Goal: Transaction & Acquisition: Purchase product/service

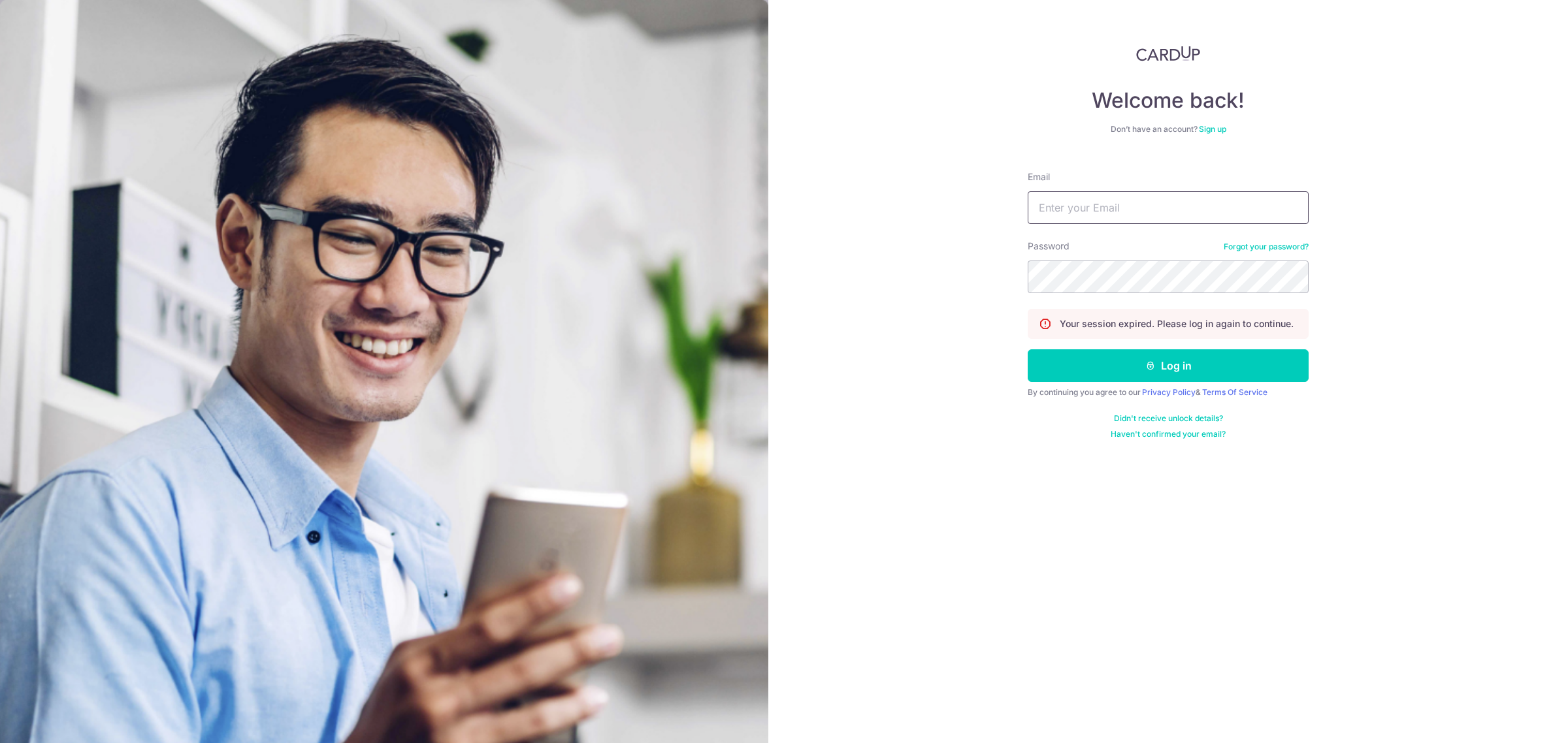
click at [1170, 219] on input "Email" at bounding box center [1168, 208] width 281 height 33
type input "bespokeforte@gmail.com"
click at [1173, 363] on button "Log in" at bounding box center [1168, 365] width 281 height 33
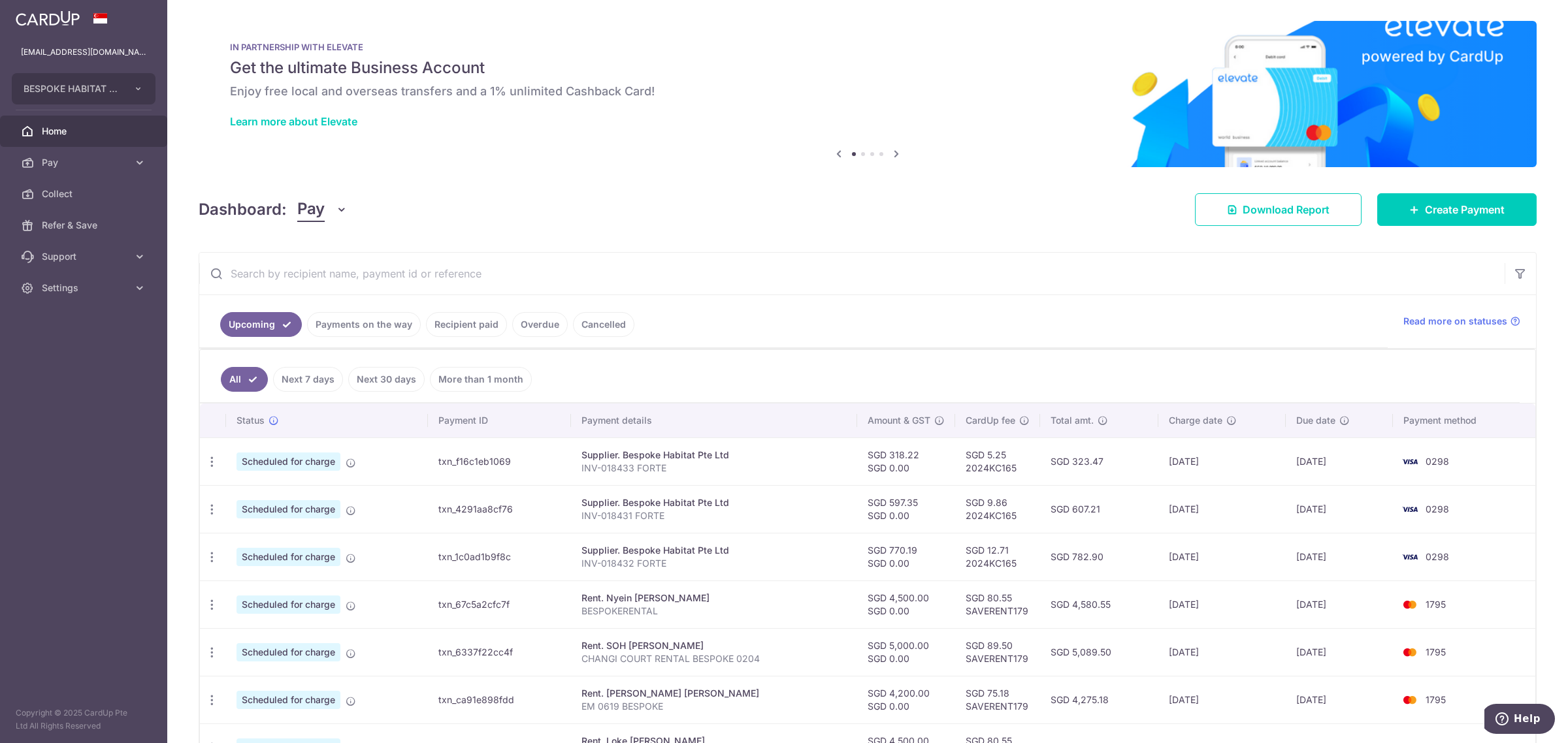
click at [374, 336] on link "Payments on the way" at bounding box center [364, 324] width 114 height 25
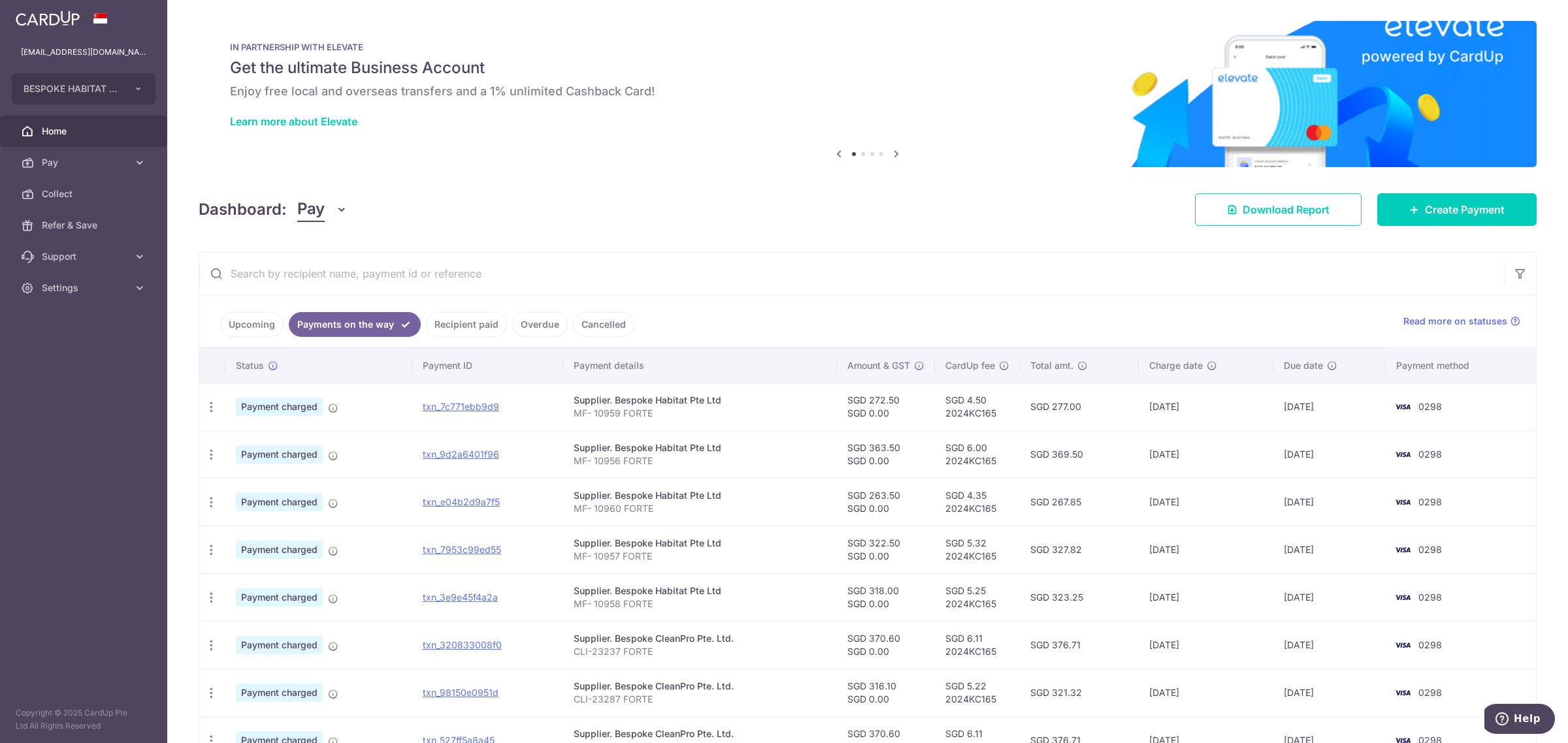
click at [467, 322] on link "Recipient paid" at bounding box center [466, 324] width 81 height 25
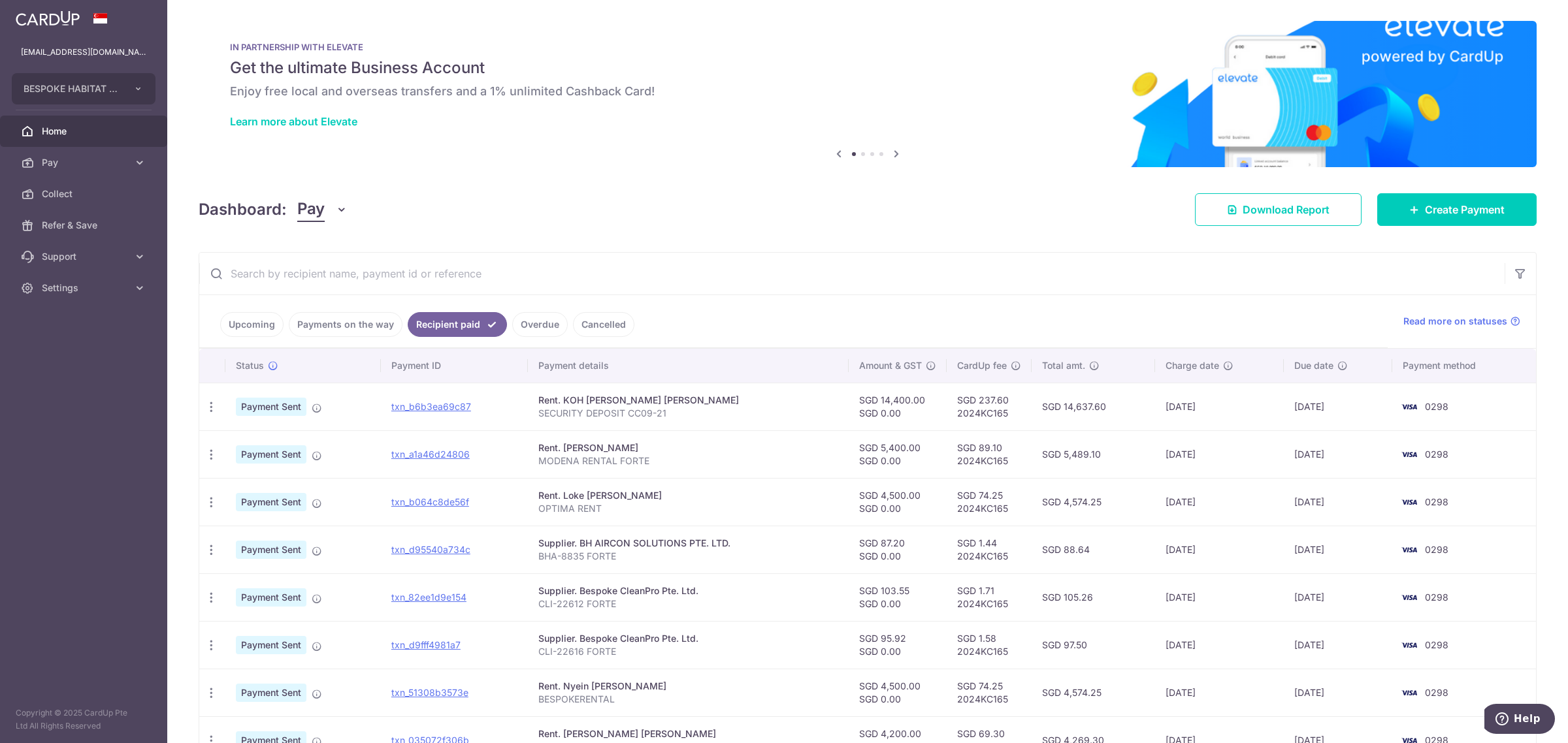
click at [263, 321] on link "Upcoming" at bounding box center [252, 324] width 63 height 25
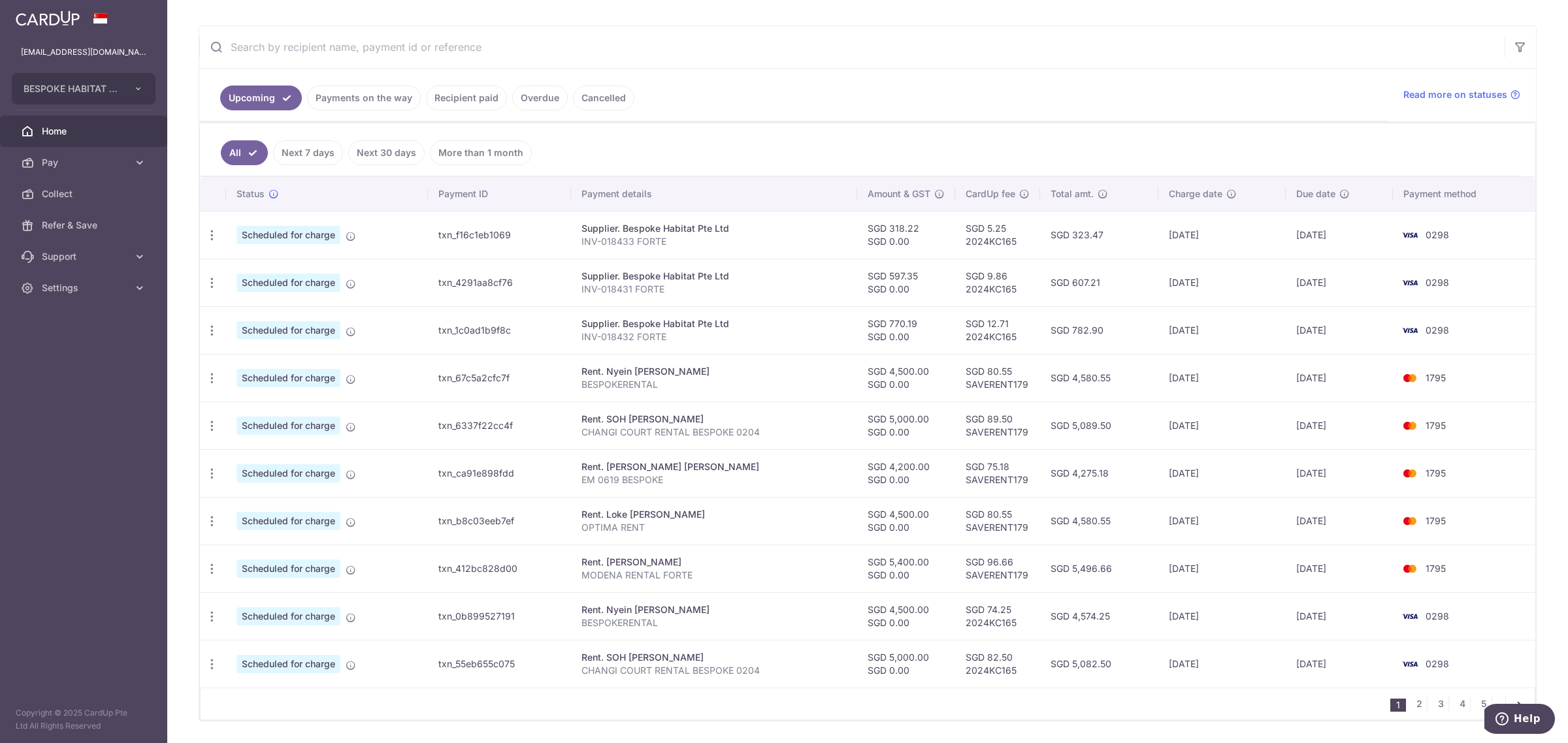
scroll to position [270, 0]
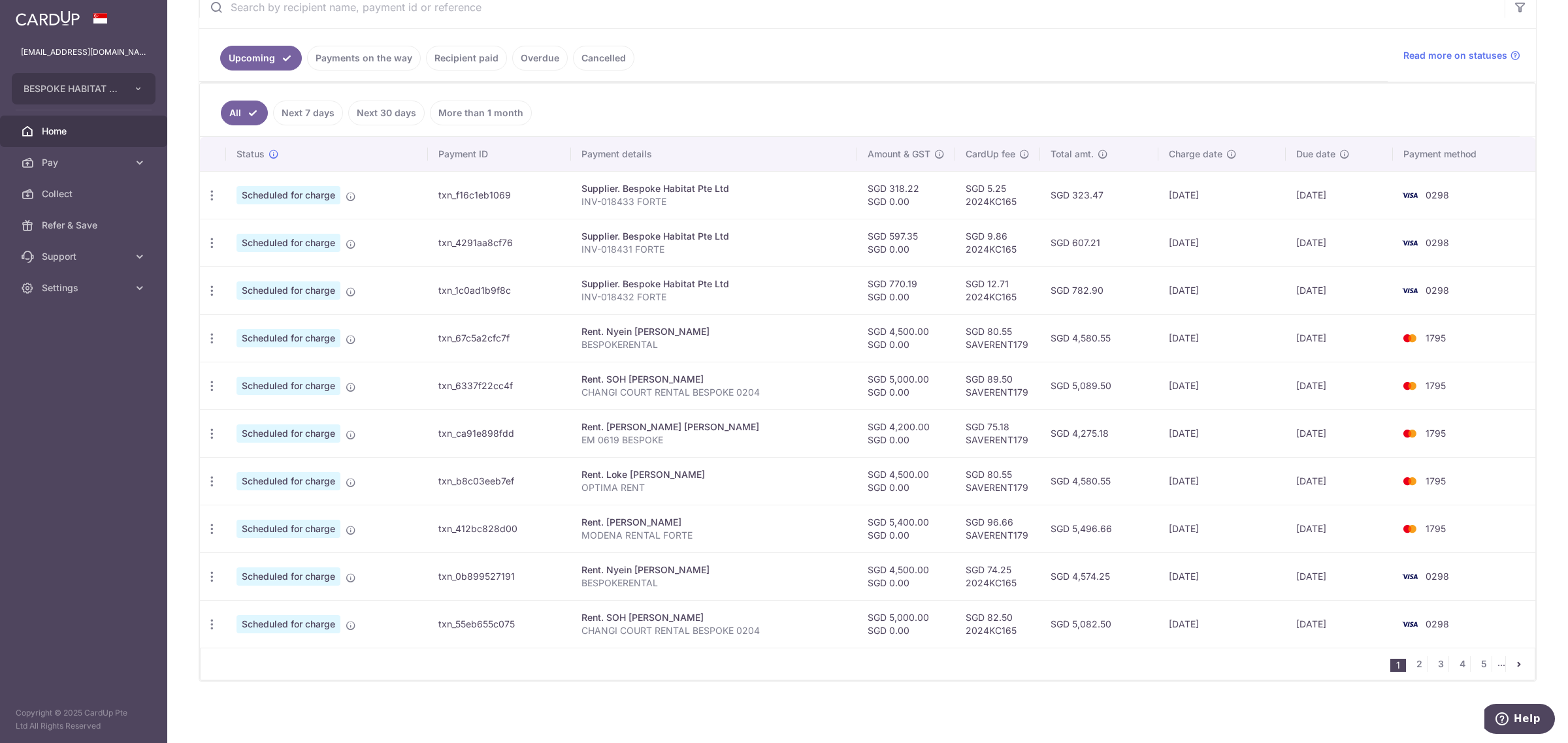
click at [374, 46] on link "Payments on the way" at bounding box center [364, 58] width 114 height 25
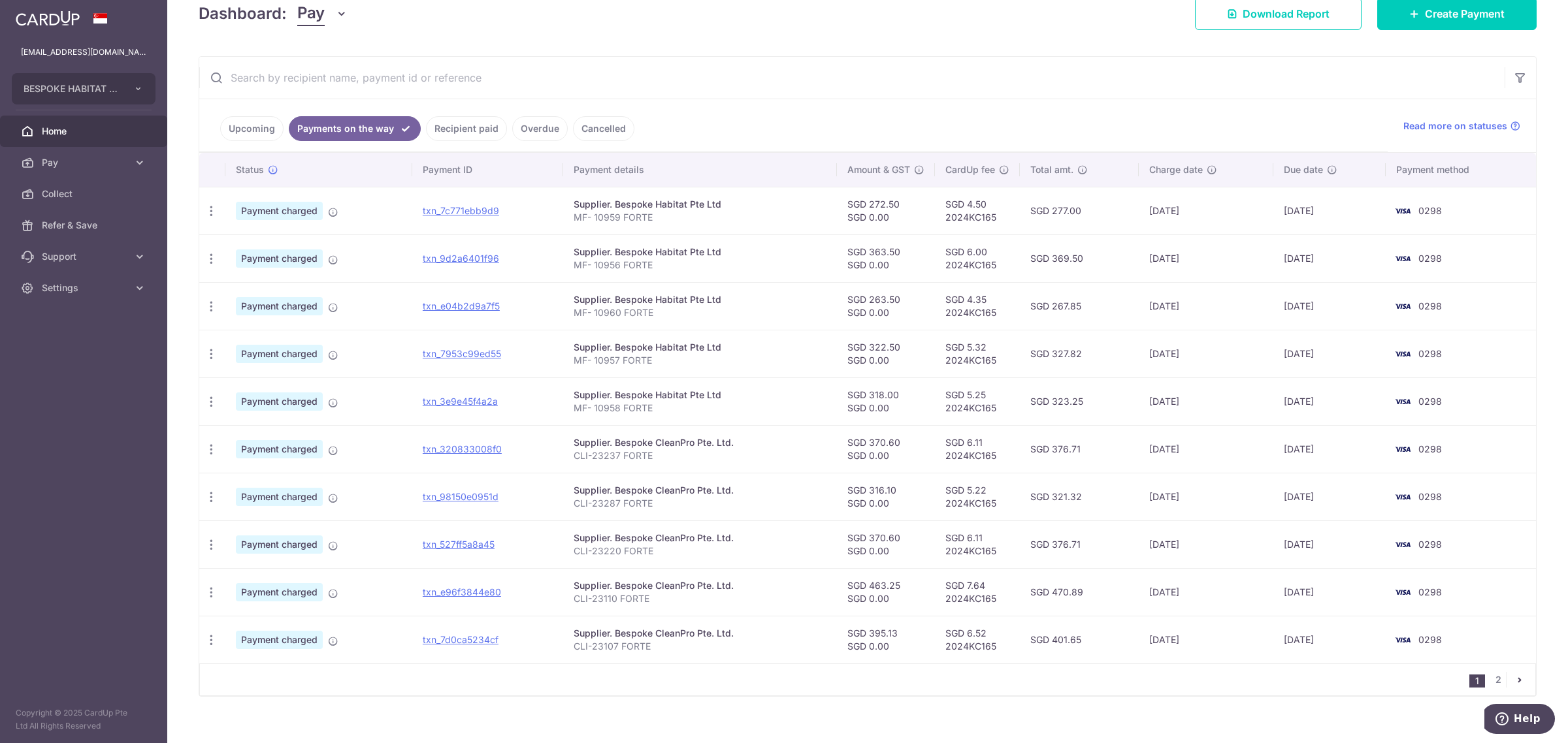
scroll to position [213, 0]
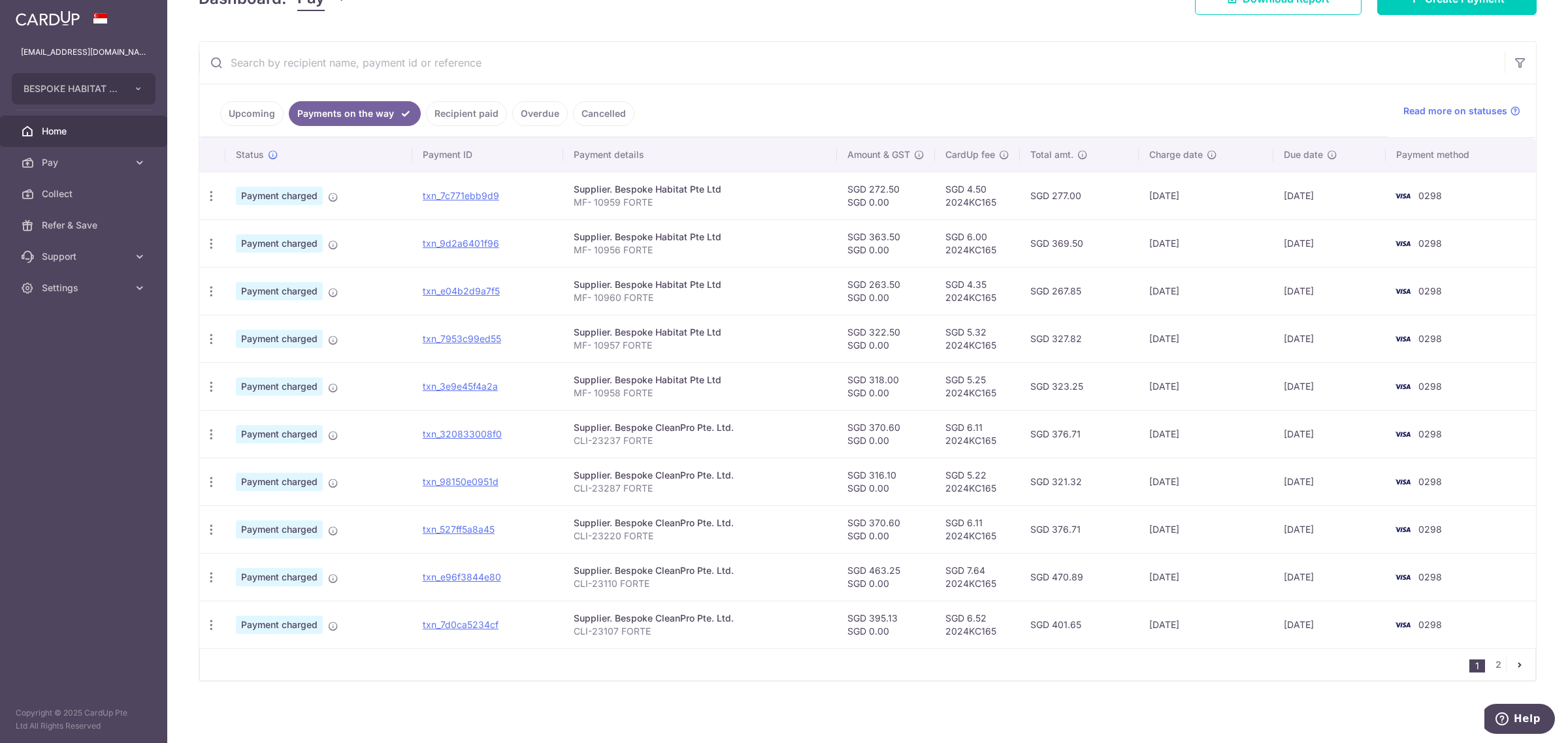
click at [468, 115] on link "Recipient paid" at bounding box center [466, 113] width 81 height 25
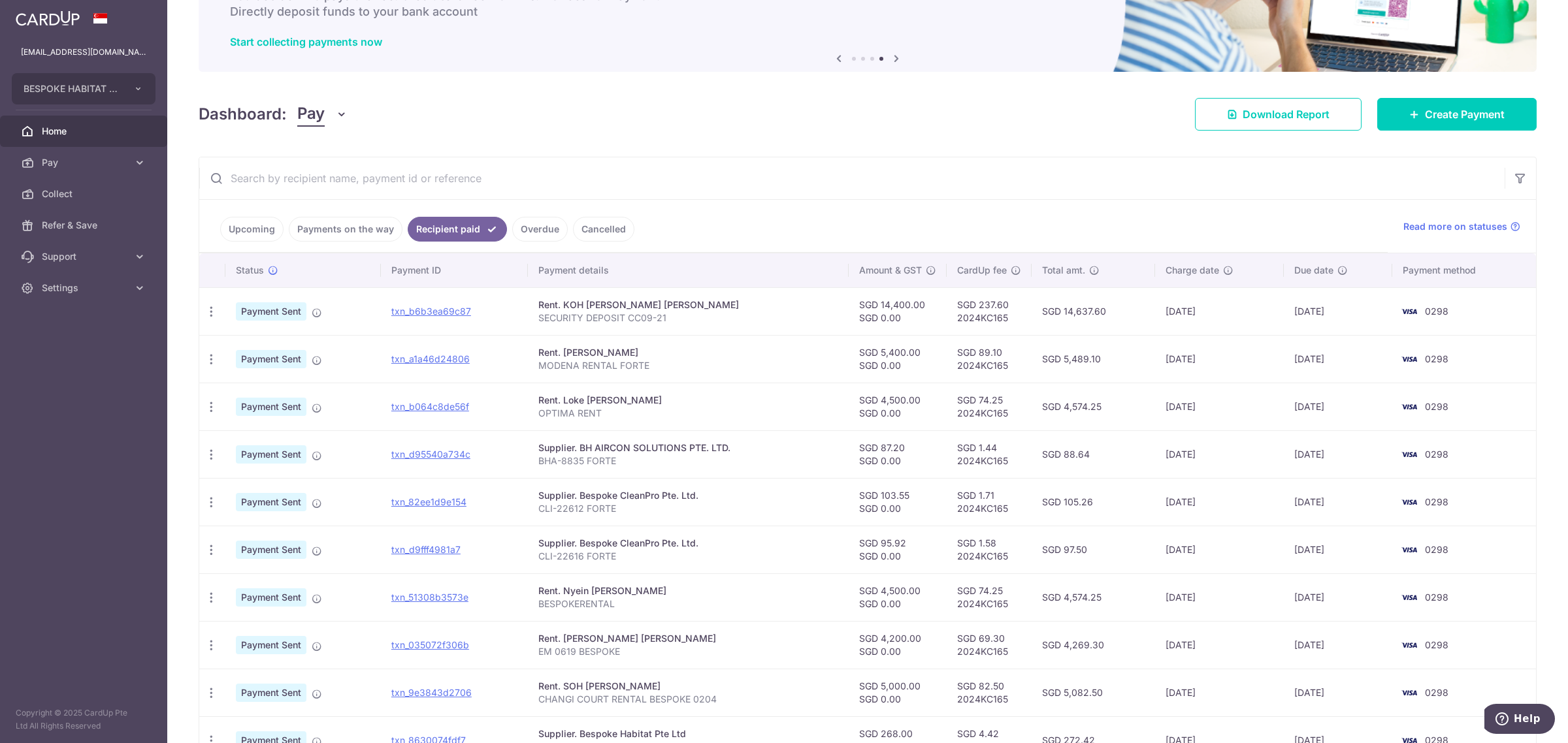
scroll to position [0, 0]
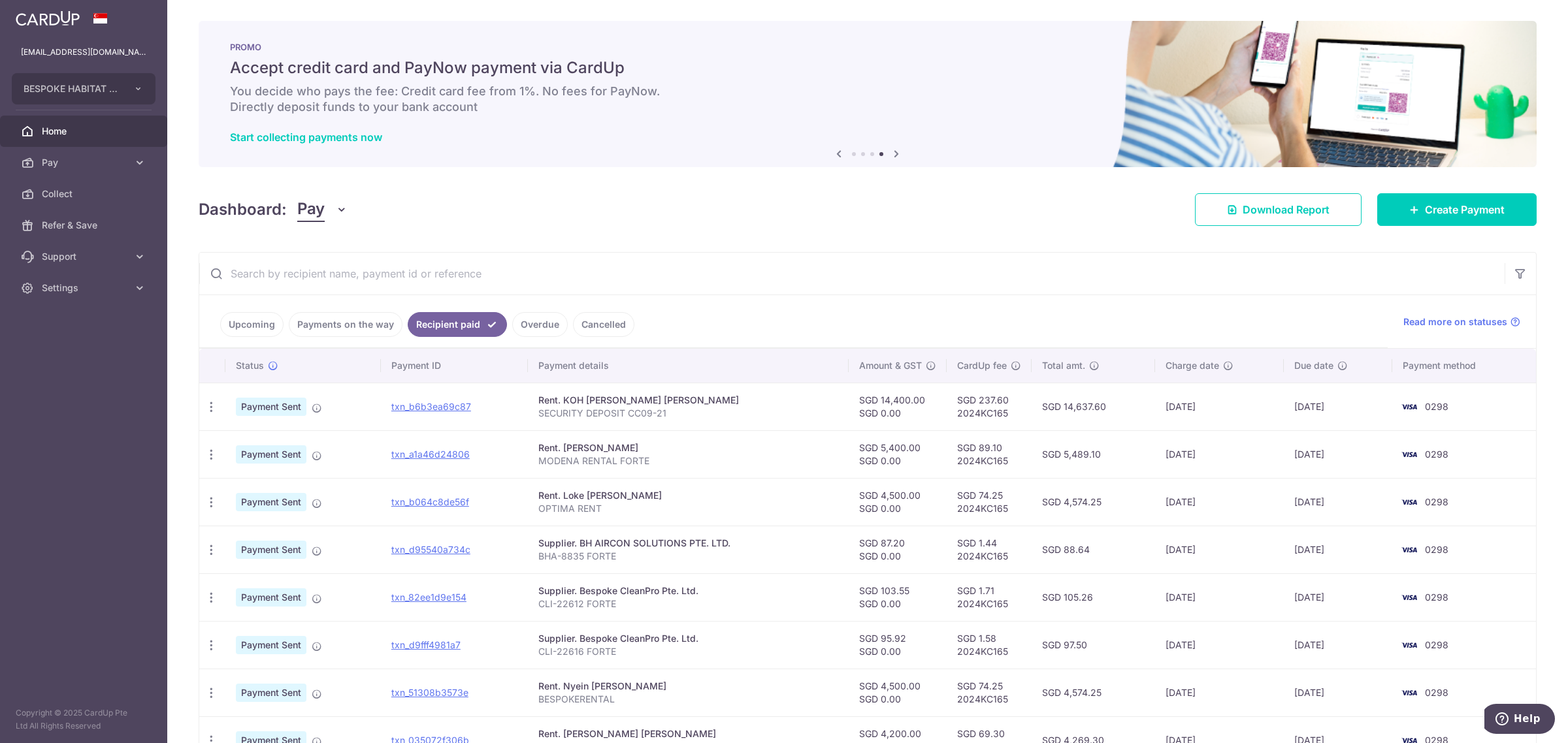
click at [235, 324] on link "Upcoming" at bounding box center [252, 324] width 63 height 25
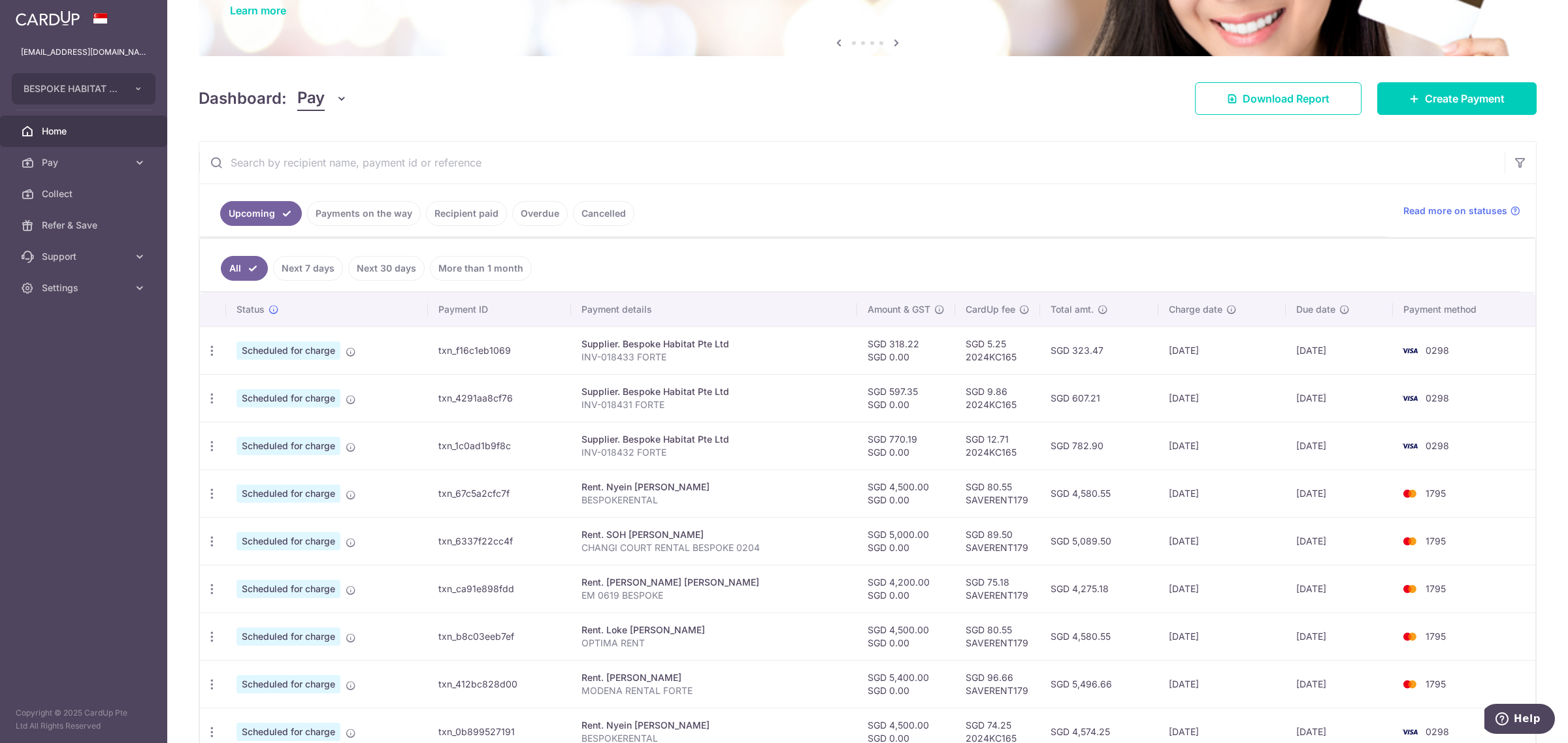
scroll to position [106, 0]
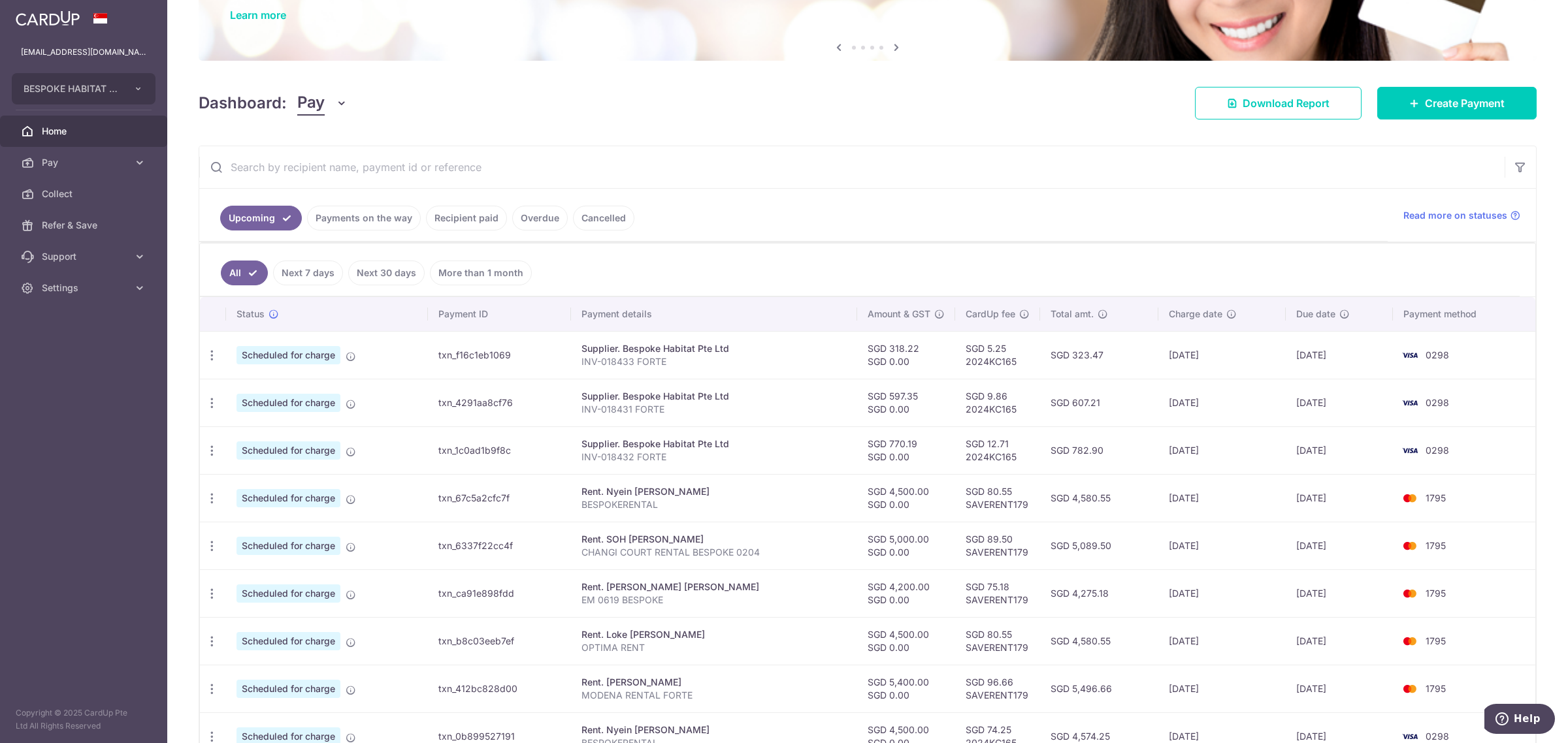
click at [681, 164] on input "text" at bounding box center [852, 167] width 1305 height 42
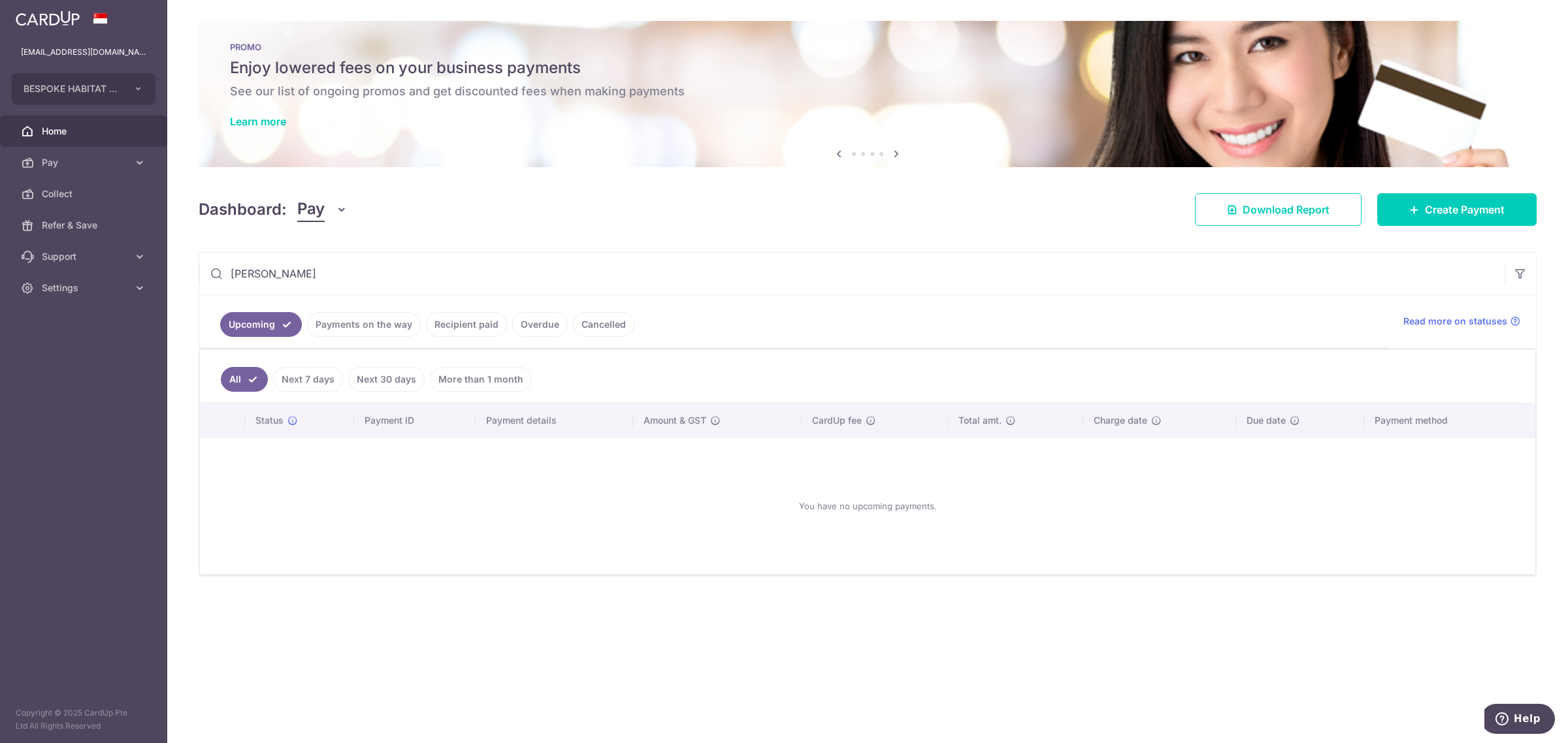
type input "christabel"
click at [387, 324] on link "Payments on the way" at bounding box center [364, 324] width 114 height 25
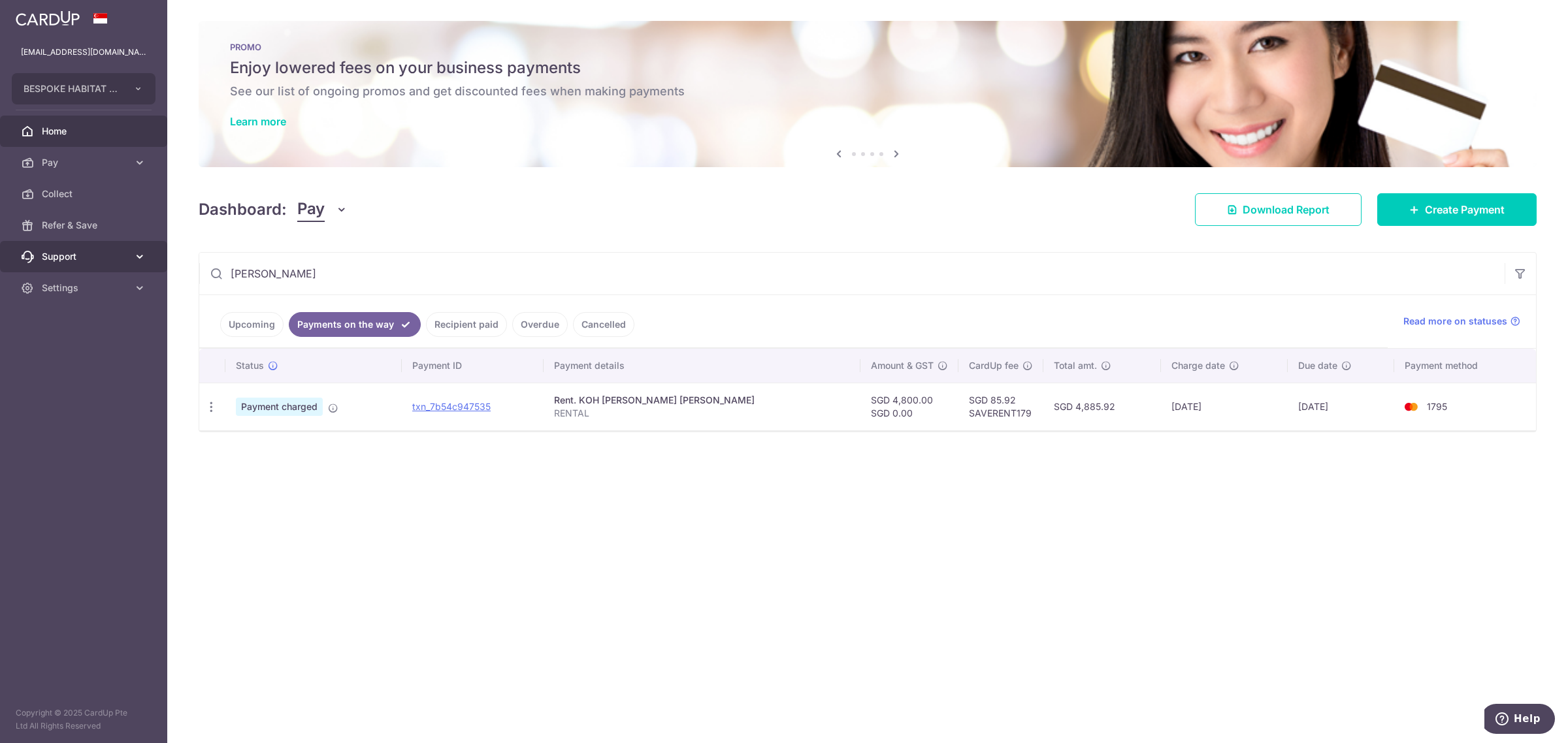
drag, startPoint x: 279, startPoint y: 271, endPoint x: 154, endPoint y: 264, distance: 125.2
click at [154, 264] on main "bespokeforte@gmail.com BESPOKE HABITAT FORTE PTE. LTD. Add new company BESPOKE …" at bounding box center [784, 372] width 1568 height 743
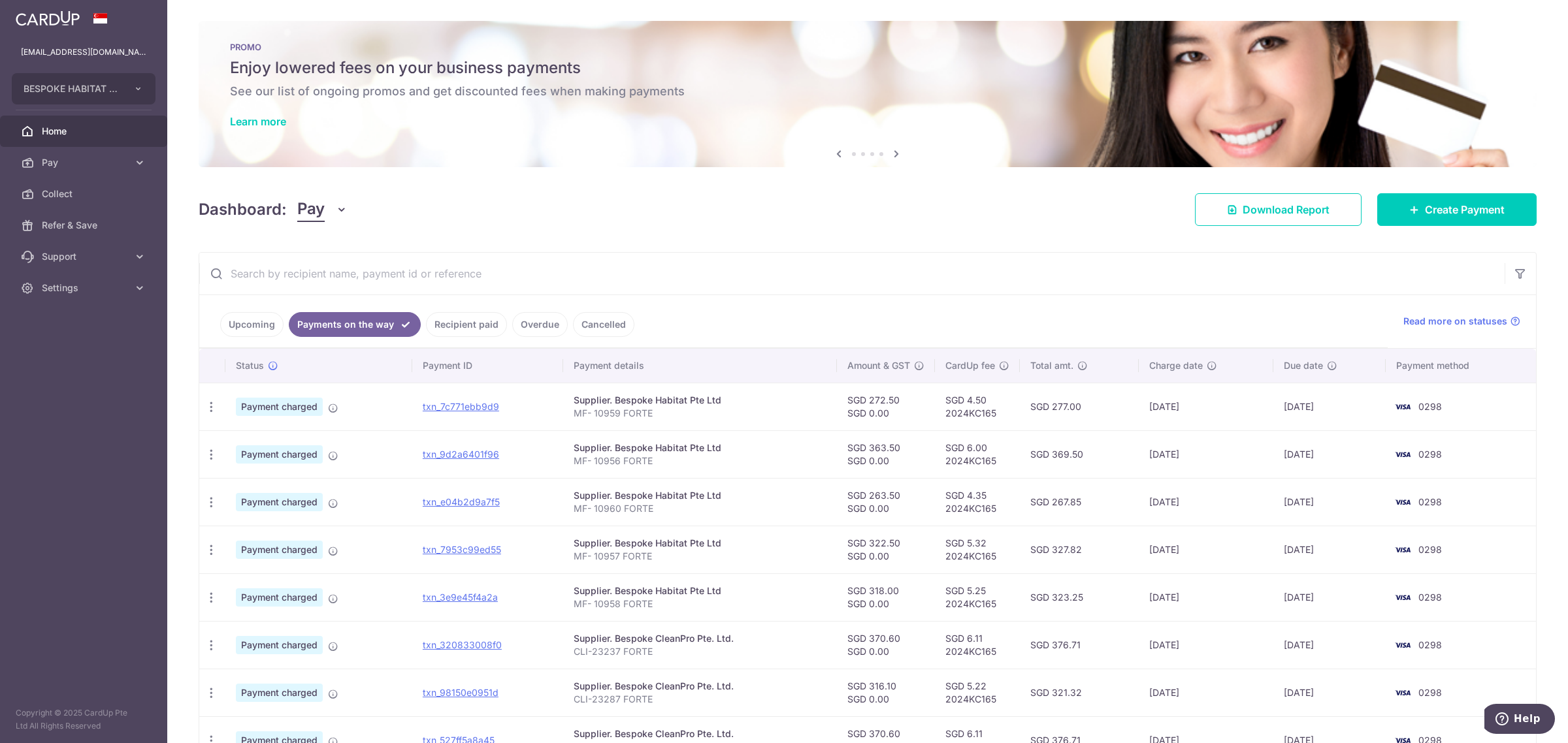
click at [240, 325] on link "Upcoming" at bounding box center [252, 324] width 63 height 25
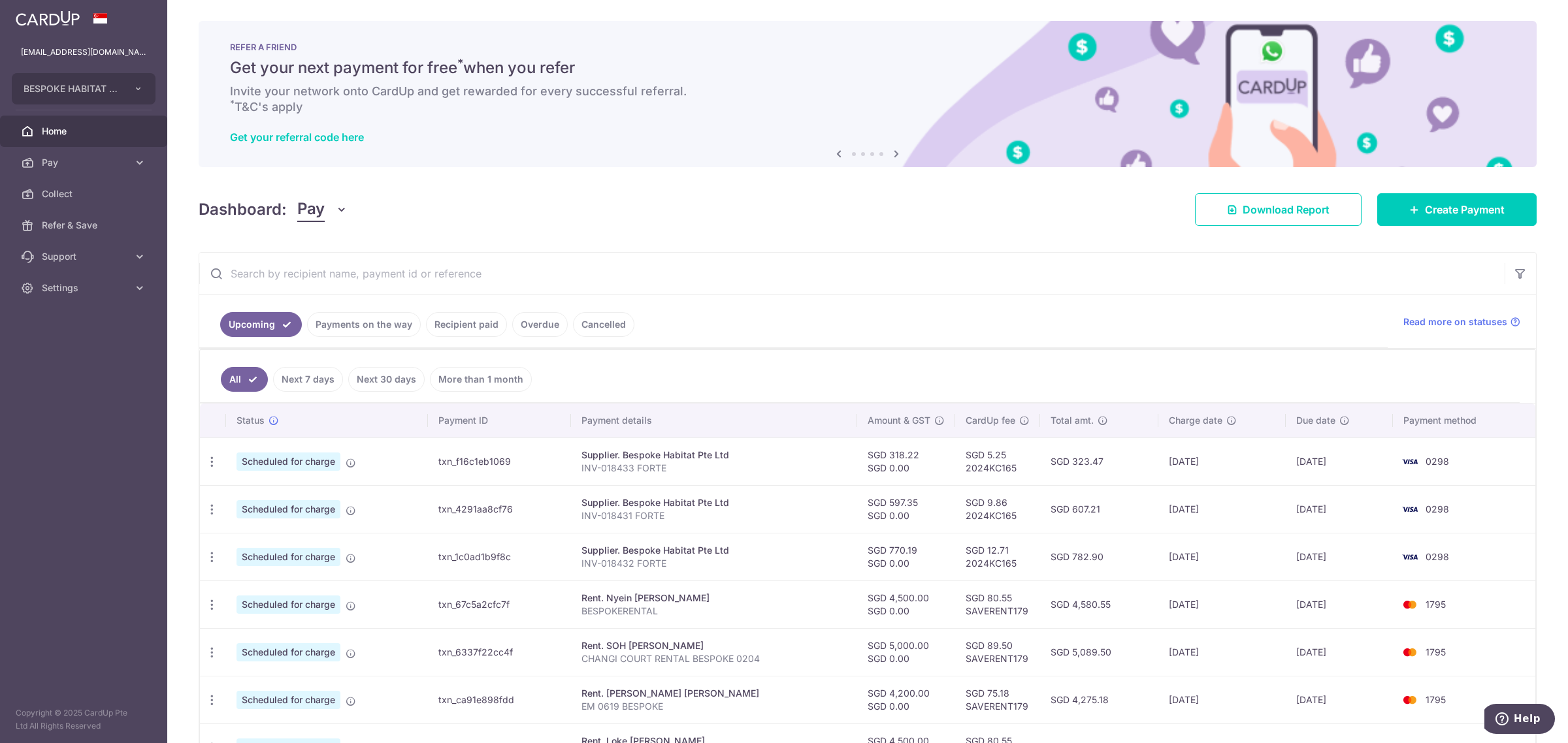
click at [322, 318] on link "Payments on the way" at bounding box center [364, 324] width 114 height 25
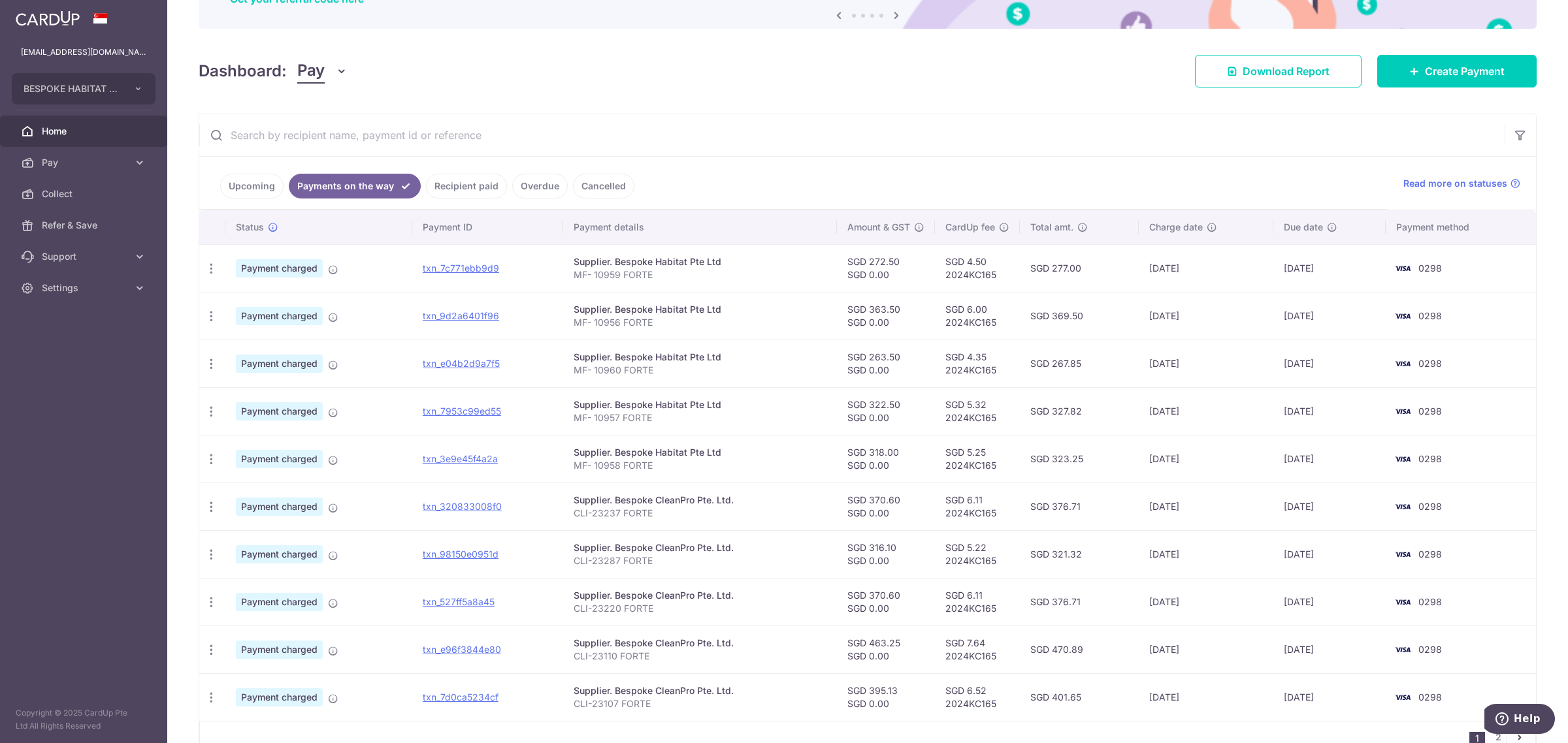
scroll to position [213, 0]
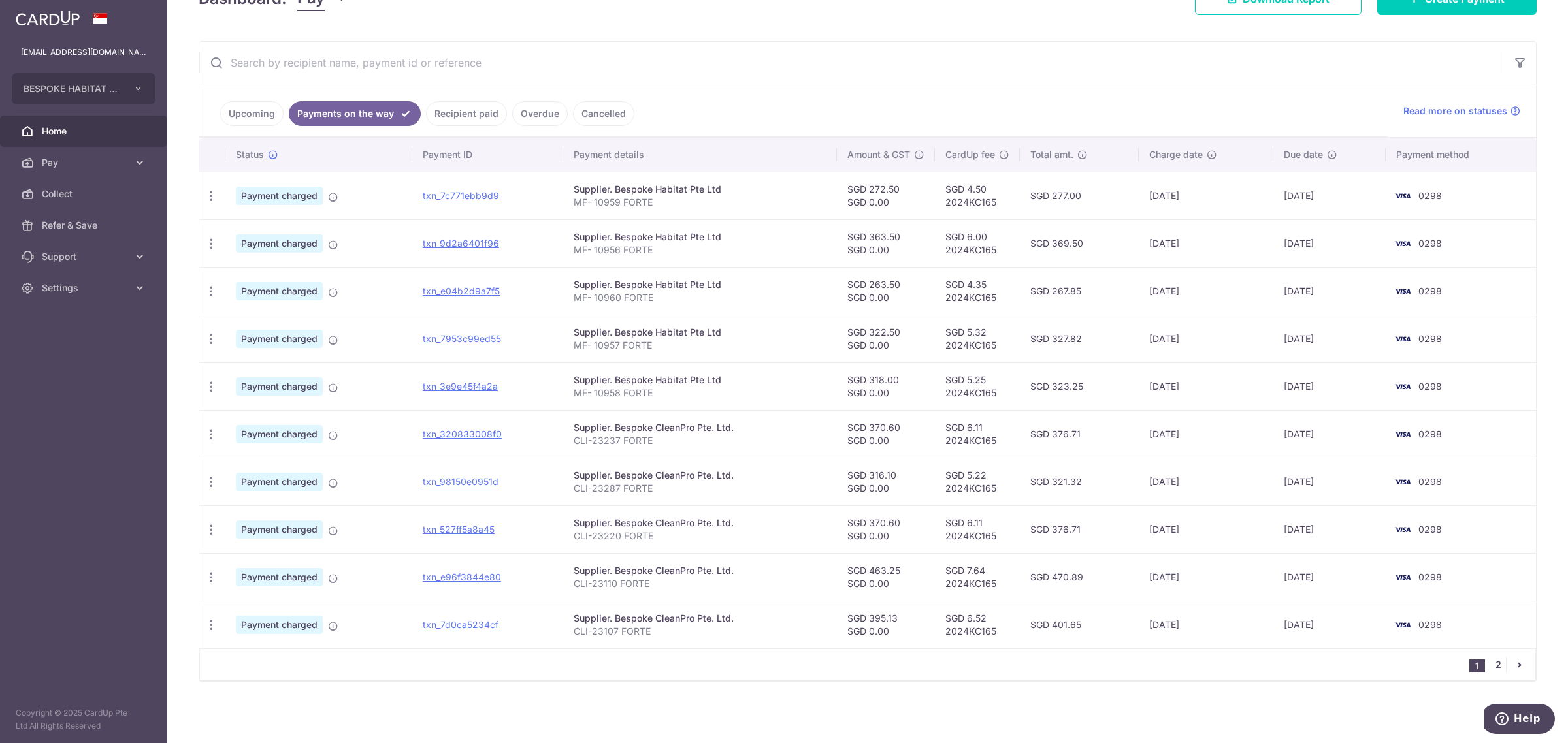
click at [1490, 663] on link "2" at bounding box center [1498, 665] width 16 height 16
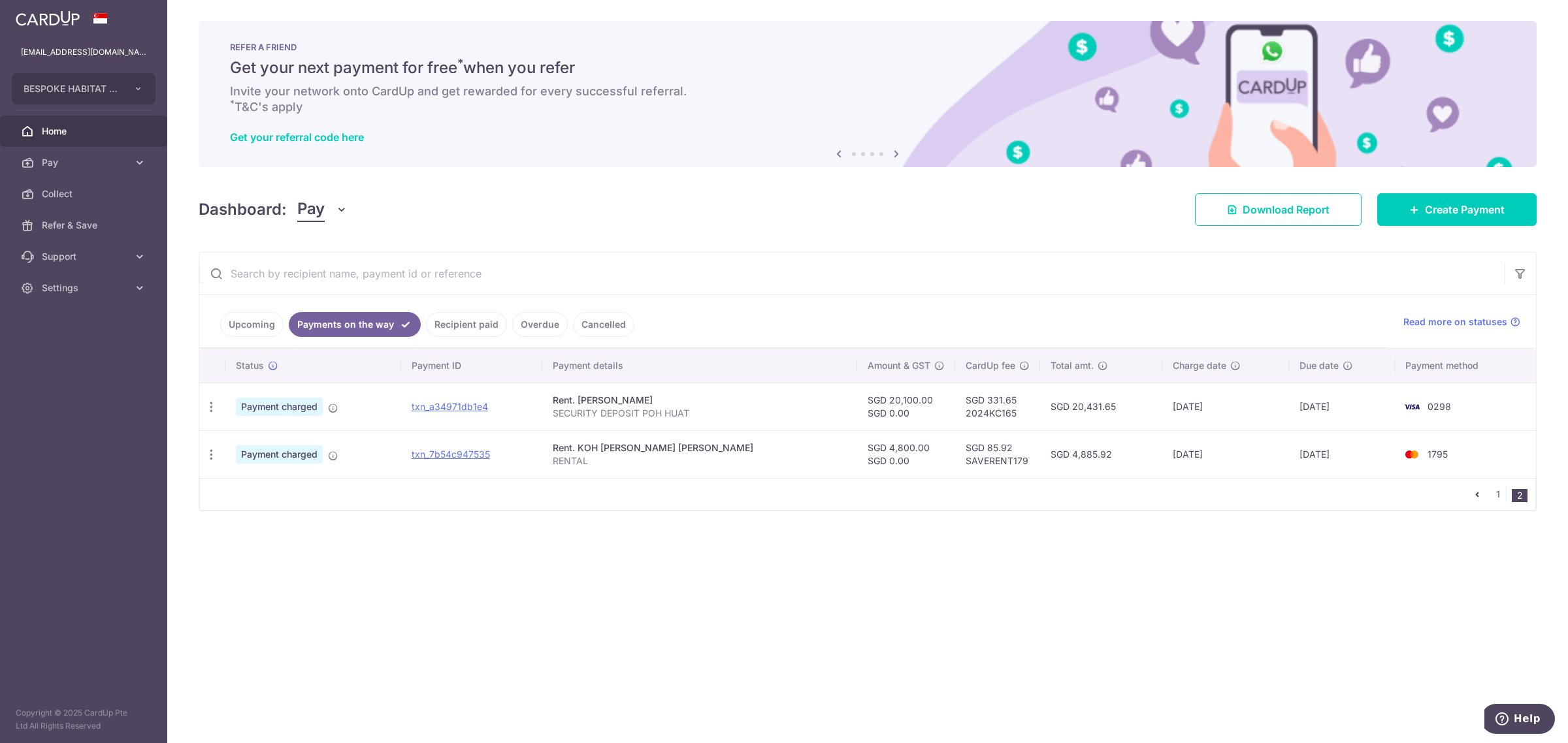
click at [237, 332] on link "Upcoming" at bounding box center [252, 324] width 63 height 25
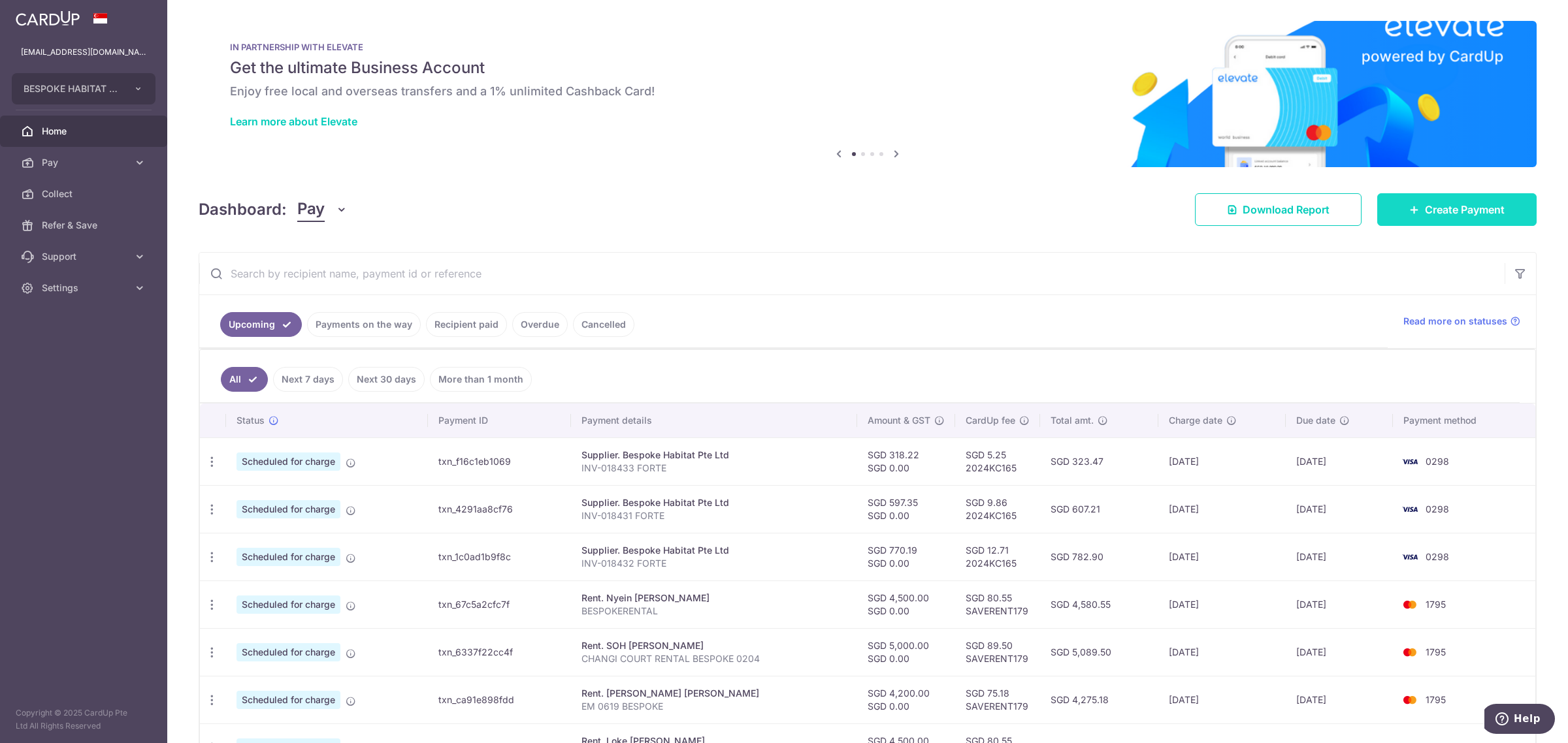
click at [1413, 217] on link "Create Payment" at bounding box center [1457, 210] width 160 height 33
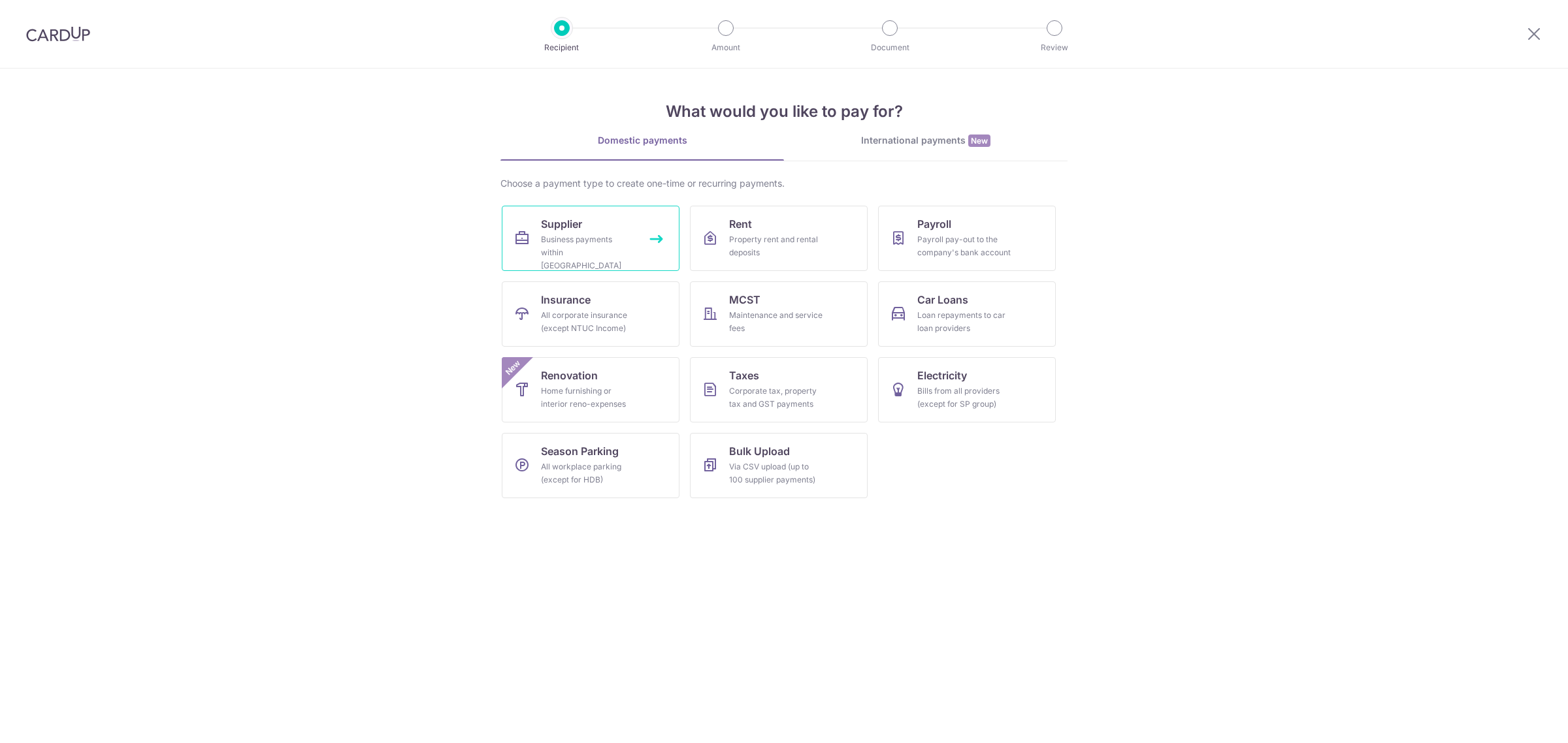
click at [608, 243] on div "Business payments within Singapore" at bounding box center [588, 252] width 94 height 39
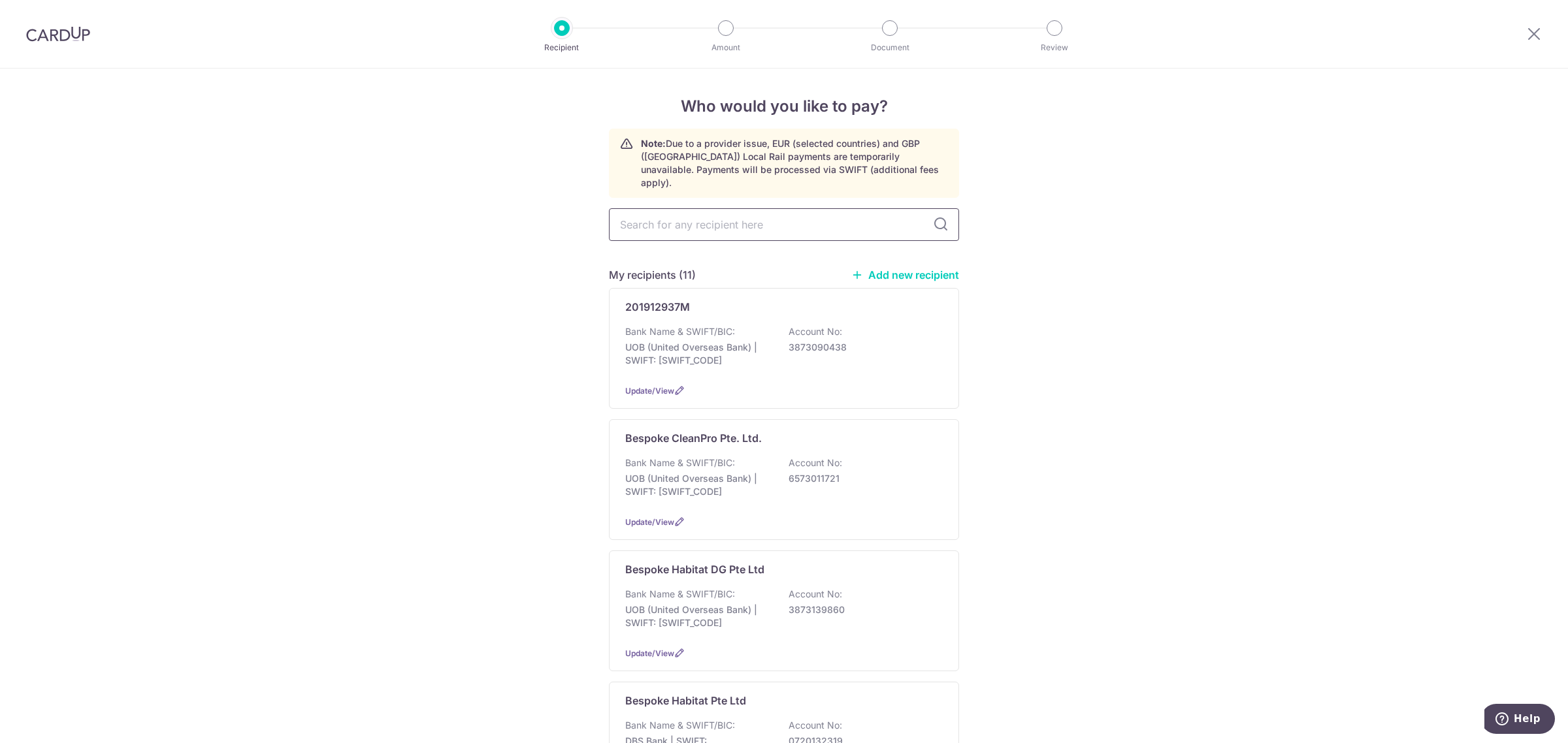
click at [730, 214] on input "text" at bounding box center [784, 225] width 350 height 33
type input "habitt"
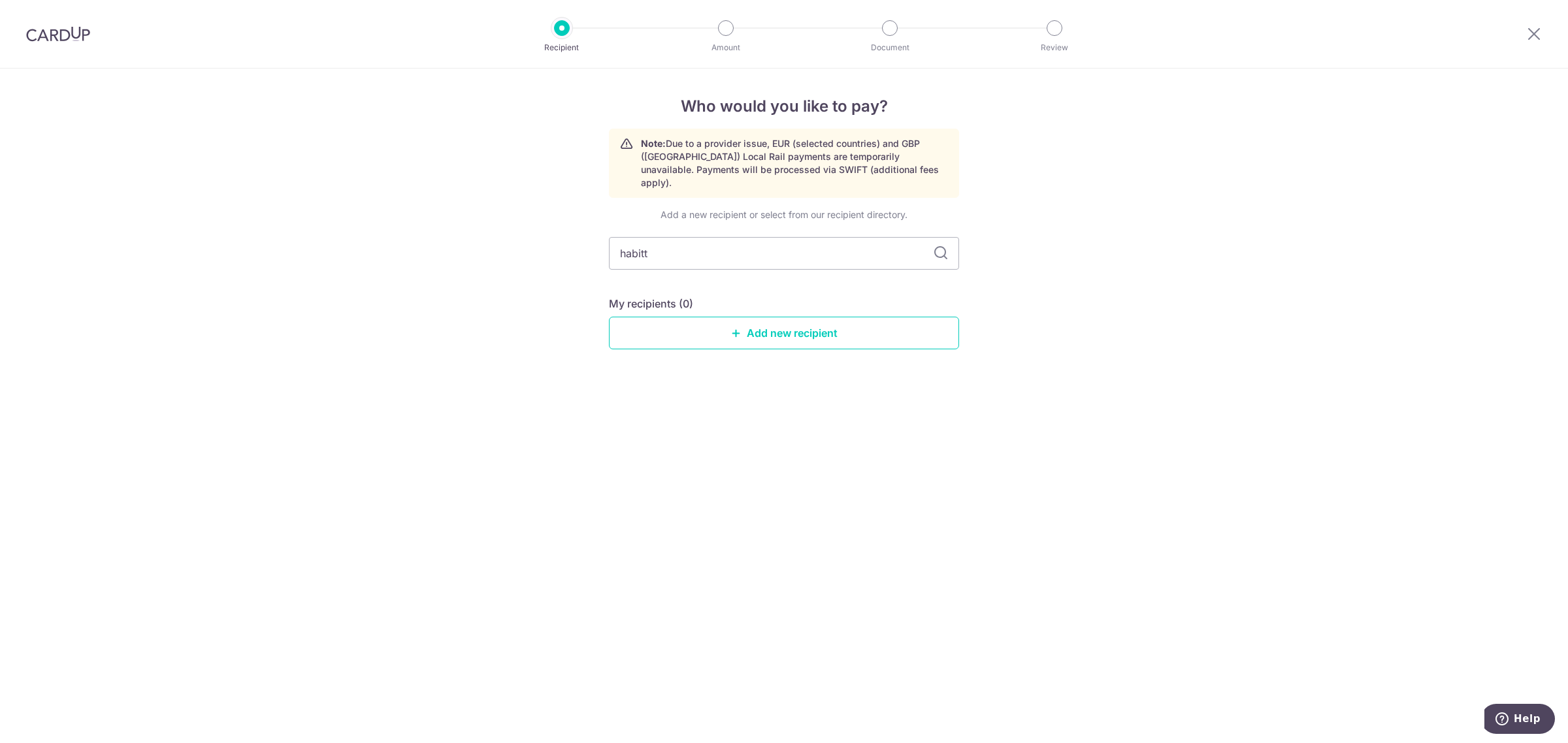
type input "habit"
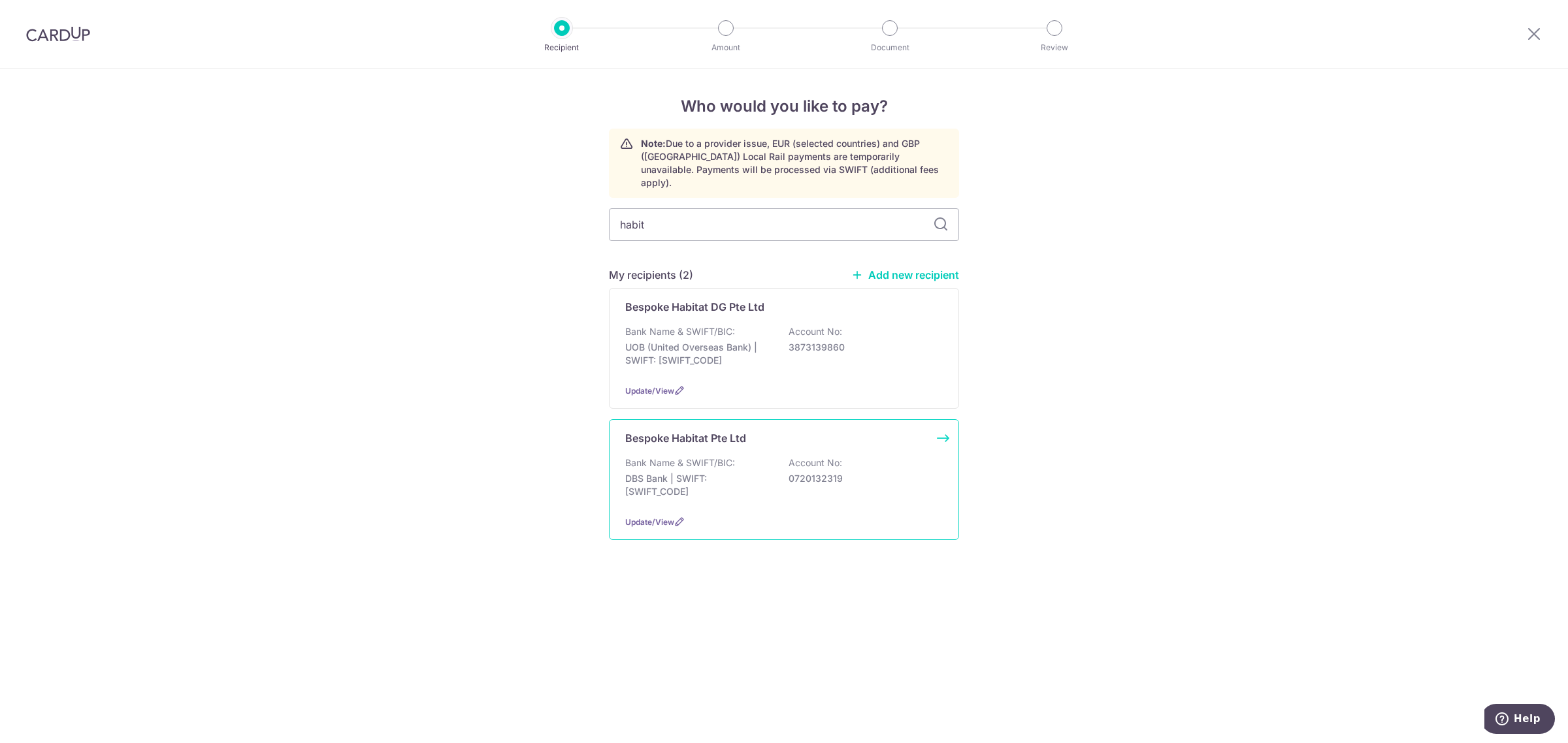
click at [730, 457] on p "Bank Name & SWIFT/BIC:" at bounding box center [680, 463] width 110 height 13
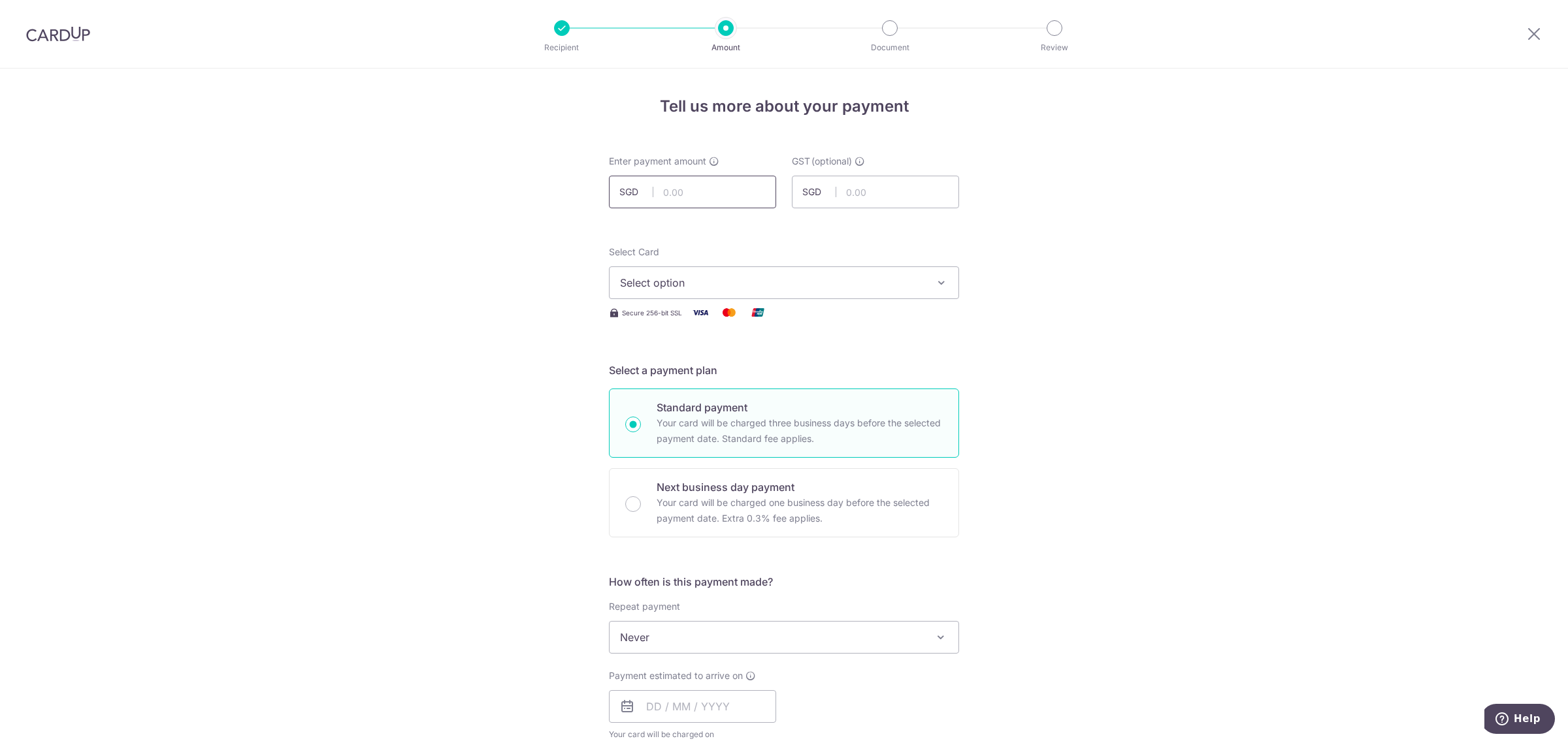
click at [700, 198] on input "text" at bounding box center [692, 192] width 167 height 33
type input "986.19"
click at [756, 296] on button "Select option" at bounding box center [784, 283] width 350 height 33
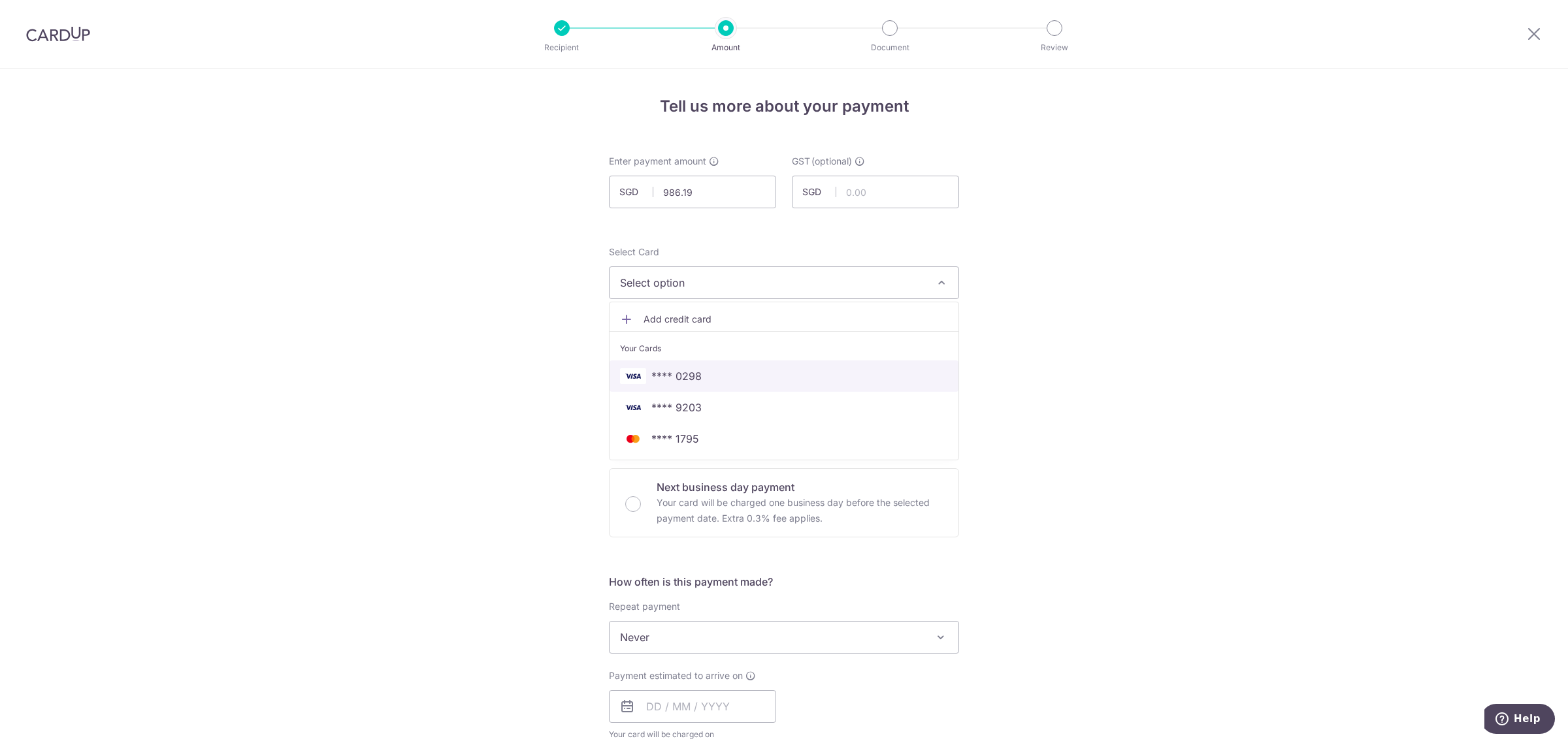
click at [712, 374] on span "**** 0298" at bounding box center [784, 376] width 328 height 16
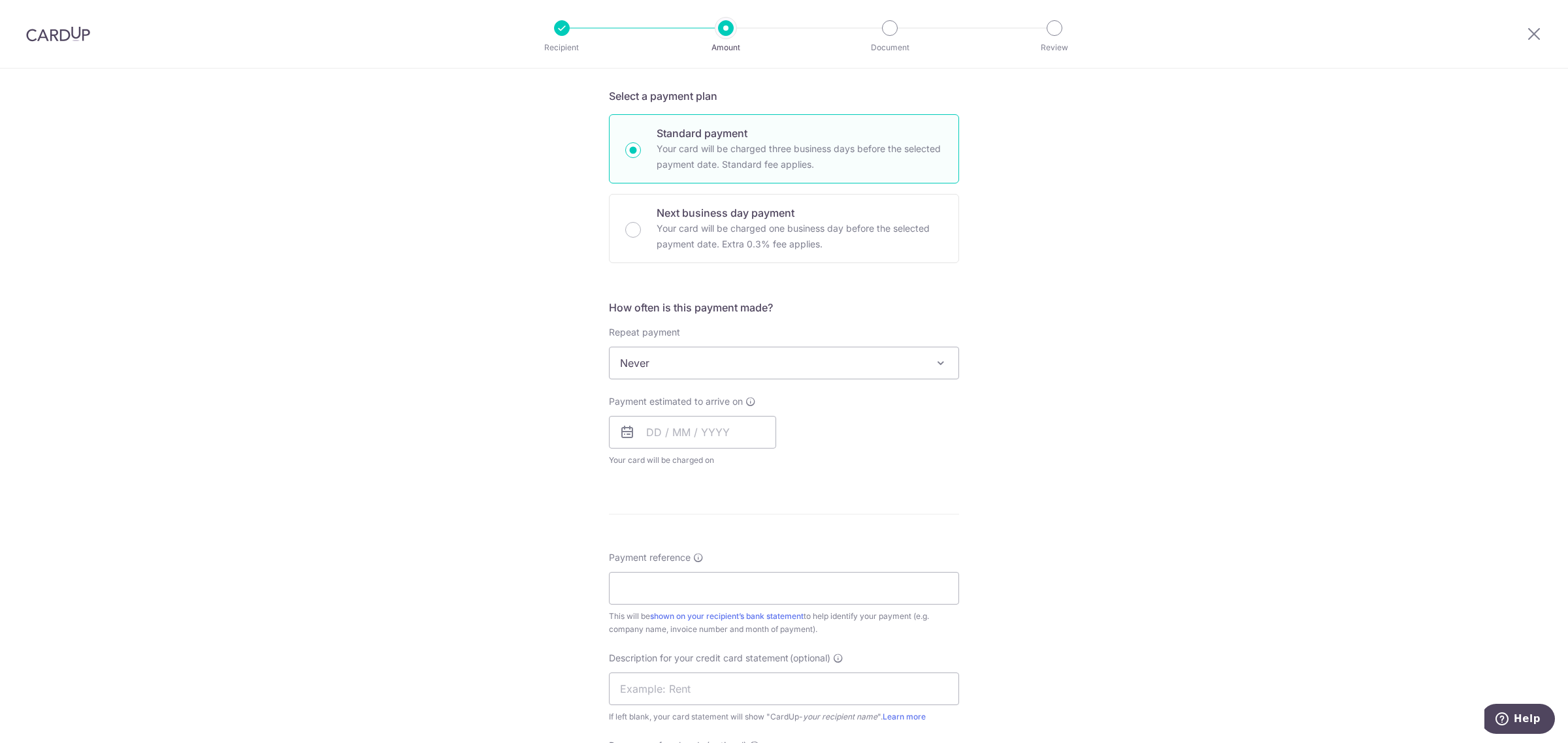
scroll to position [245, 0]
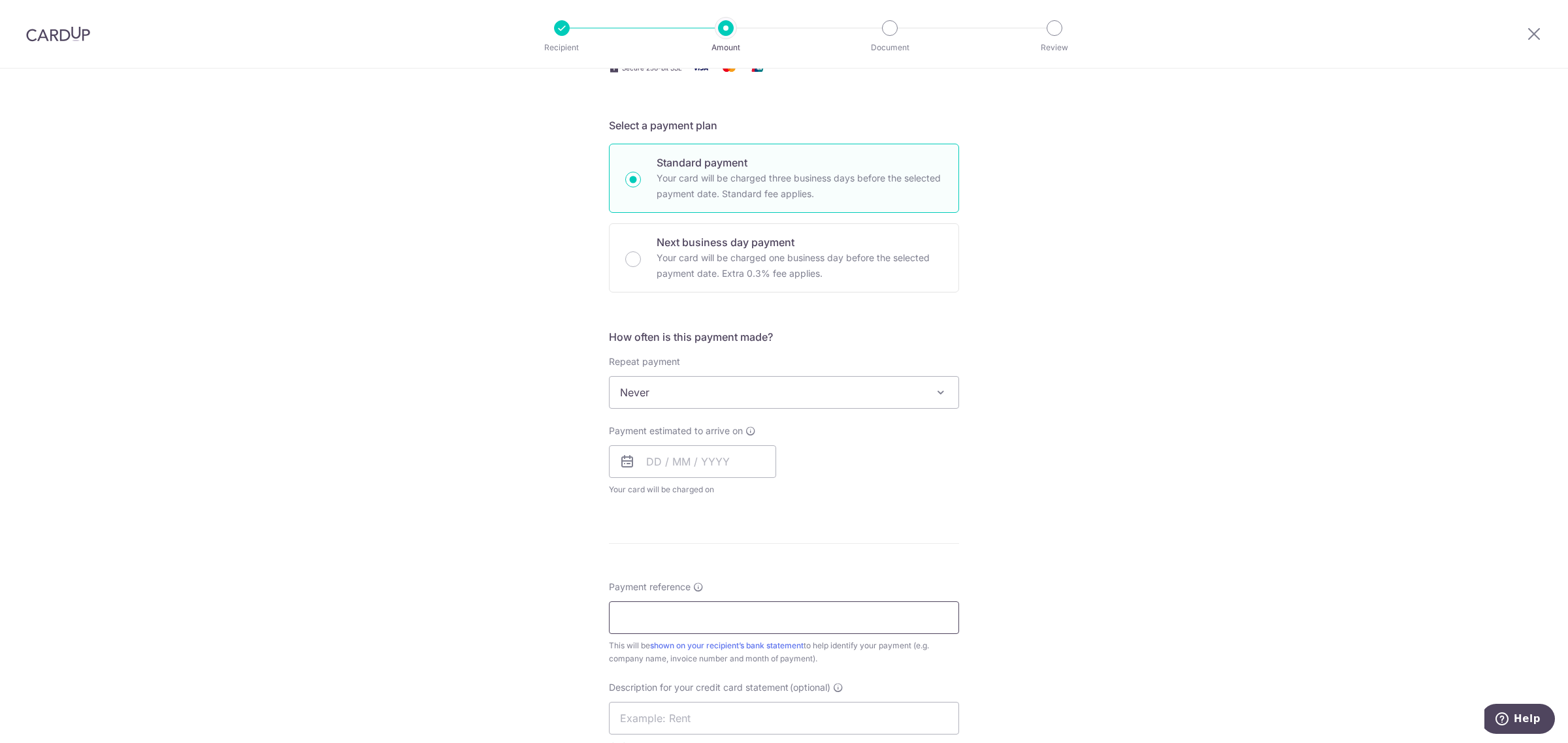
click at [658, 624] on input "Payment reference" at bounding box center [784, 618] width 350 height 33
paste input "INV-018430"
type input "INV-018430 FORTE"
click at [653, 461] on input "text" at bounding box center [692, 461] width 167 height 33
click at [730, 634] on link "23" at bounding box center [740, 633] width 21 height 21
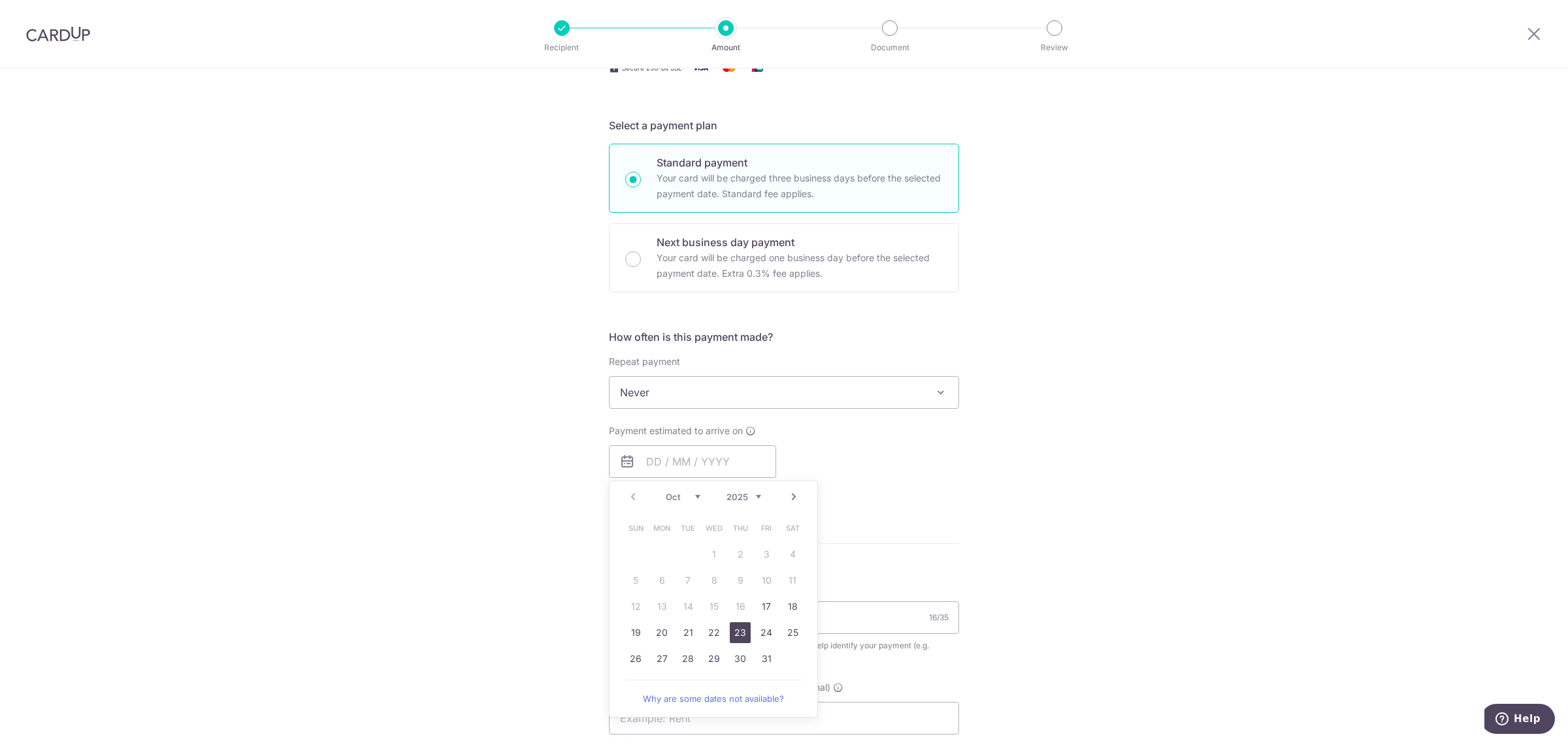
type input "[DATE]"
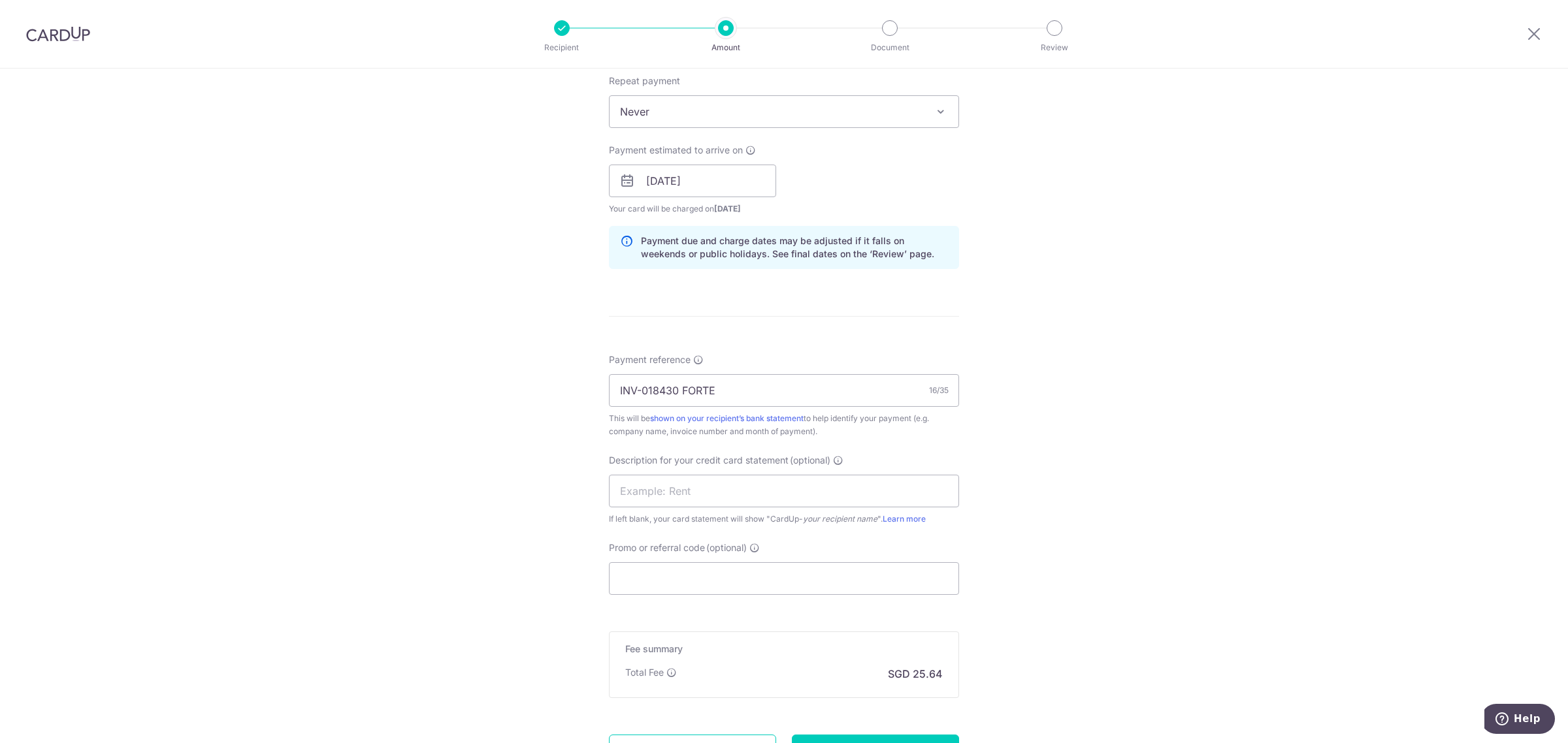
scroll to position [571, 0]
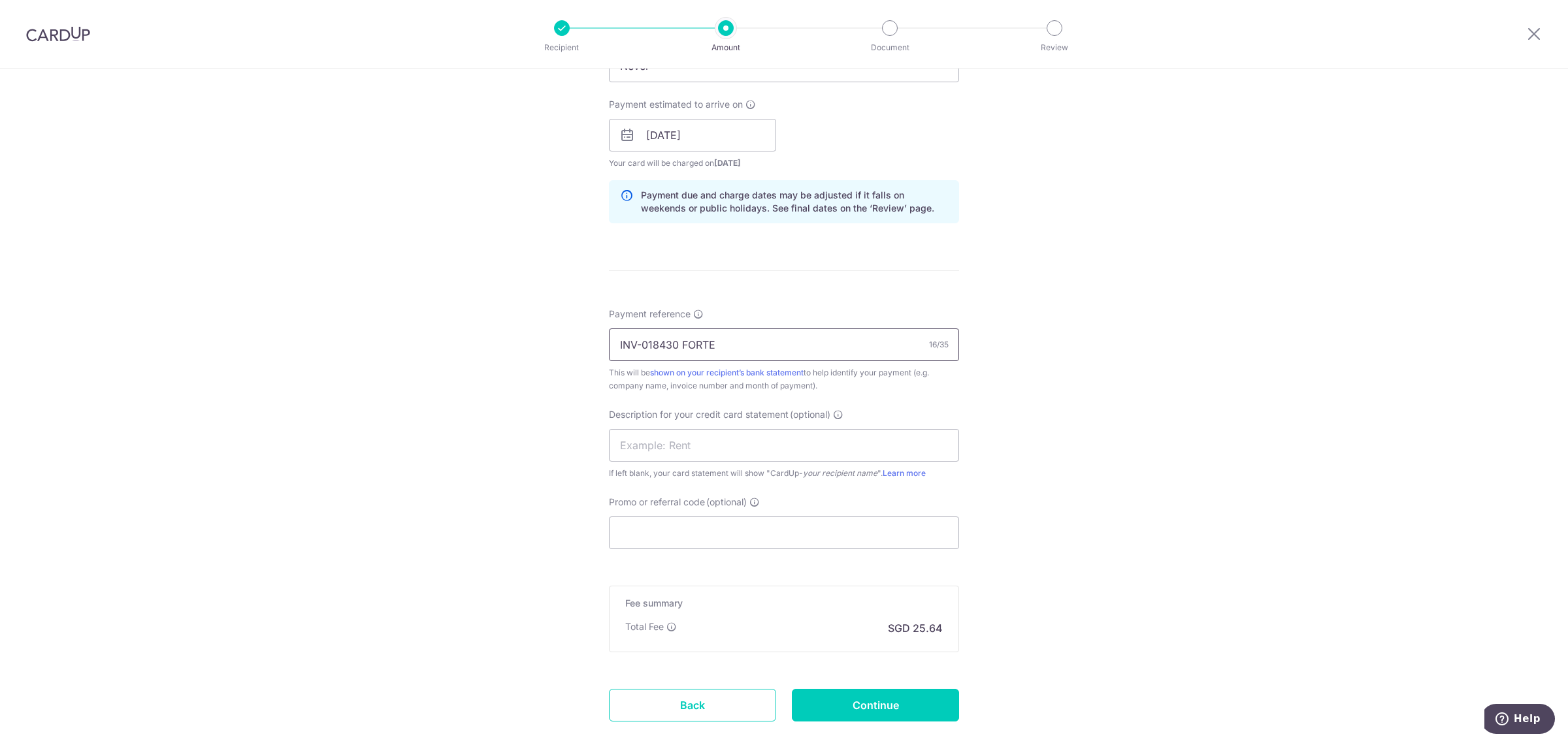
drag, startPoint x: 769, startPoint y: 336, endPoint x: 527, endPoint y: 338, distance: 242.0
click at [527, 338] on div "Tell us more about your payment Enter payment amount SGD 986.19 986.19 GST (opt…" at bounding box center [784, 158] width 1568 height 1322
click at [698, 454] on input "text" at bounding box center [784, 445] width 350 height 33
paste input "INV-018430 FORT"
click at [634, 444] on input "INV-018430 FORT" at bounding box center [784, 445] width 350 height 33
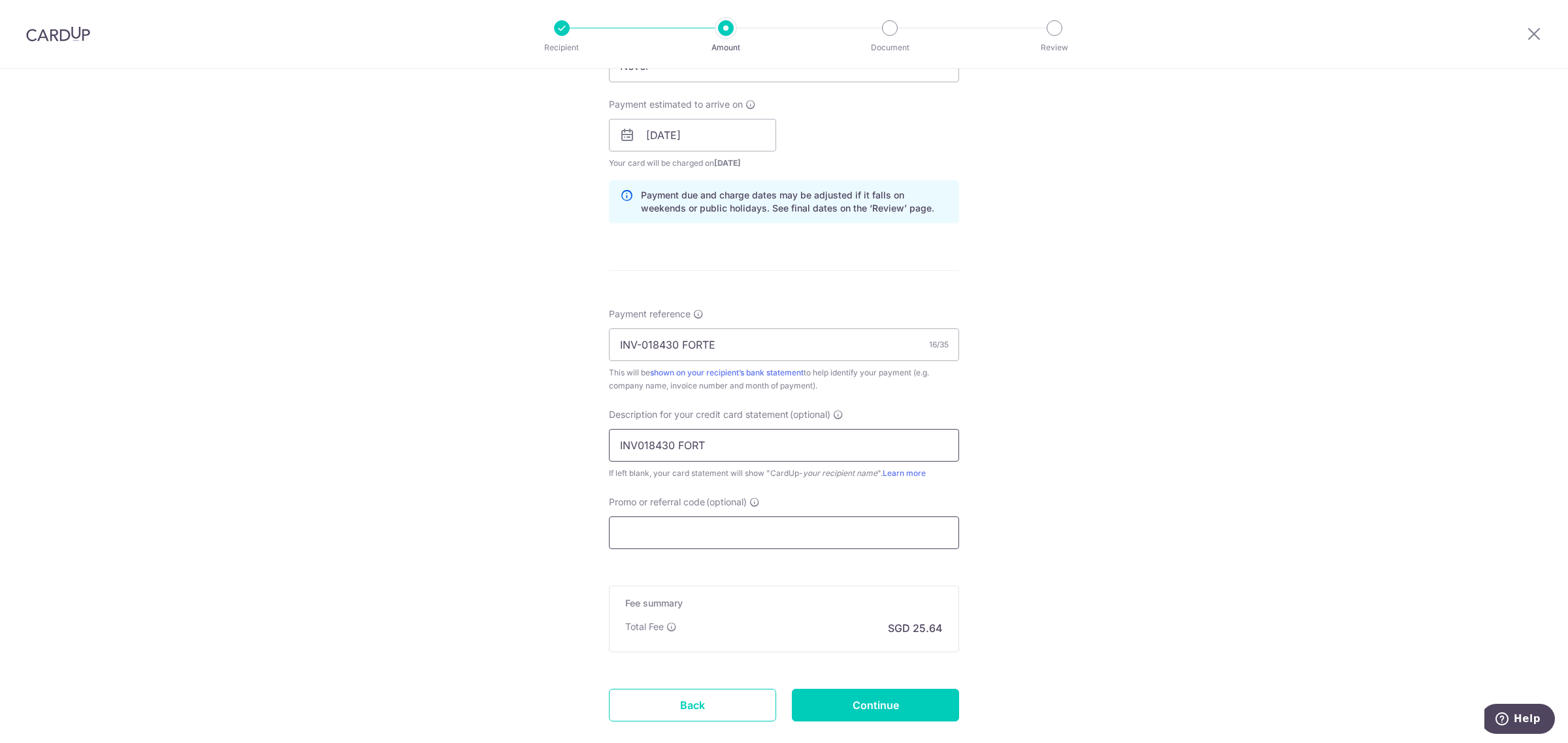
type input "INV018430 FORT"
click at [688, 537] on input "Promo or referral code (optional)" at bounding box center [784, 533] width 350 height 33
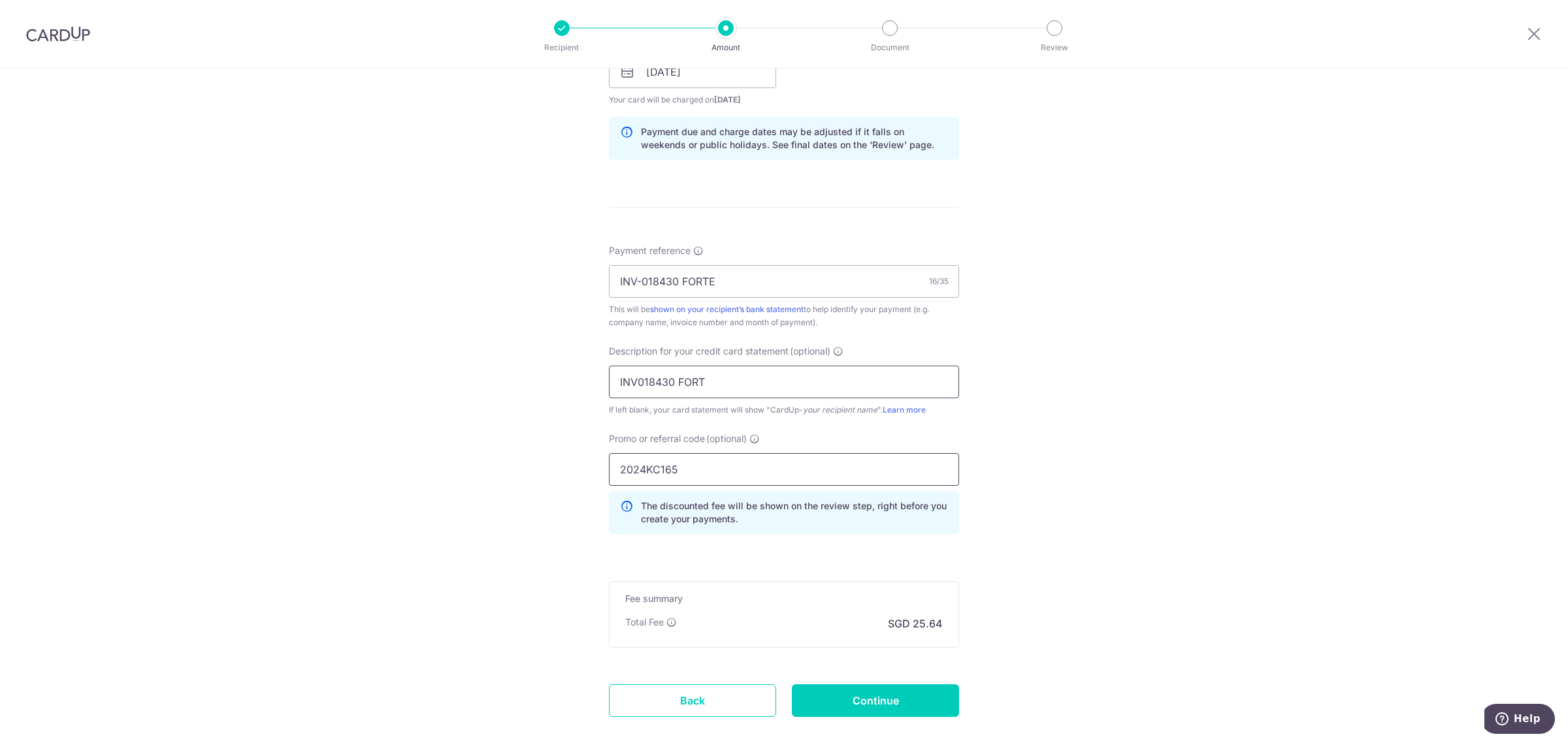
scroll to position [708, 0]
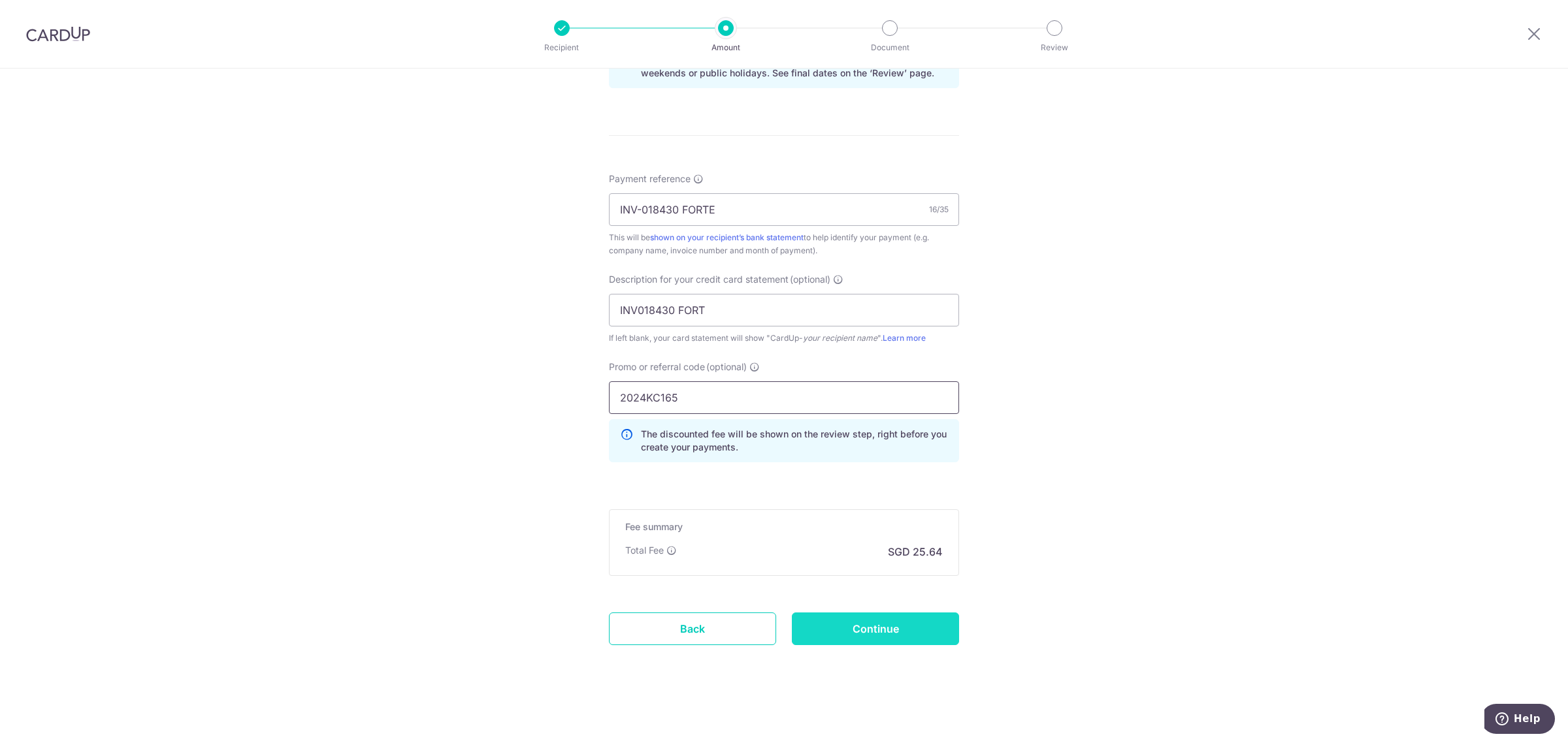
type input "2024KC165"
click at [883, 612] on input "Continue" at bounding box center [875, 628] width 167 height 33
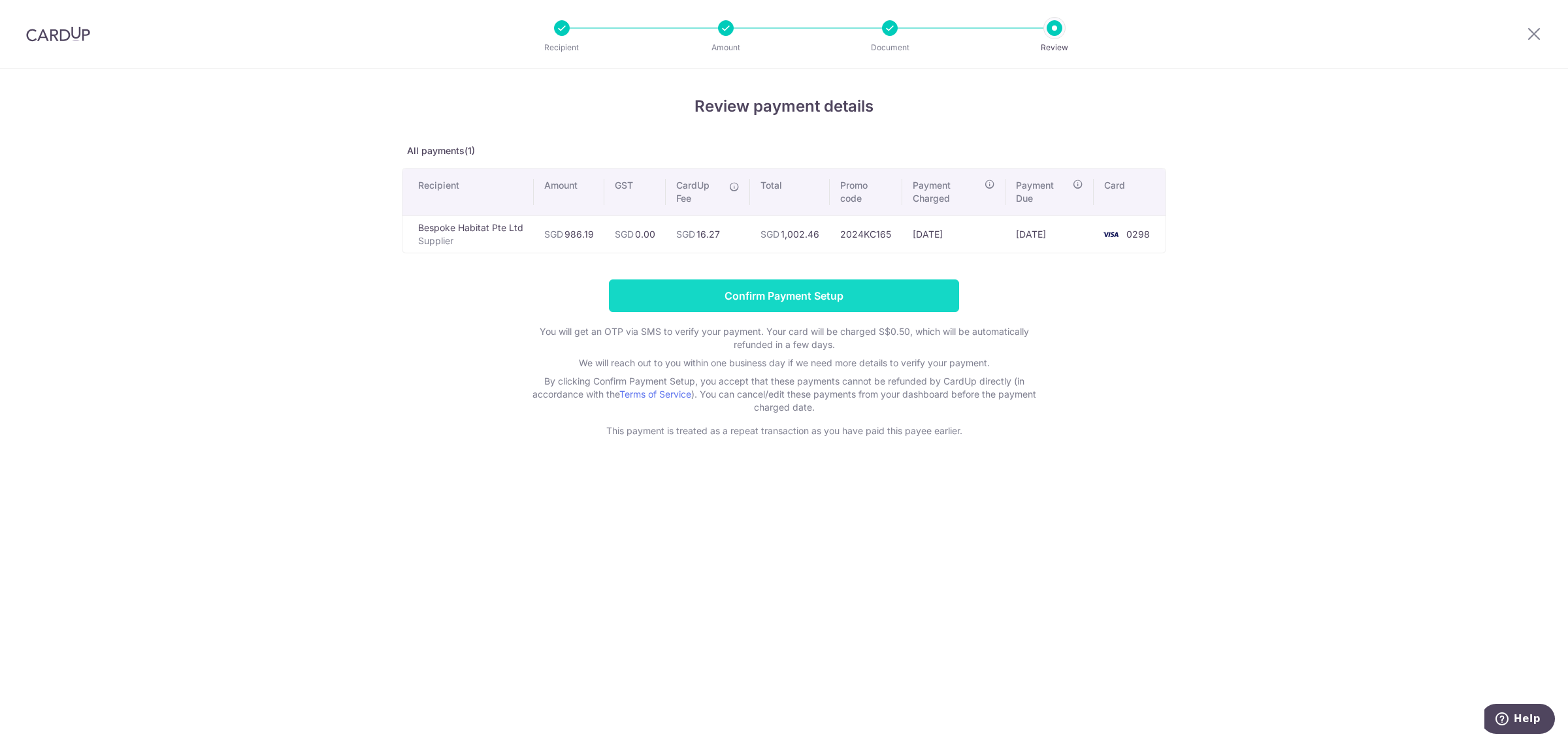
click at [756, 299] on input "Confirm Payment Setup" at bounding box center [784, 296] width 350 height 33
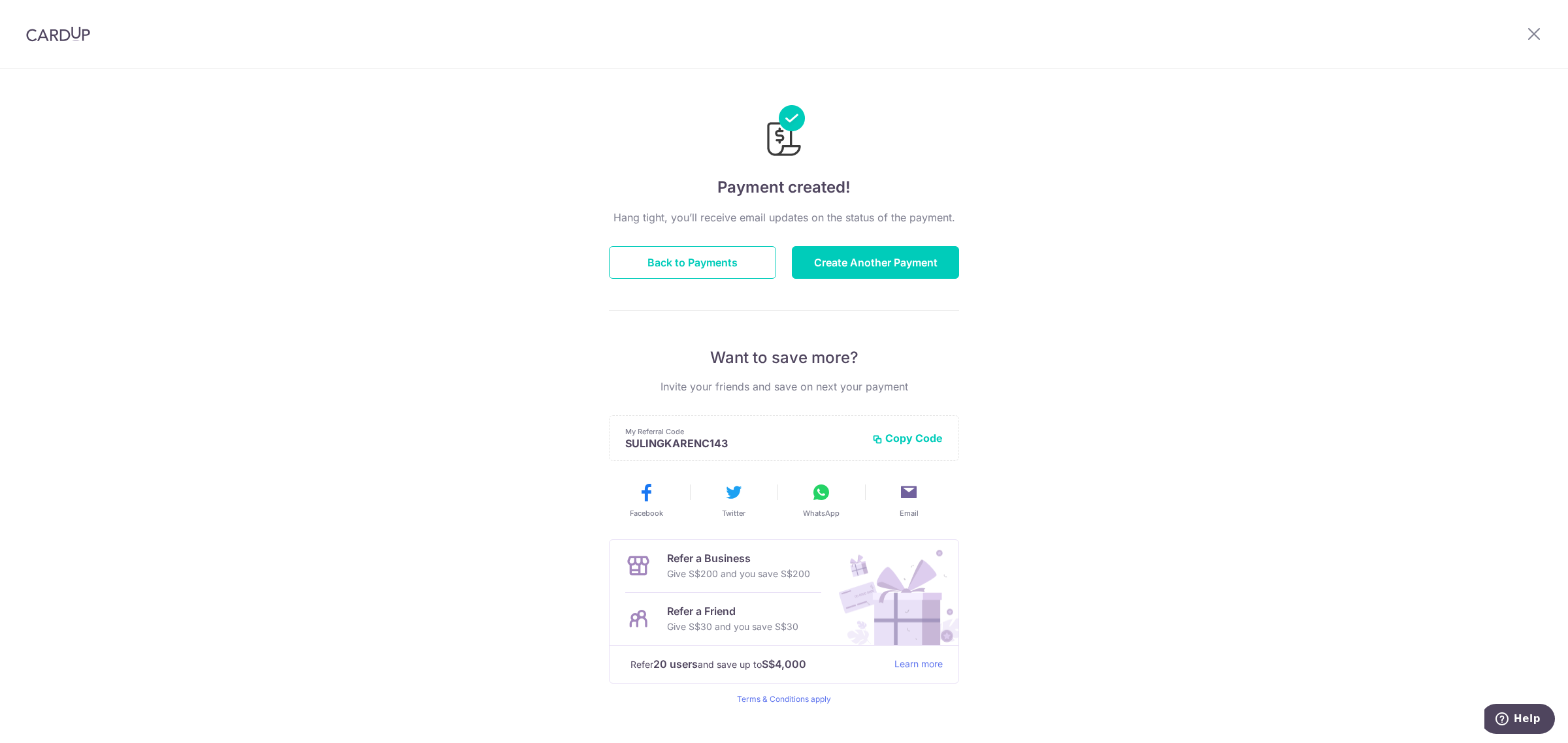
click at [691, 245] on div "Hang tight, you’ll receive email updates on the status of the payment. Back to …" at bounding box center [784, 457] width 350 height 495
click at [688, 256] on button "Back to Payments" at bounding box center [692, 262] width 167 height 33
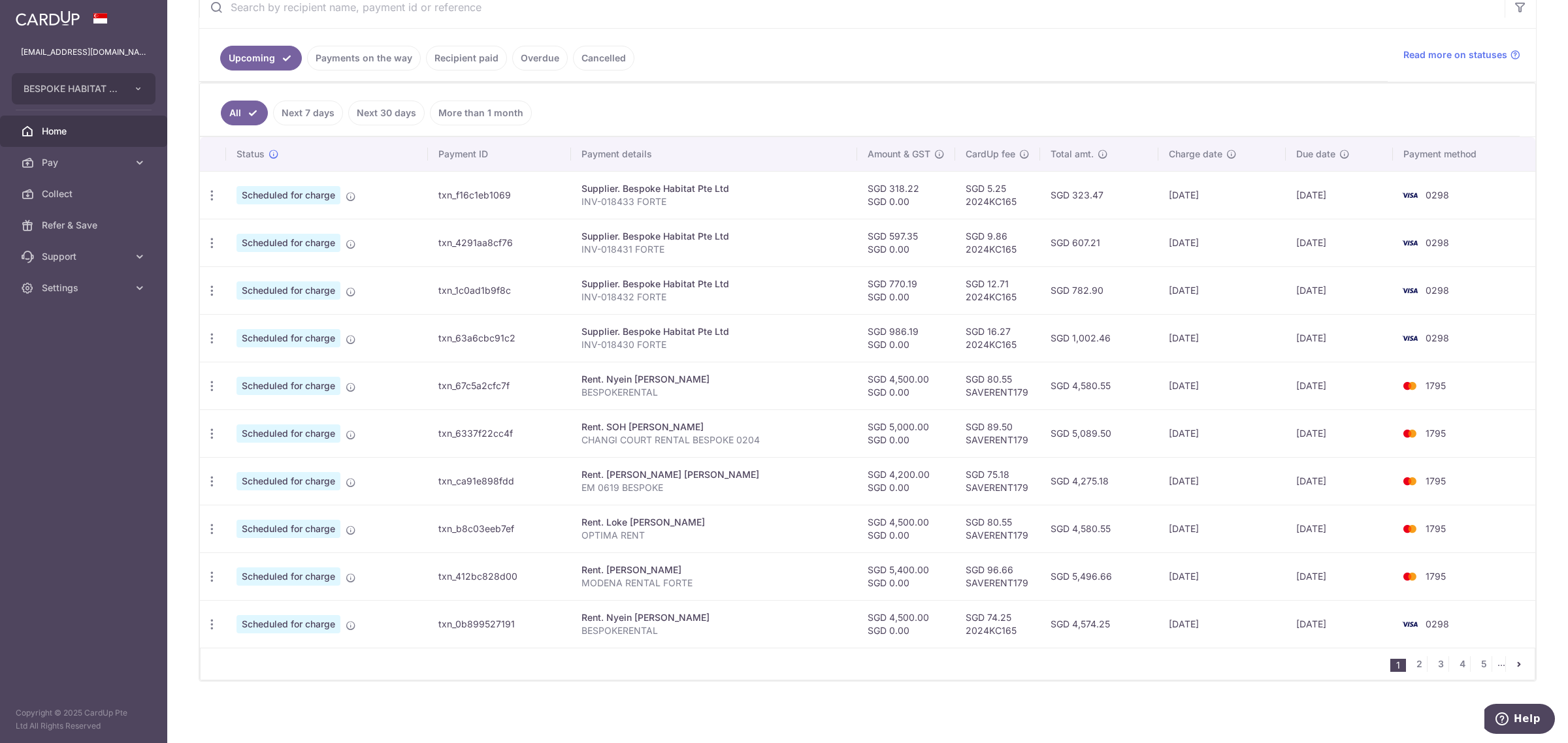
scroll to position [106, 0]
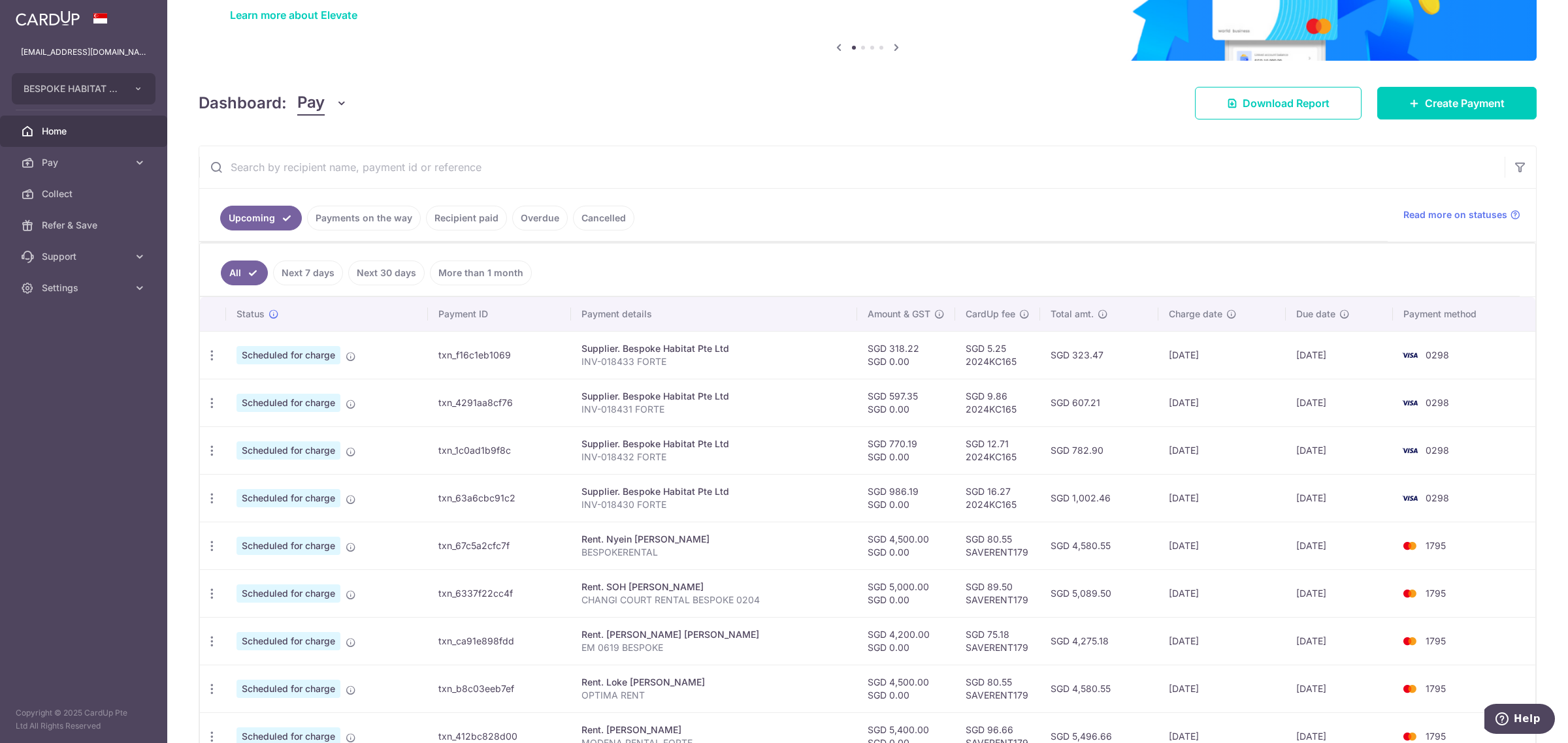
click at [392, 211] on link "Payments on the way" at bounding box center [364, 218] width 114 height 25
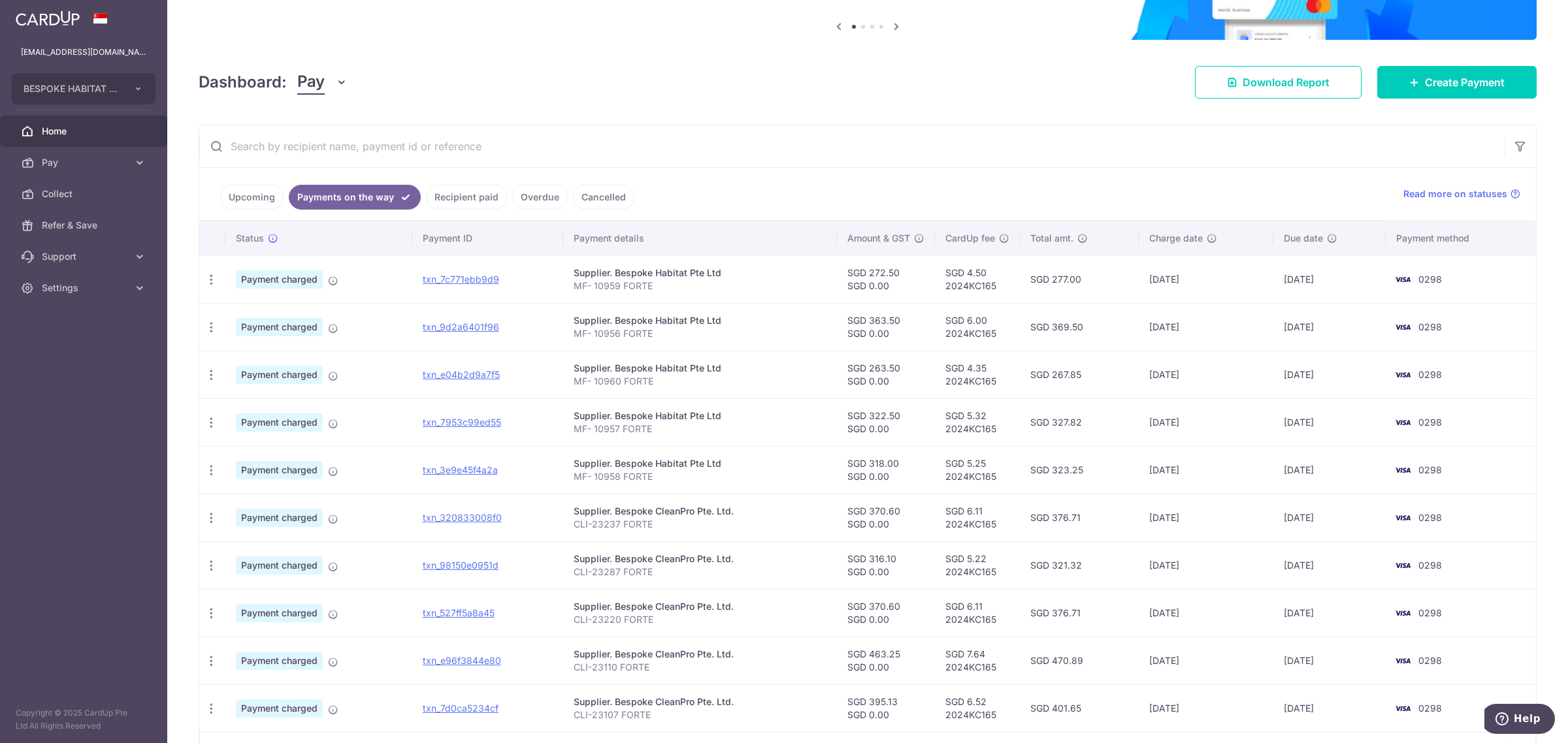
scroll to position [213, 0]
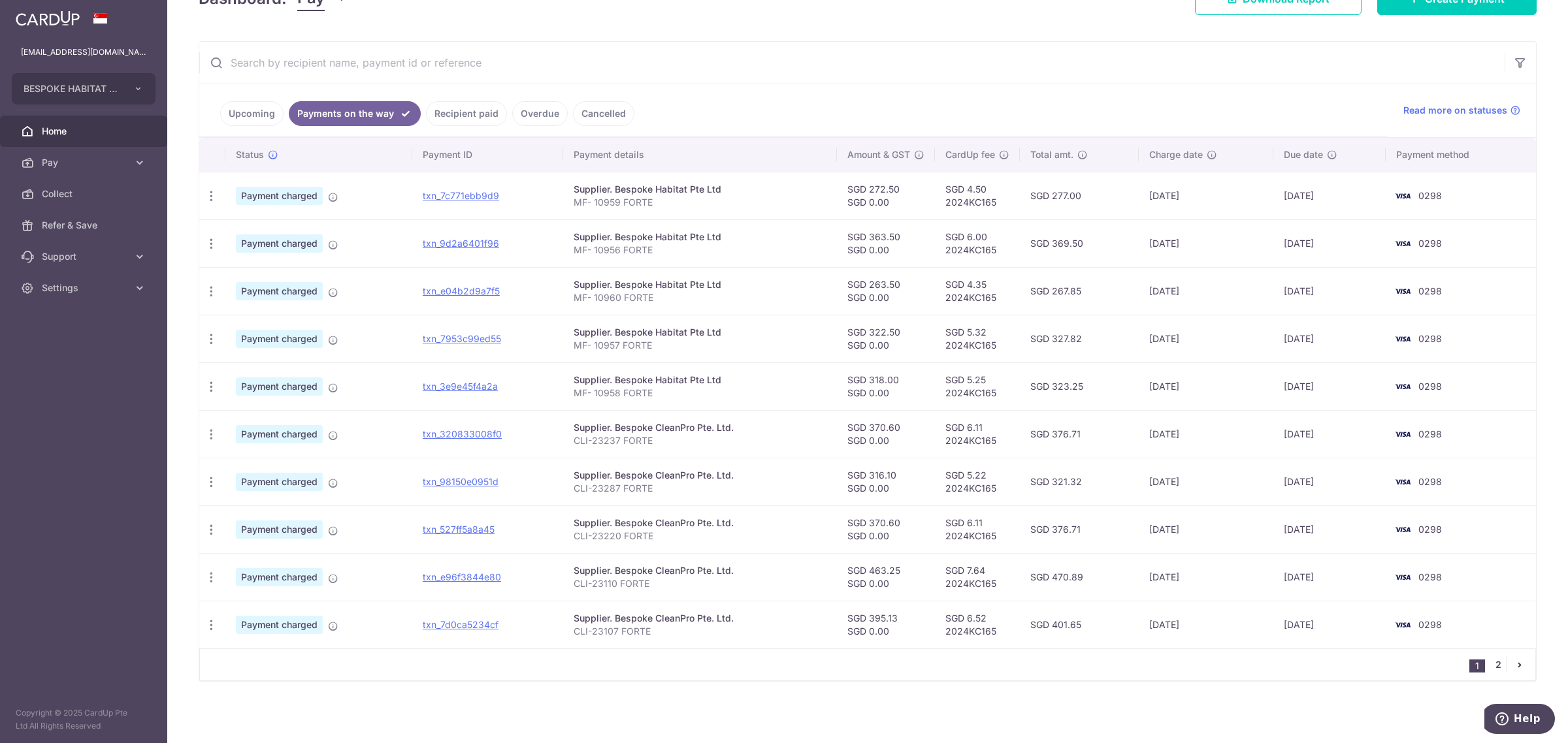
click at [1490, 666] on link "2" at bounding box center [1498, 665] width 16 height 16
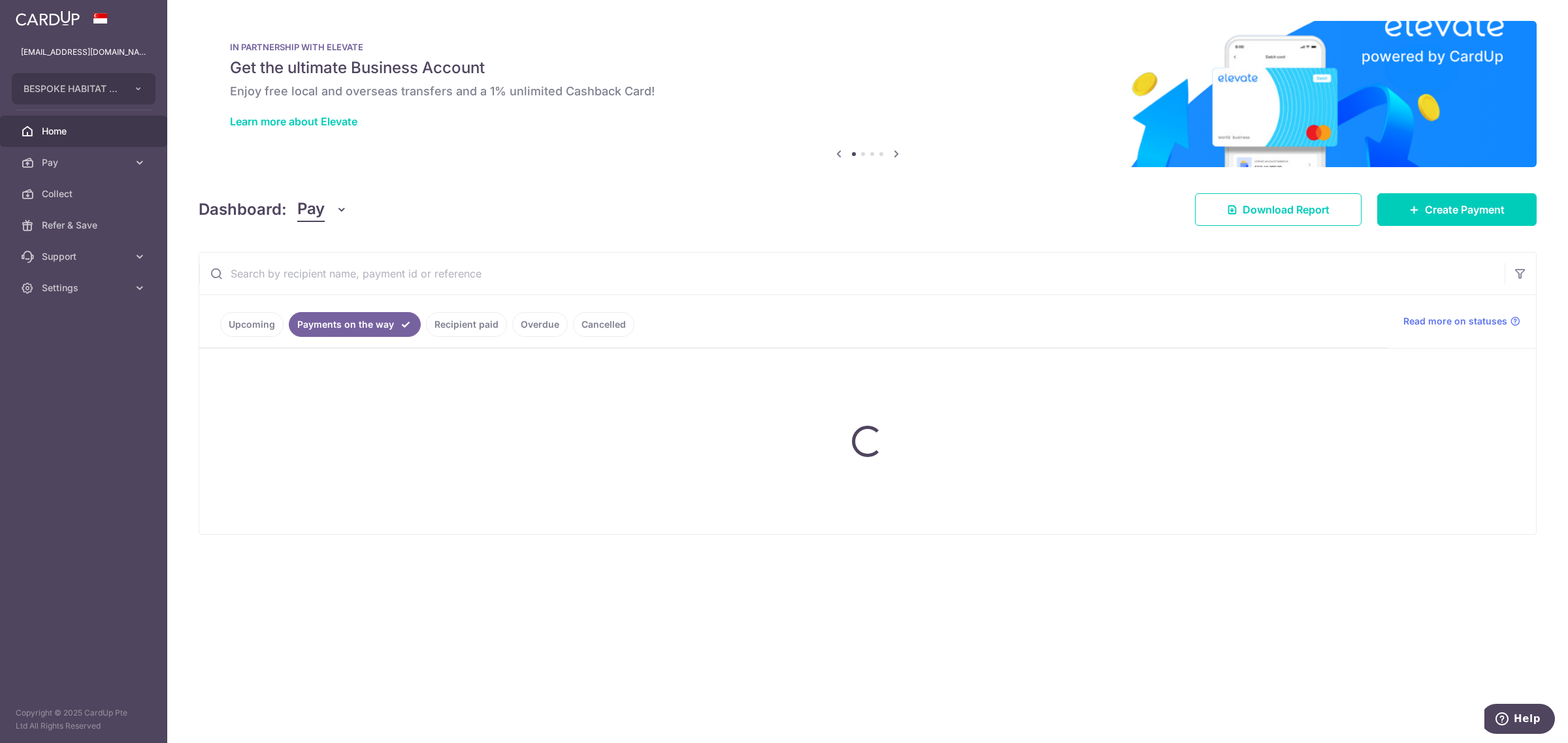
scroll to position [0, 0]
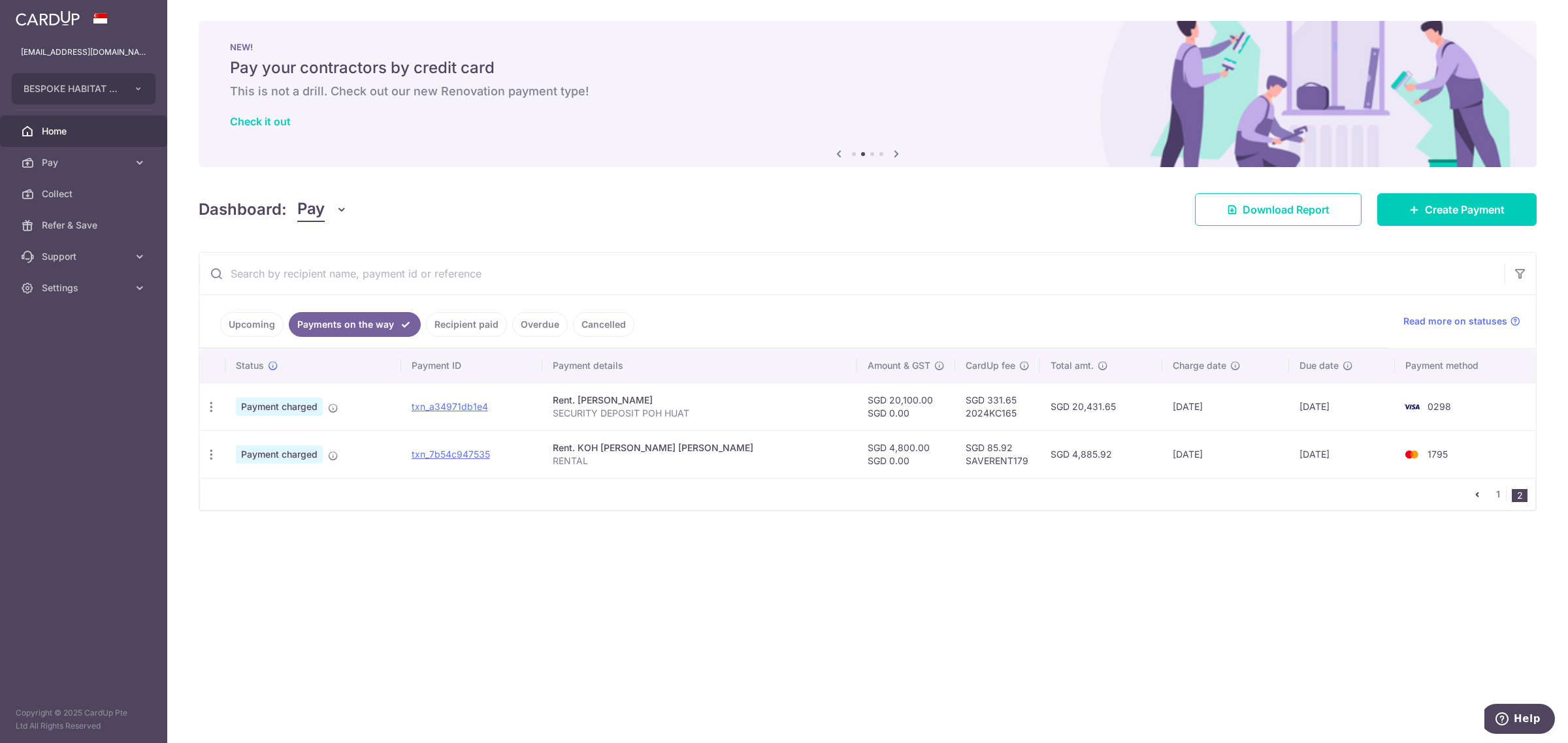
click at [240, 317] on link "Upcoming" at bounding box center [252, 324] width 63 height 25
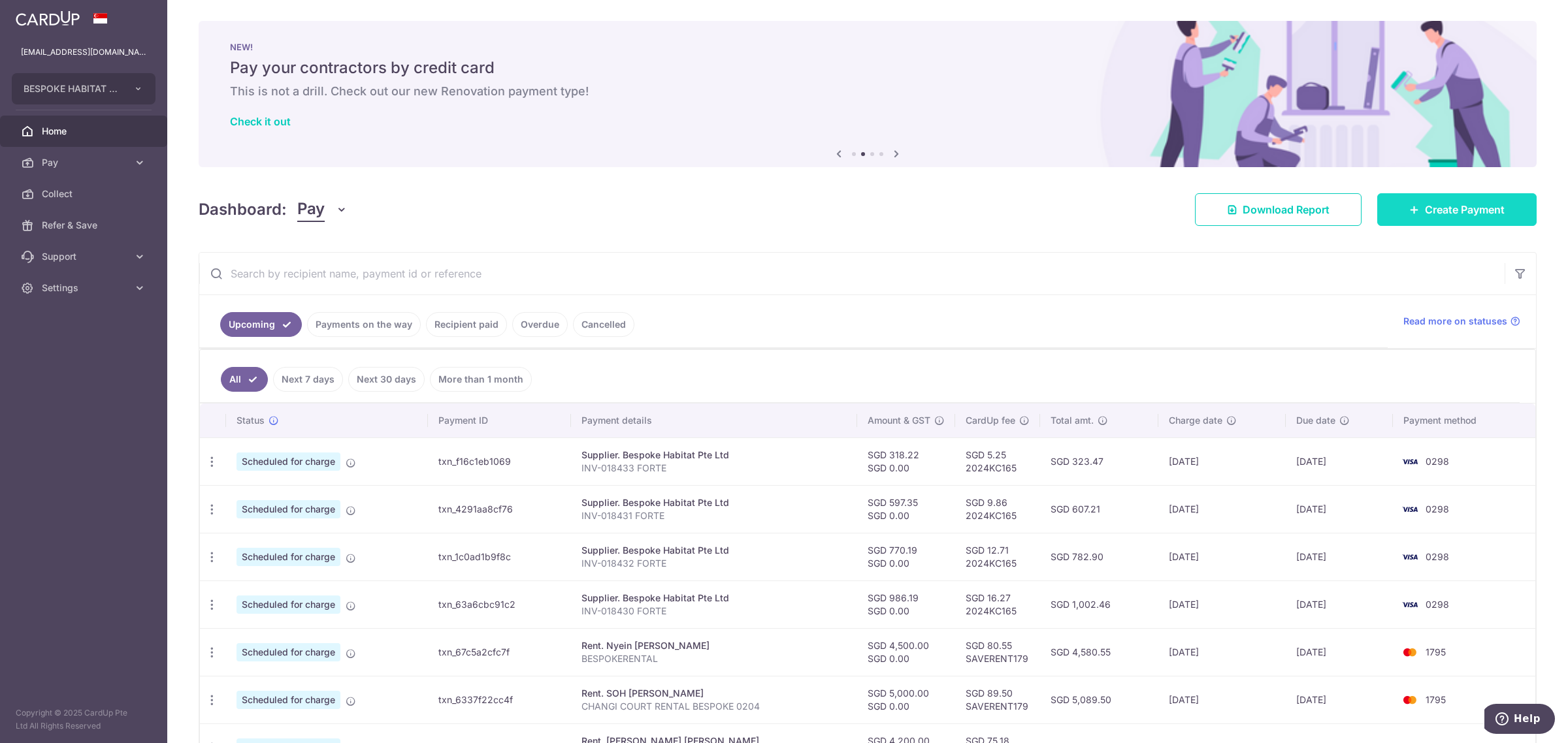
click at [1477, 209] on span "Create Payment" at bounding box center [1464, 209] width 80 height 16
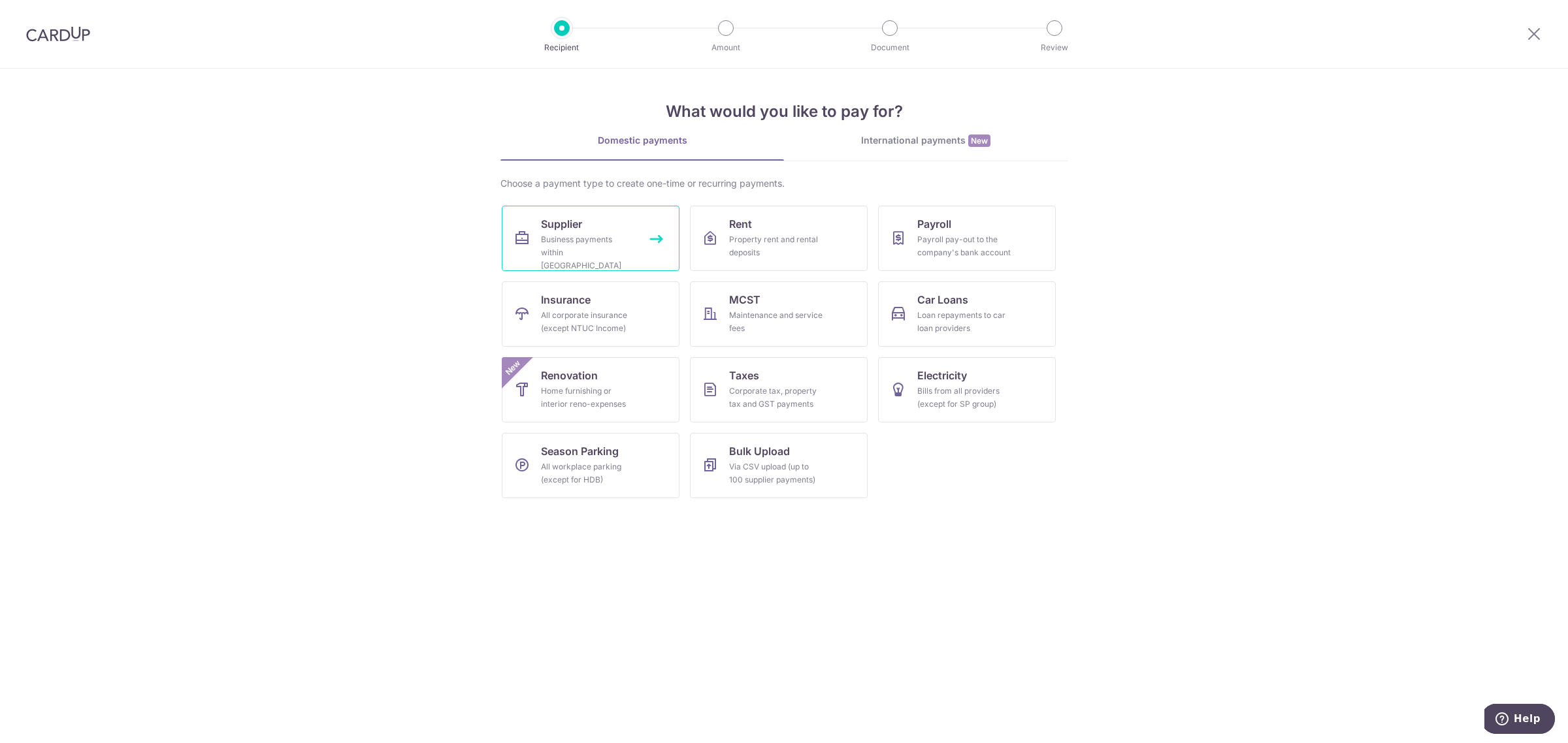
click at [595, 227] on link "Supplier Business payments within Singapore" at bounding box center [591, 239] width 178 height 65
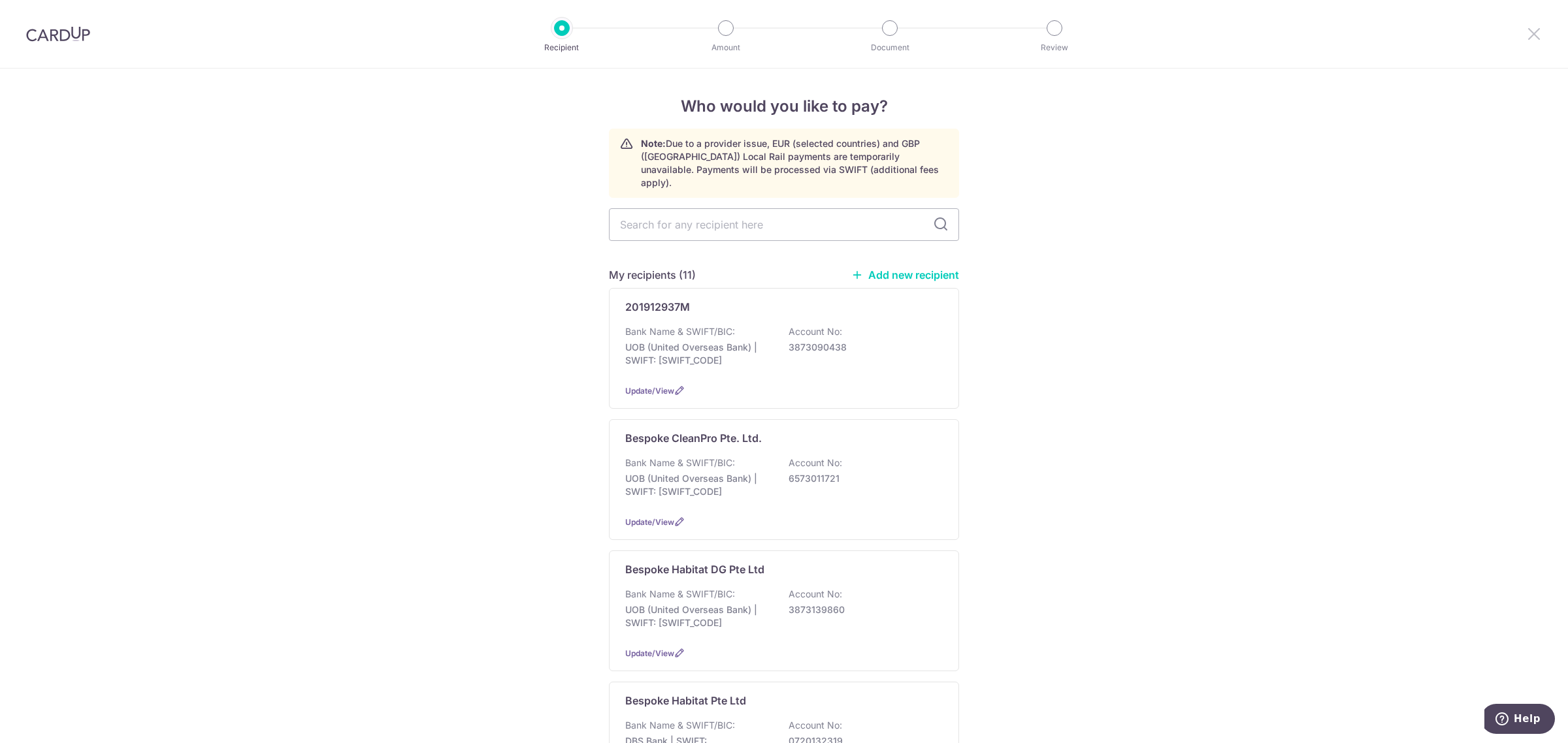
click at [1526, 28] on icon at bounding box center [1533, 33] width 16 height 16
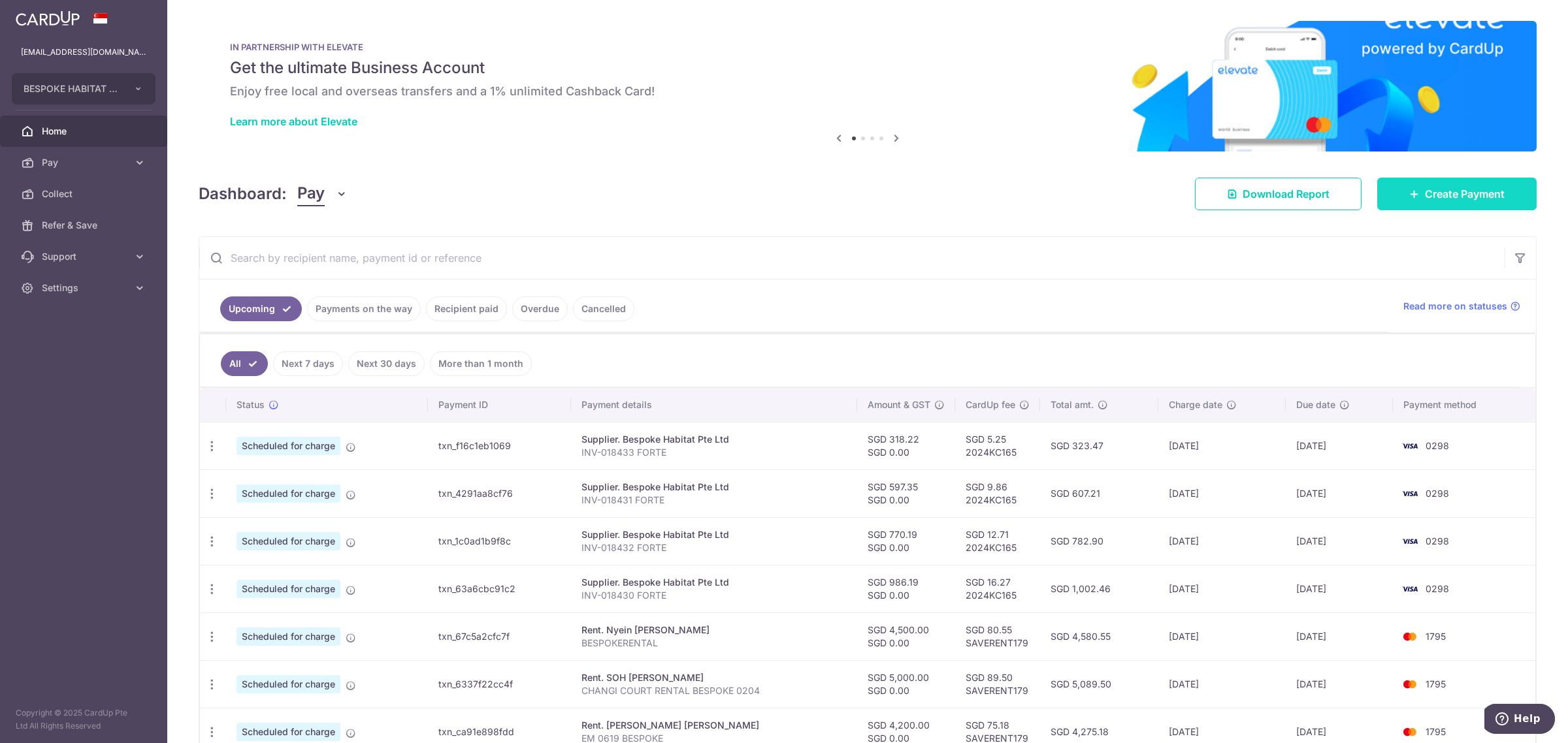
click at [1492, 196] on span "Create Payment" at bounding box center [1464, 194] width 80 height 16
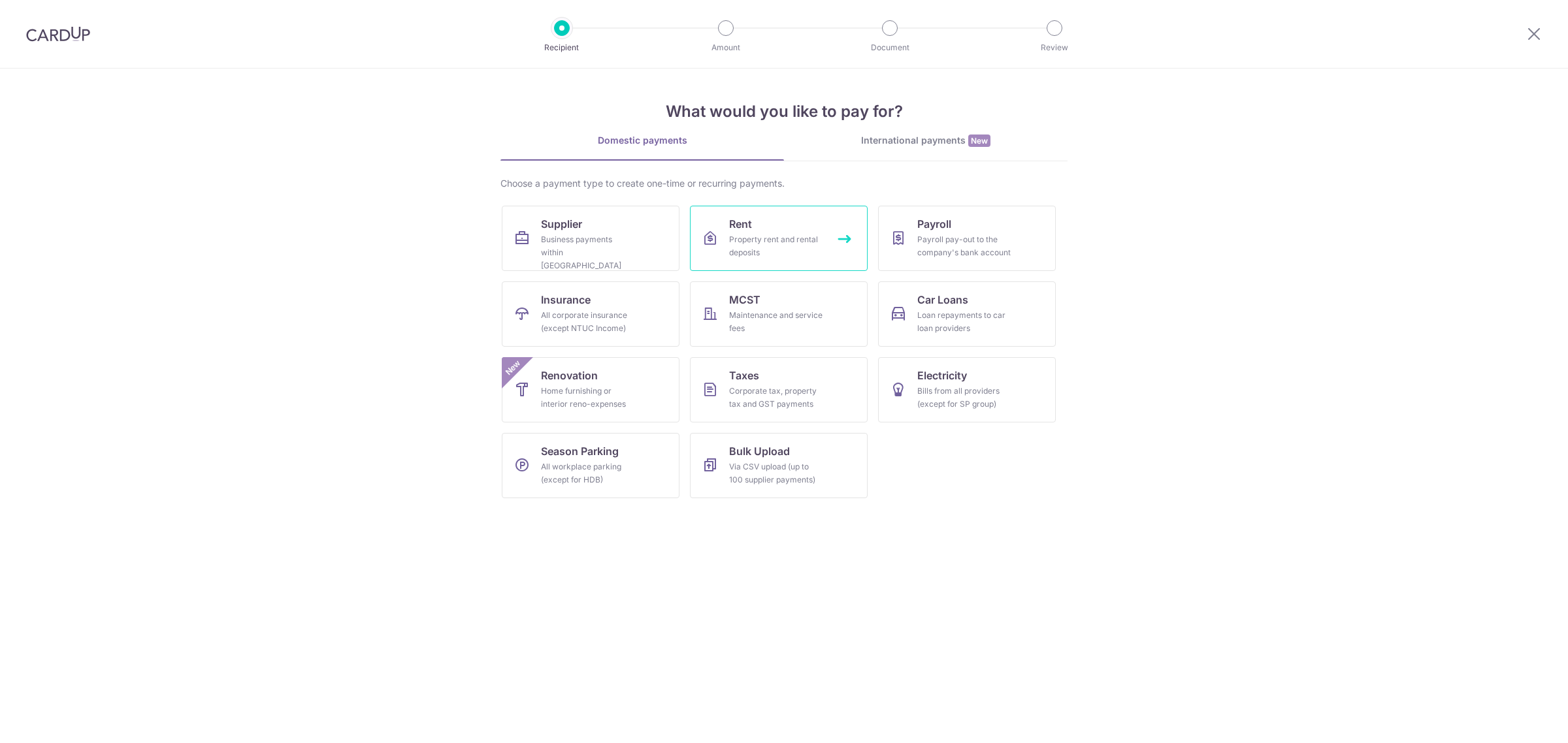
click at [784, 229] on link "Rent Property rent and rental deposits" at bounding box center [778, 239] width 178 height 65
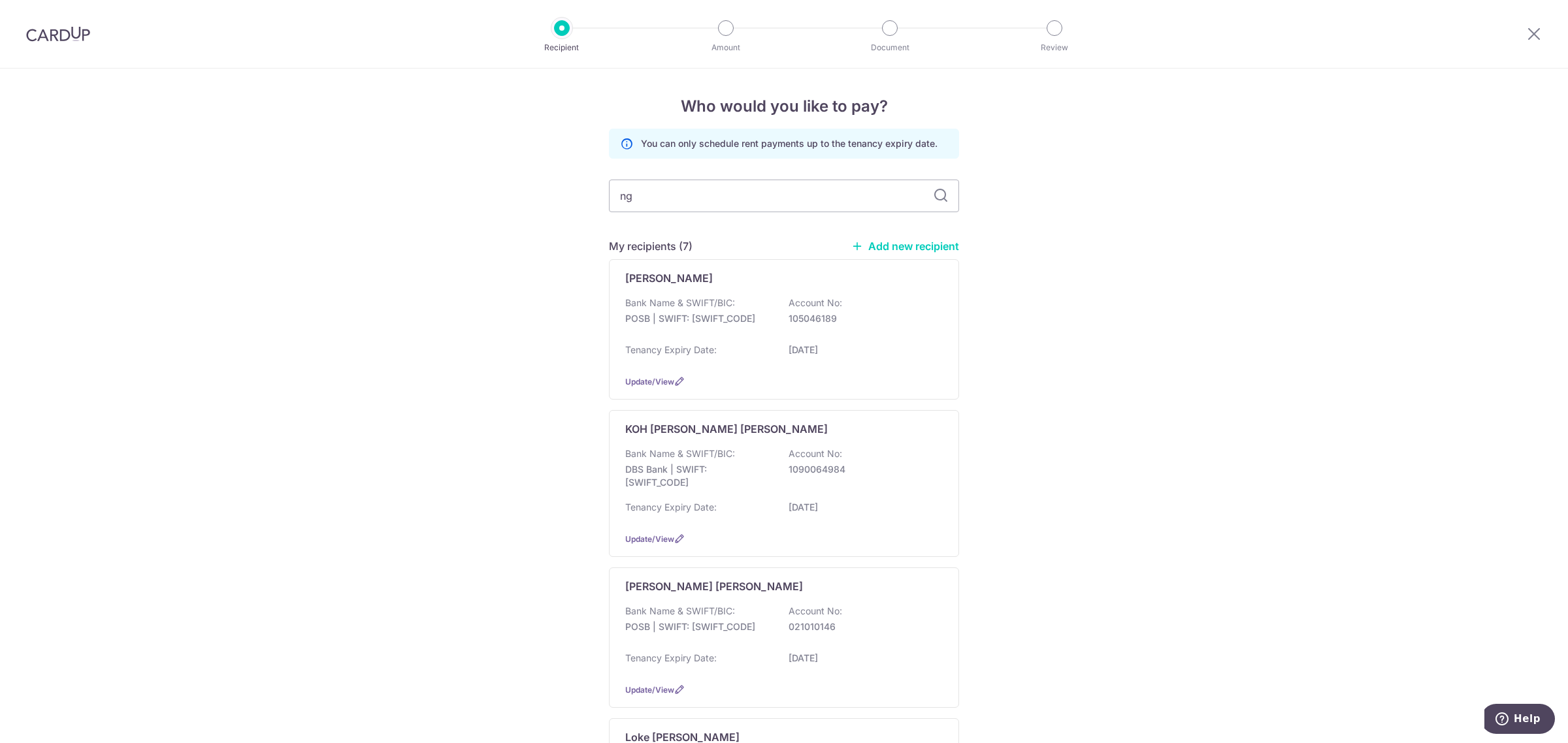
type input "ngu"
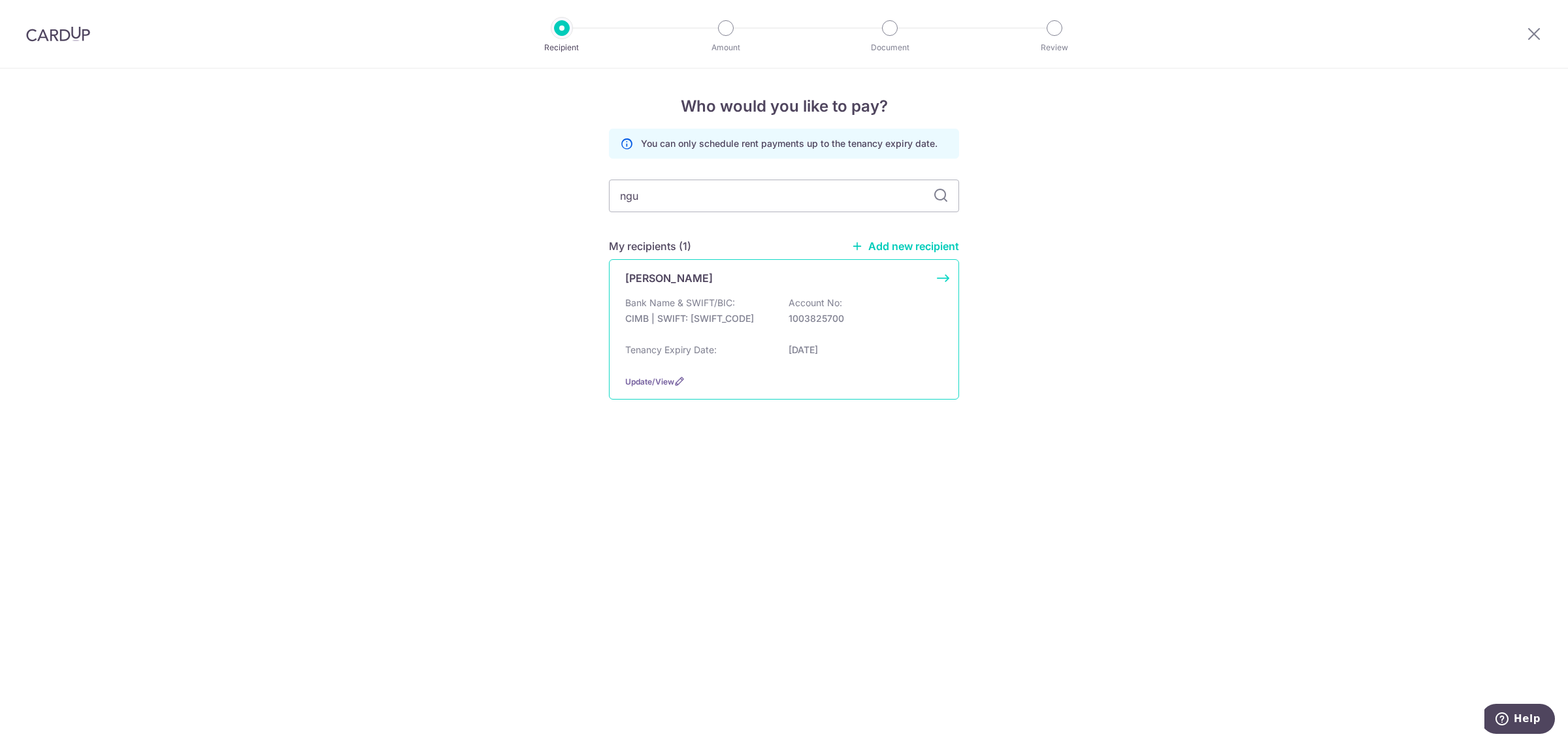
click at [720, 290] on div "[PERSON_NAME] Bank Name & SWIFT/BIC: CIMB | SWIFT: [SWIFT_CODE] Account No: 100…" at bounding box center [784, 329] width 350 height 140
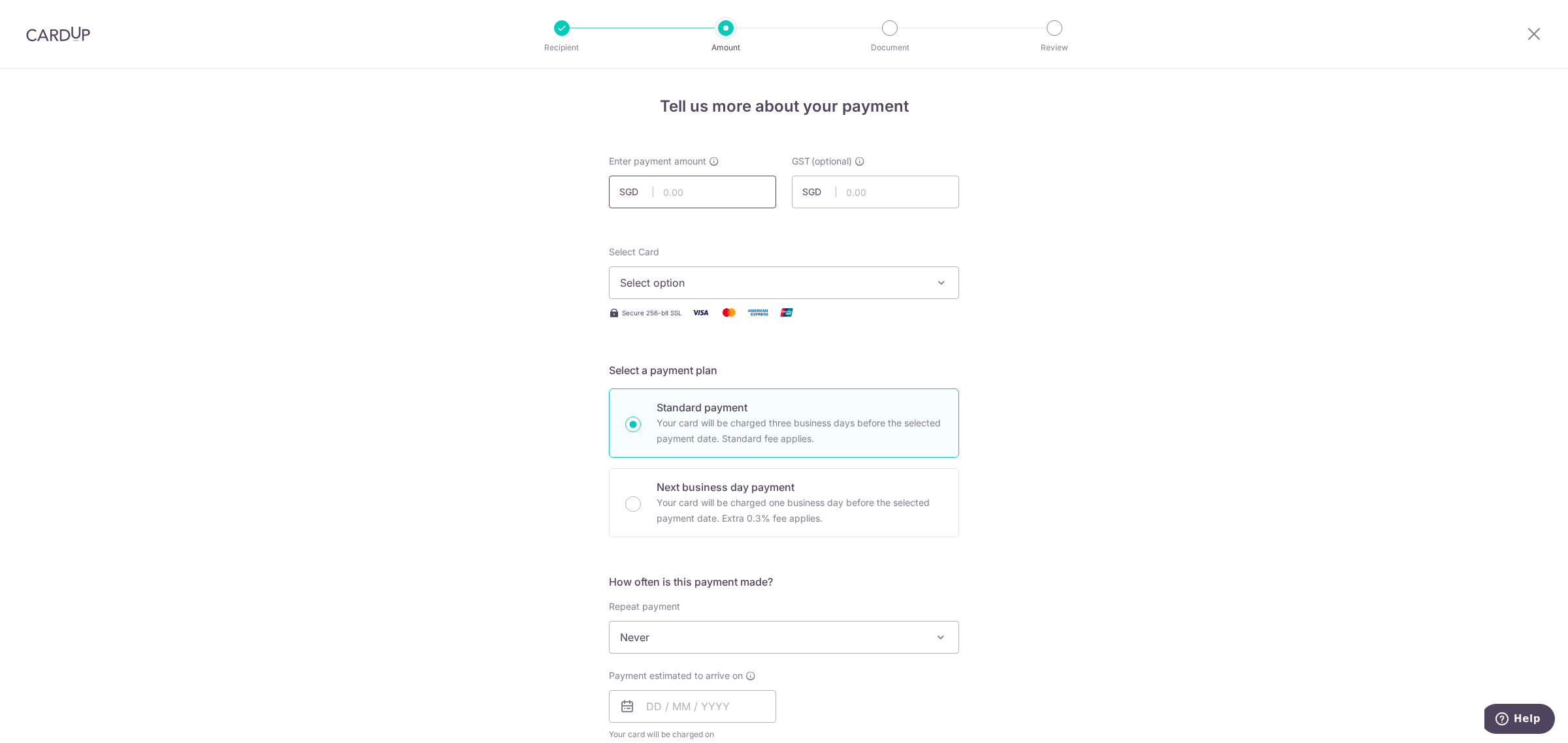
click at [728, 178] on input "text" at bounding box center [692, 192] width 167 height 33
type input "6,700.00"
click at [1129, 269] on div "Tell us more about your payment Enter payment amount SGD 6,700.00 6700.00 GST (…" at bounding box center [784, 703] width 1568 height 1269
click at [830, 275] on span "Select option" at bounding box center [772, 282] width 304 height 16
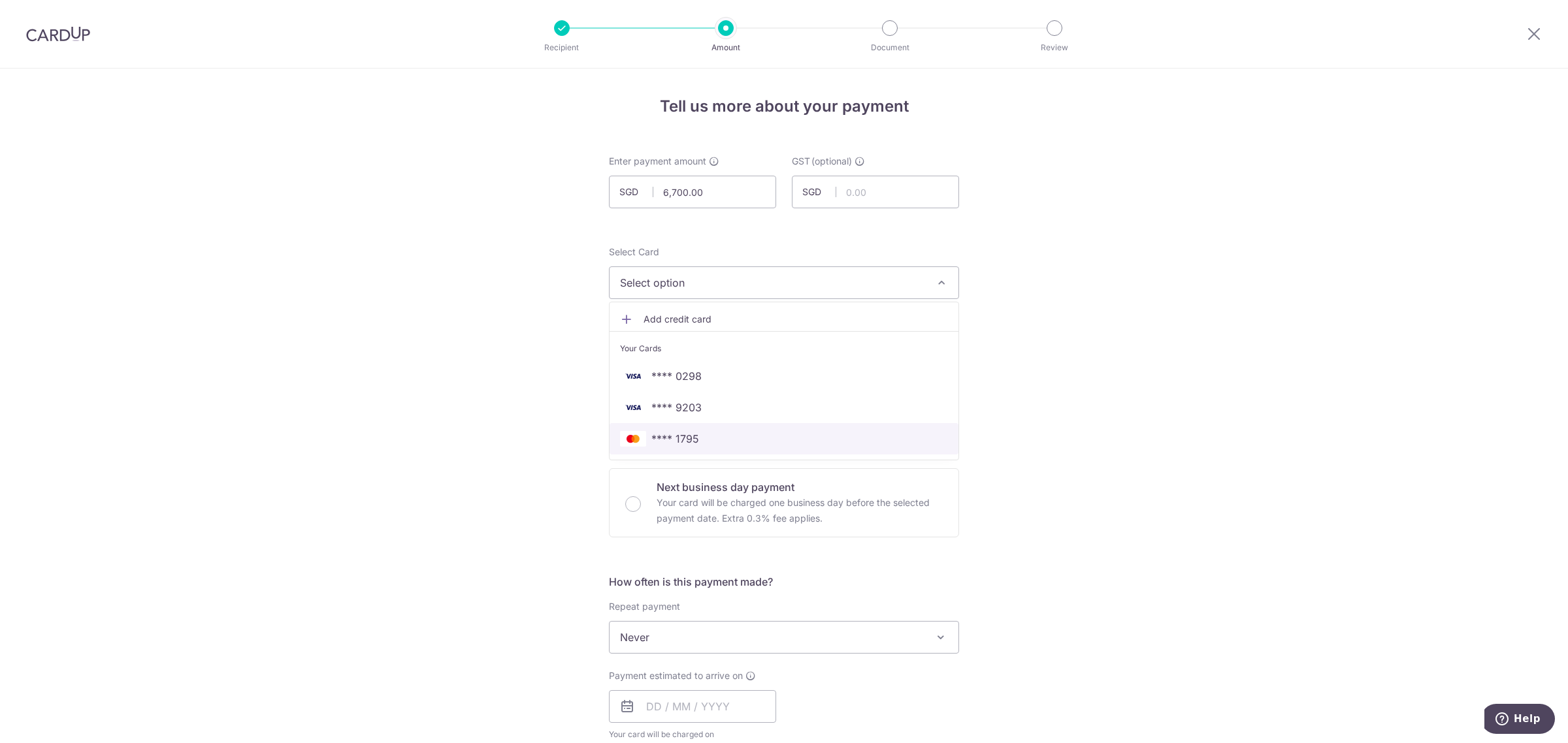
click at [691, 436] on span "**** 1795" at bounding box center [675, 438] width 48 height 16
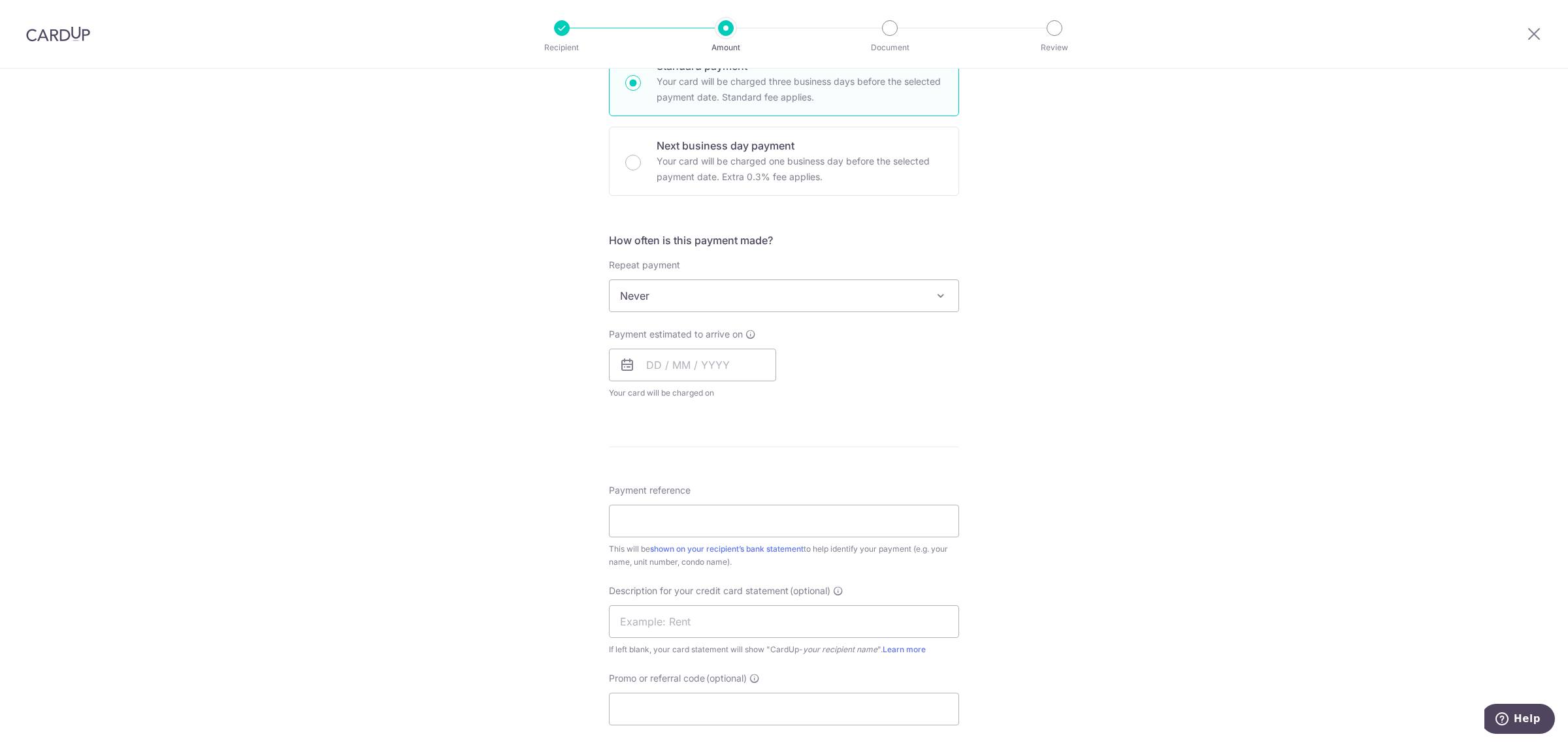
scroll to position [327, 0]
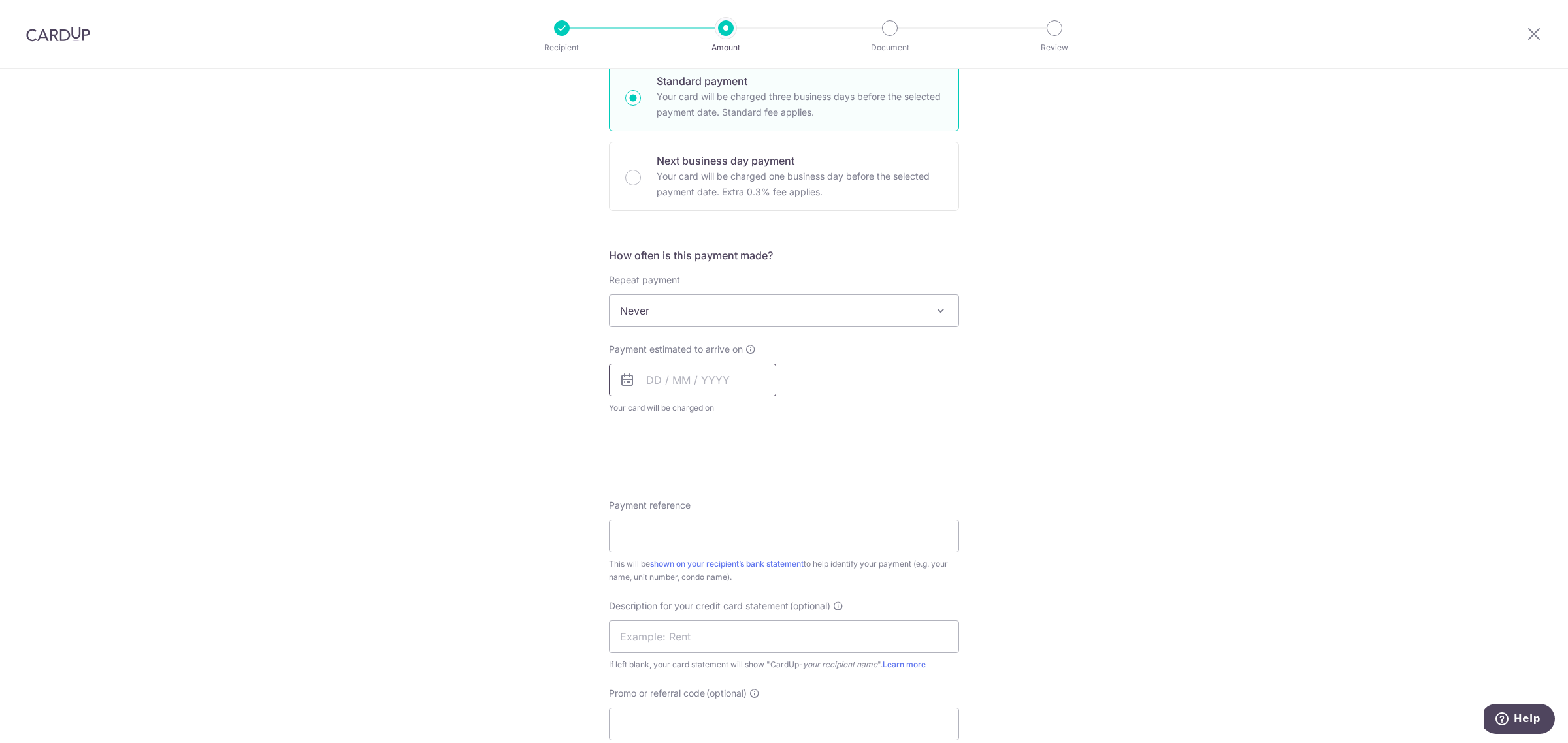
click at [643, 379] on input "text" at bounding box center [692, 380] width 167 height 33
click at [767, 528] on link "17" at bounding box center [766, 525] width 21 height 21
type input "[DATE]"
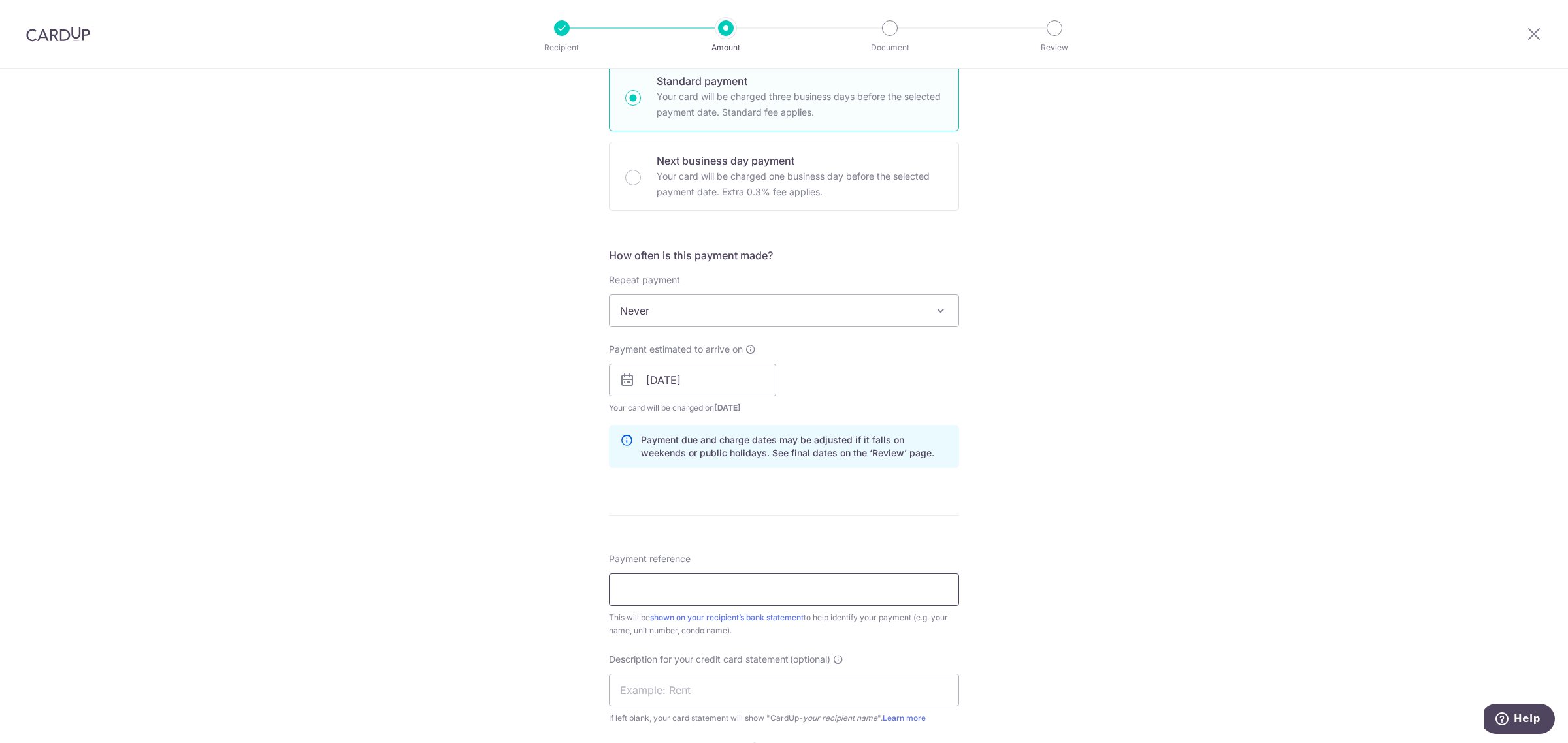
click at [733, 592] on input "Payment reference" at bounding box center [784, 590] width 350 height 33
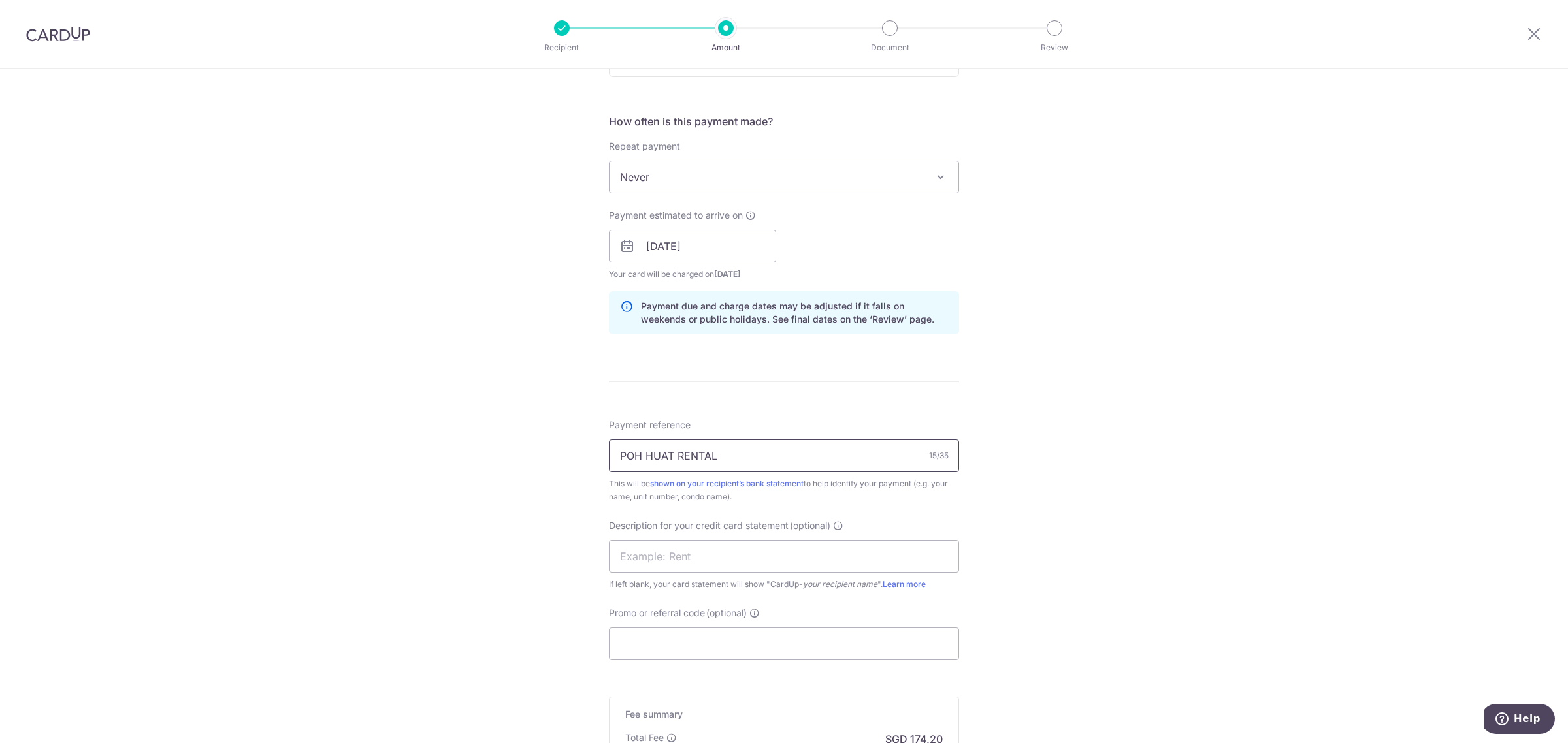
scroll to position [489, 0]
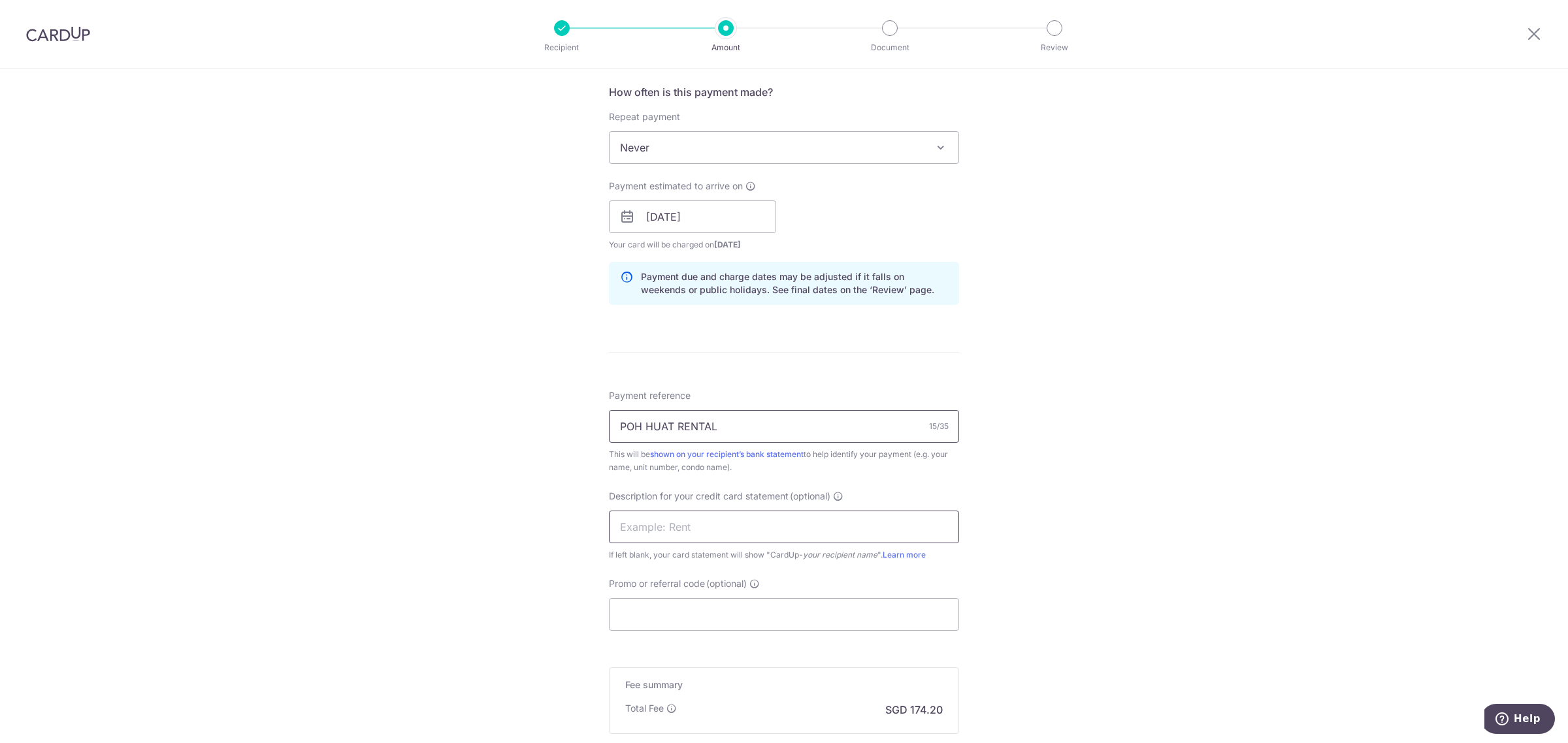
type input "POH HUAT RENTAL"
click at [787, 517] on input "text" at bounding box center [784, 527] width 350 height 33
drag, startPoint x: 737, startPoint y: 425, endPoint x: 507, endPoint y: 427, distance: 230.0
click at [507, 427] on div "Tell us more about your payment Enter payment amount SGD 6,700.00 6700.00 GST (…" at bounding box center [784, 240] width 1568 height 1322
click at [653, 530] on input "text" at bounding box center [784, 527] width 350 height 33
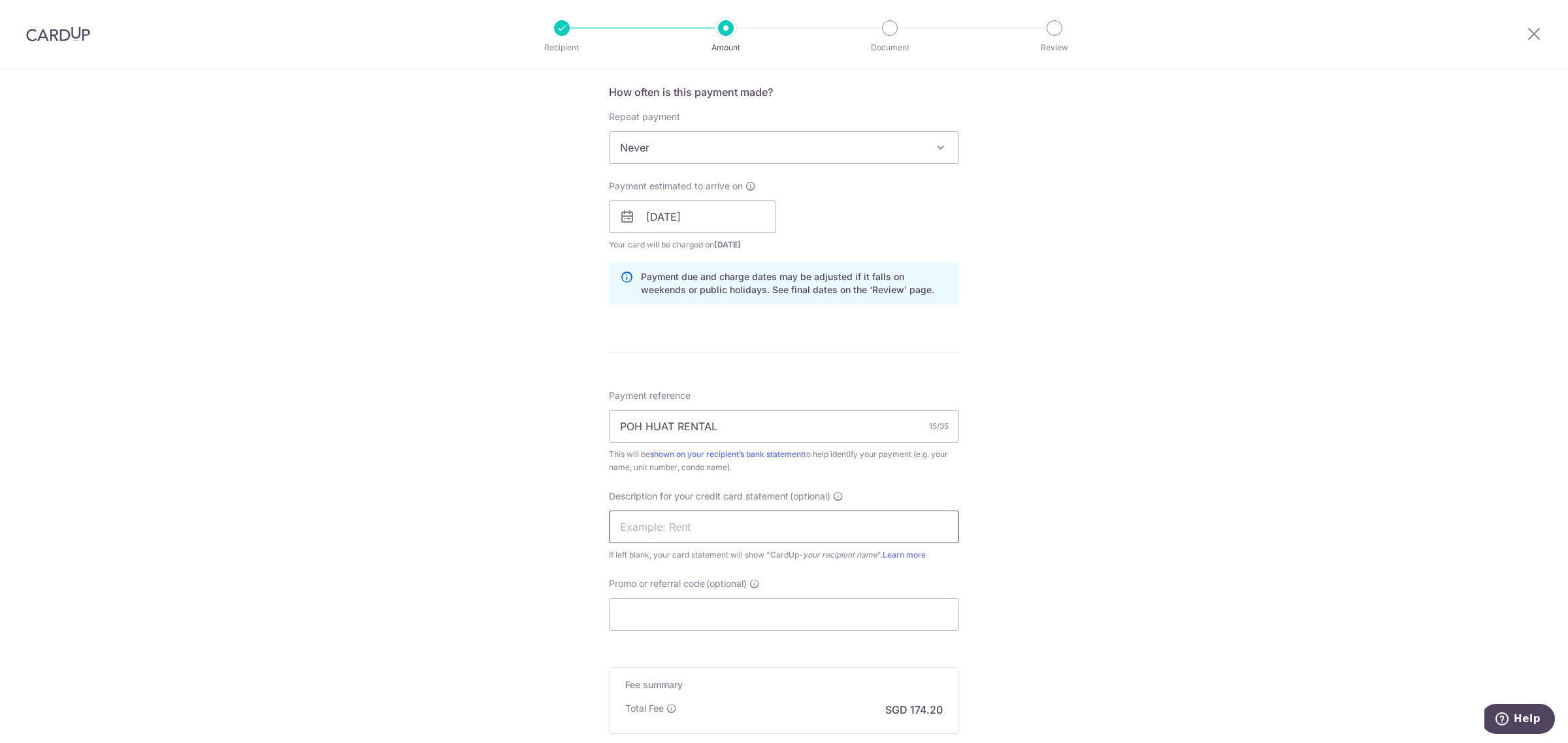
paste input "POH HUAT RENTAL"
type input "POH HUAT RENTAL"
drag, startPoint x: 670, startPoint y: 419, endPoint x: 337, endPoint y: 434, distance: 333.3
click at [337, 434] on div "Tell us more about your payment Enter payment amount SGD 6,700.00 6700.00 GST (…" at bounding box center [784, 240] width 1568 height 1322
type input "PH RENTAL"
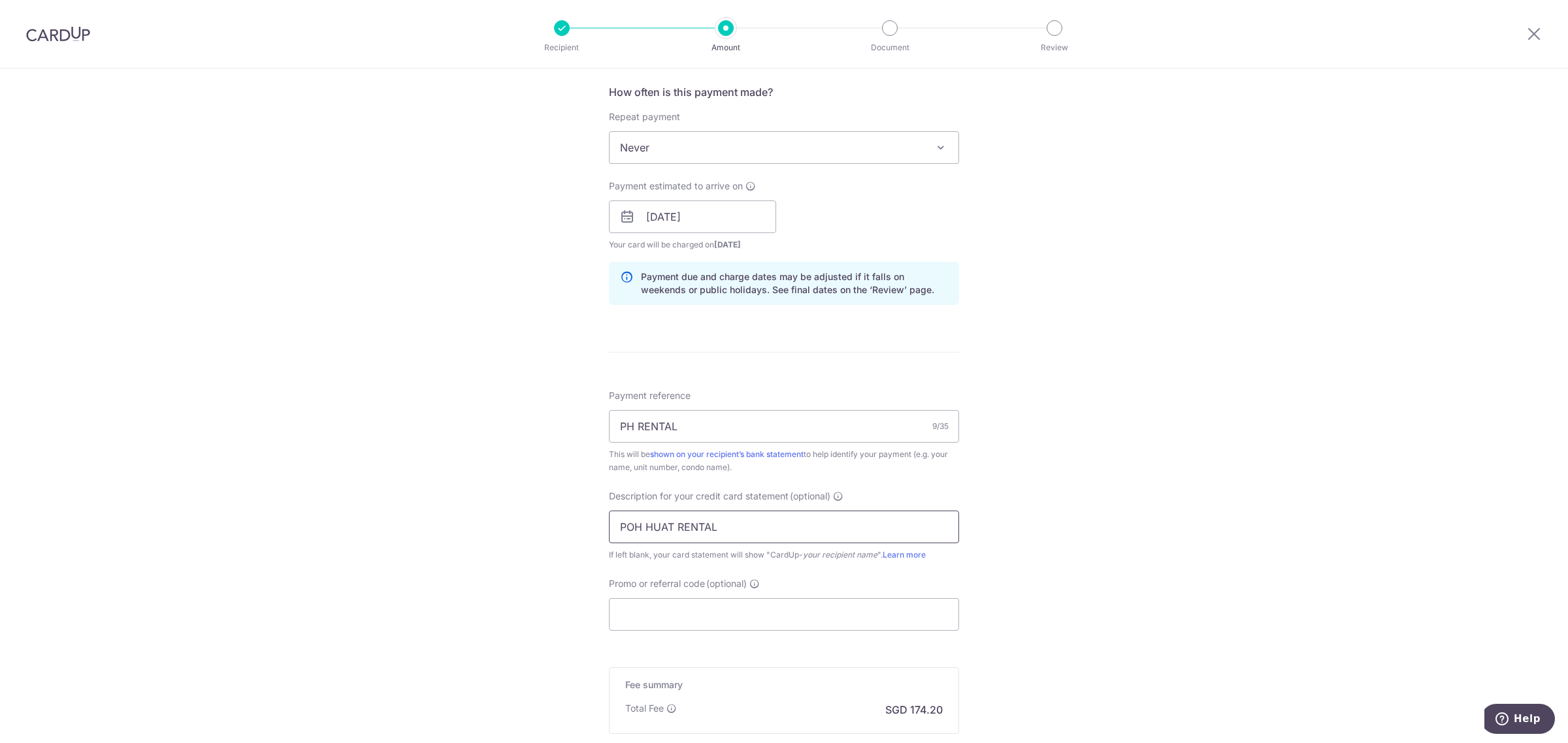
drag, startPoint x: 670, startPoint y: 527, endPoint x: 289, endPoint y: 527, distance: 381.0
click at [289, 527] on div "Tell us more about your payment Enter payment amount SGD 6,700.00 6700.00 GST (…" at bounding box center [784, 240] width 1568 height 1322
type input "PH RENTAL"
click at [653, 618] on input "Promo or referral code (optional)" at bounding box center [784, 614] width 350 height 33
paste input "POH HUAT RENTAL"
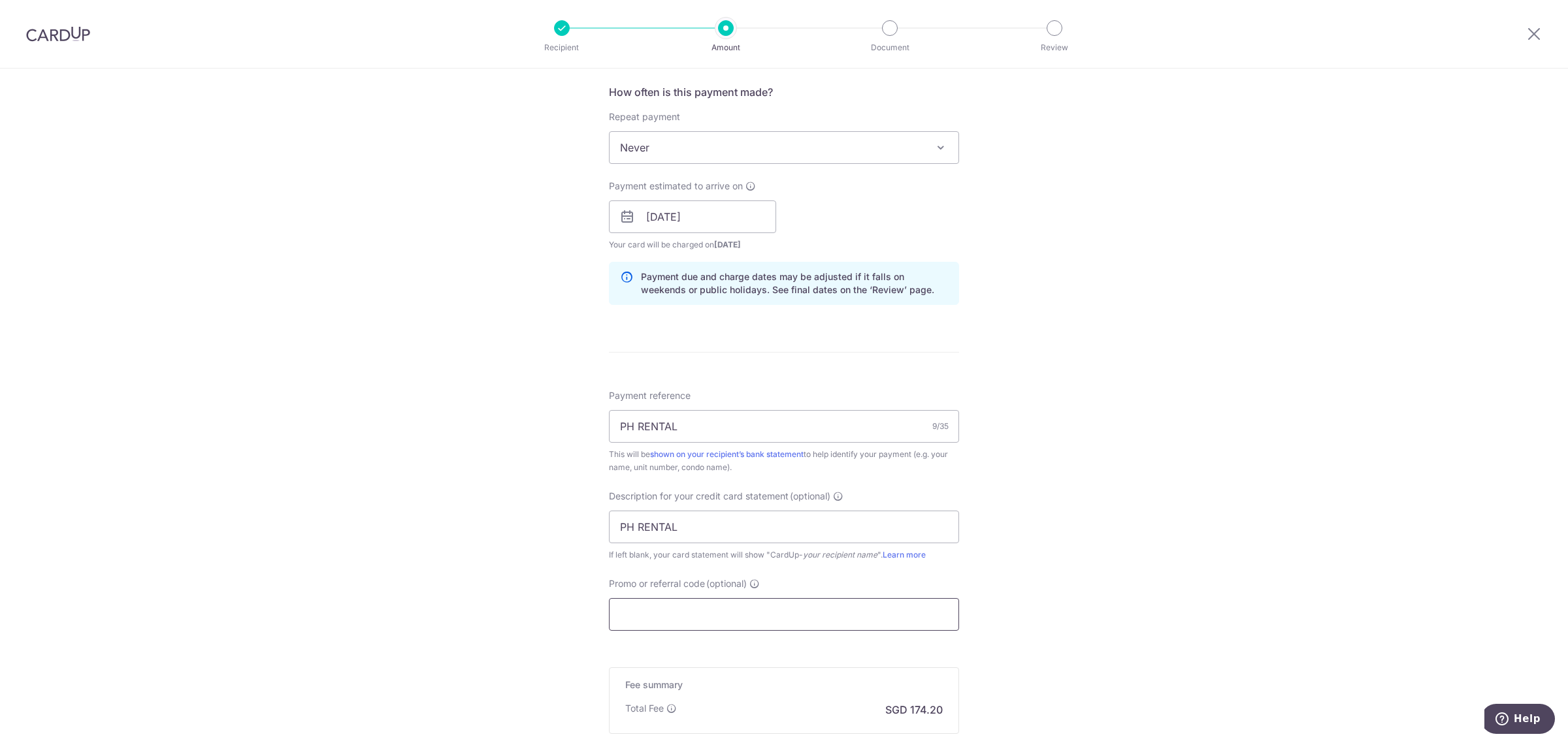
type input "POH HUAT RENTAL"
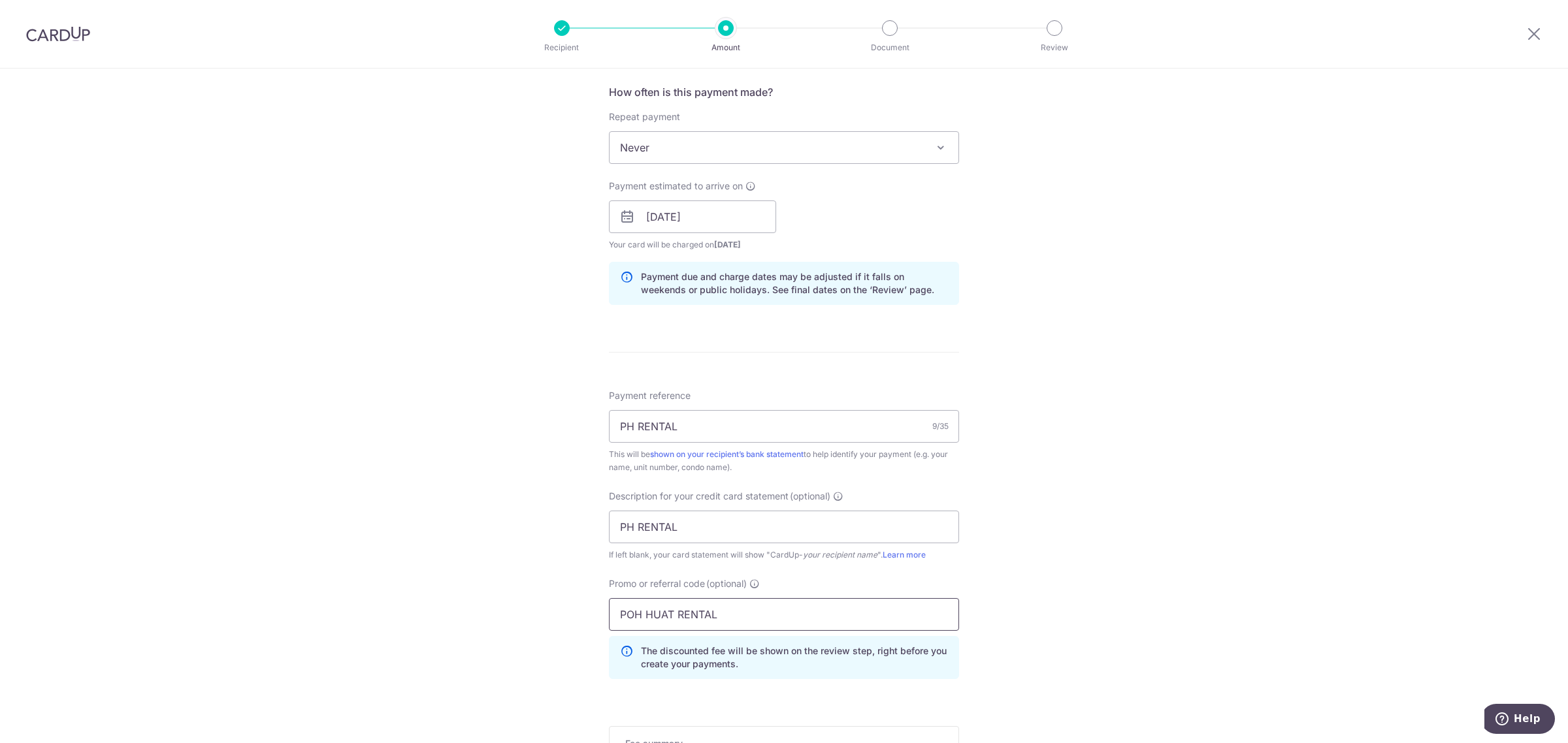
drag, startPoint x: 750, startPoint y: 620, endPoint x: 479, endPoint y: 601, distance: 271.7
click at [479, 601] on div "Tell us more about your payment Enter payment amount SGD 6,700.00 6700.00 GST (…" at bounding box center [784, 269] width 1568 height 1381
type input "SAVERENT179"
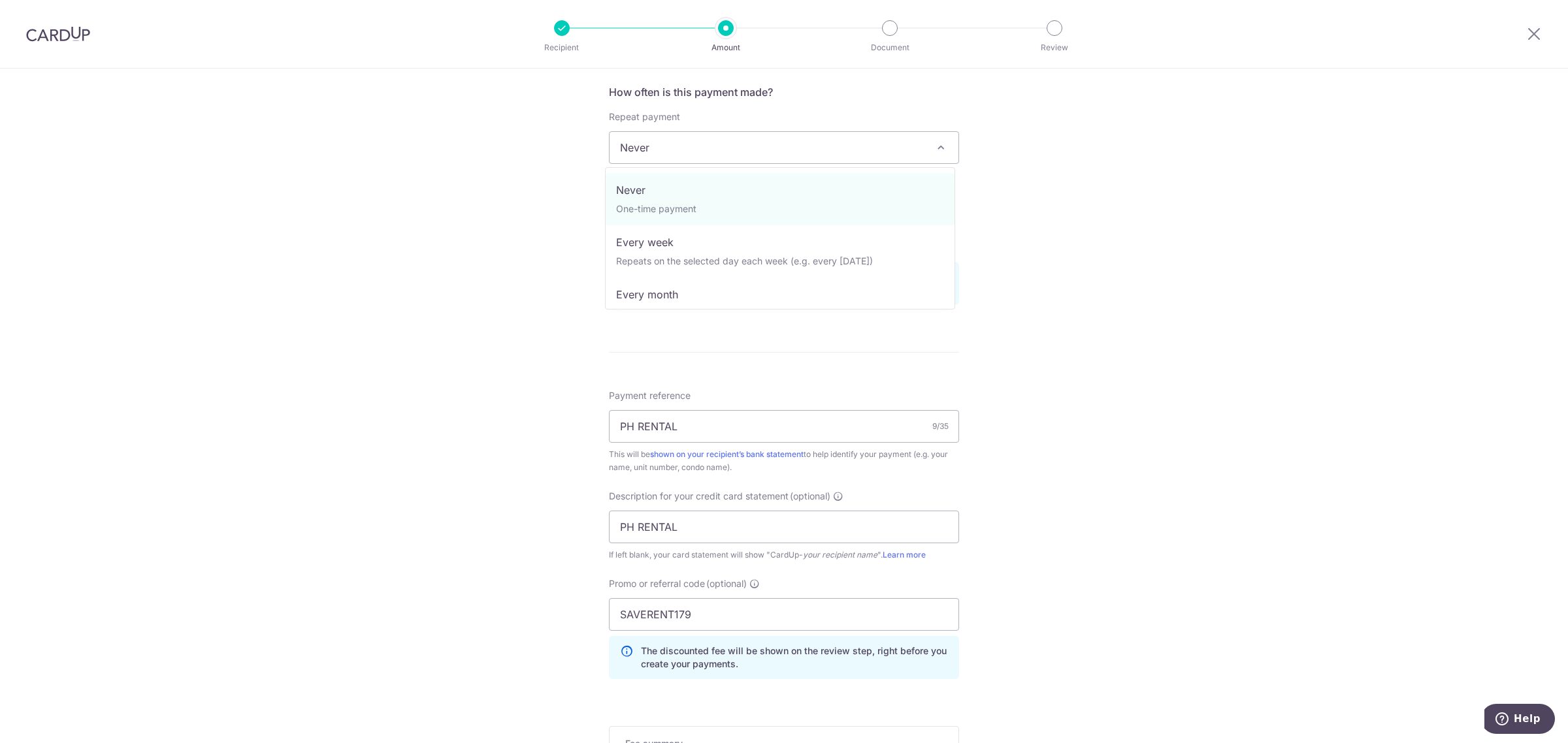
click at [690, 139] on span "Never" at bounding box center [784, 147] width 349 height 31
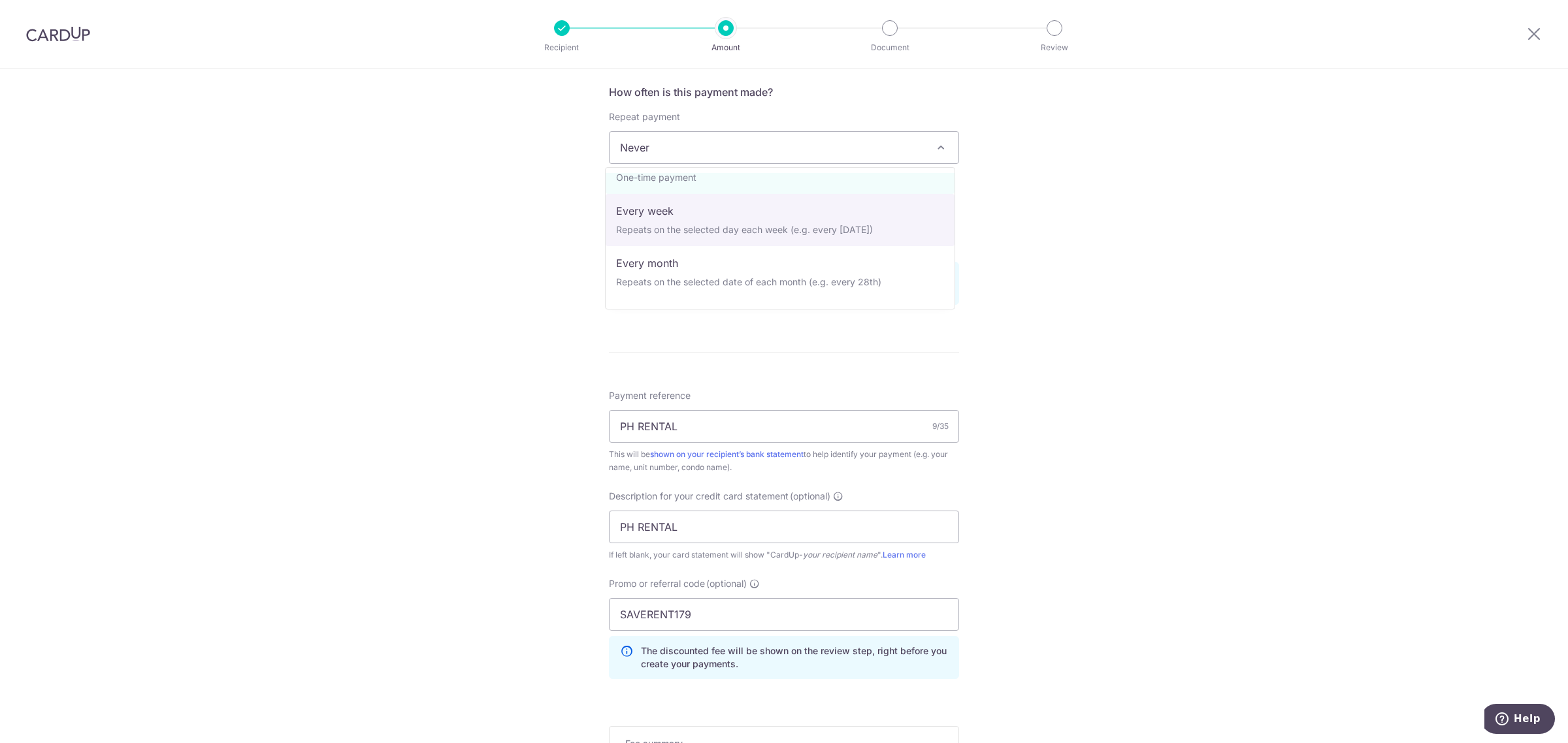
scroll to position [82, 0]
select select "3"
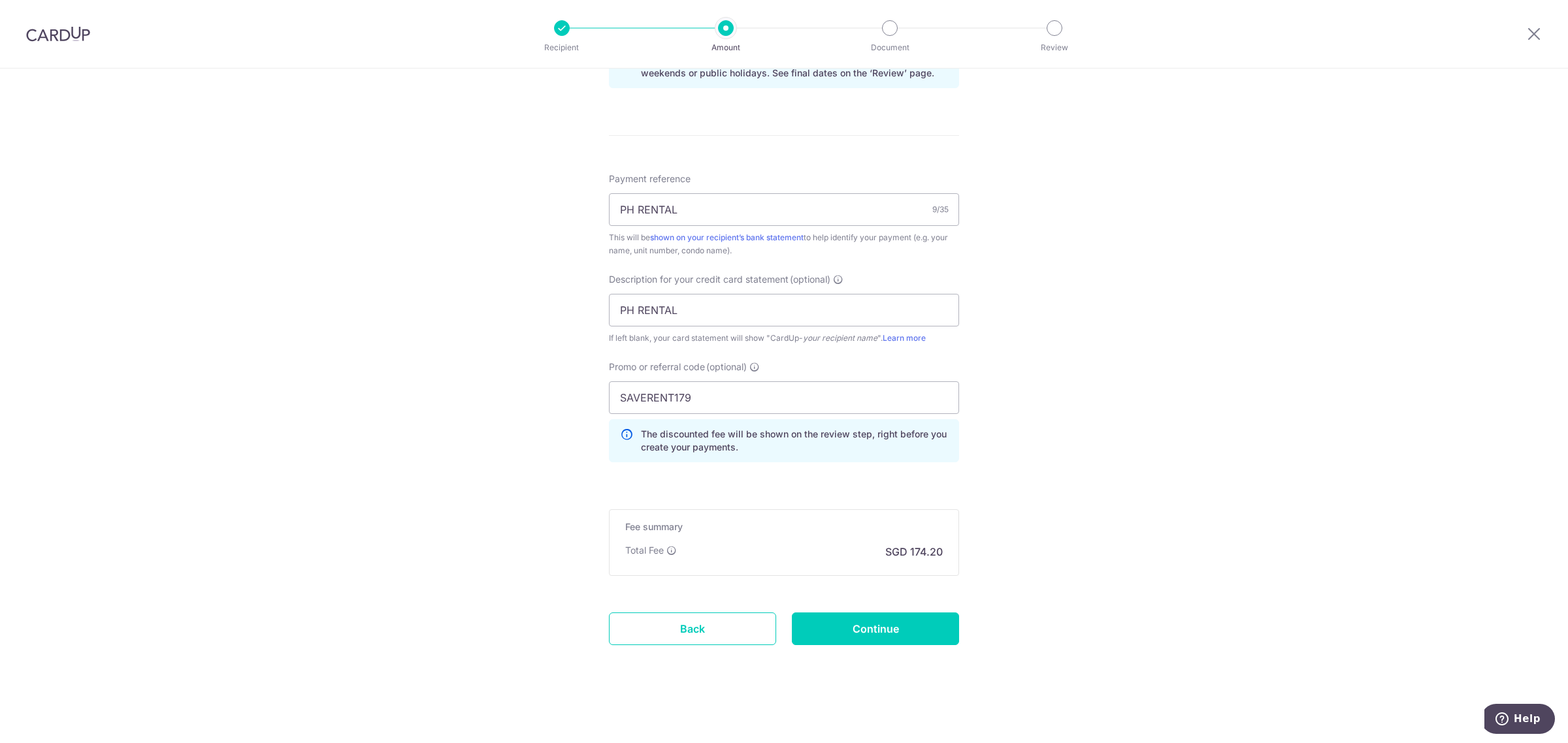
scroll to position [721, 0]
click at [885, 622] on input "Continue" at bounding box center [875, 628] width 167 height 33
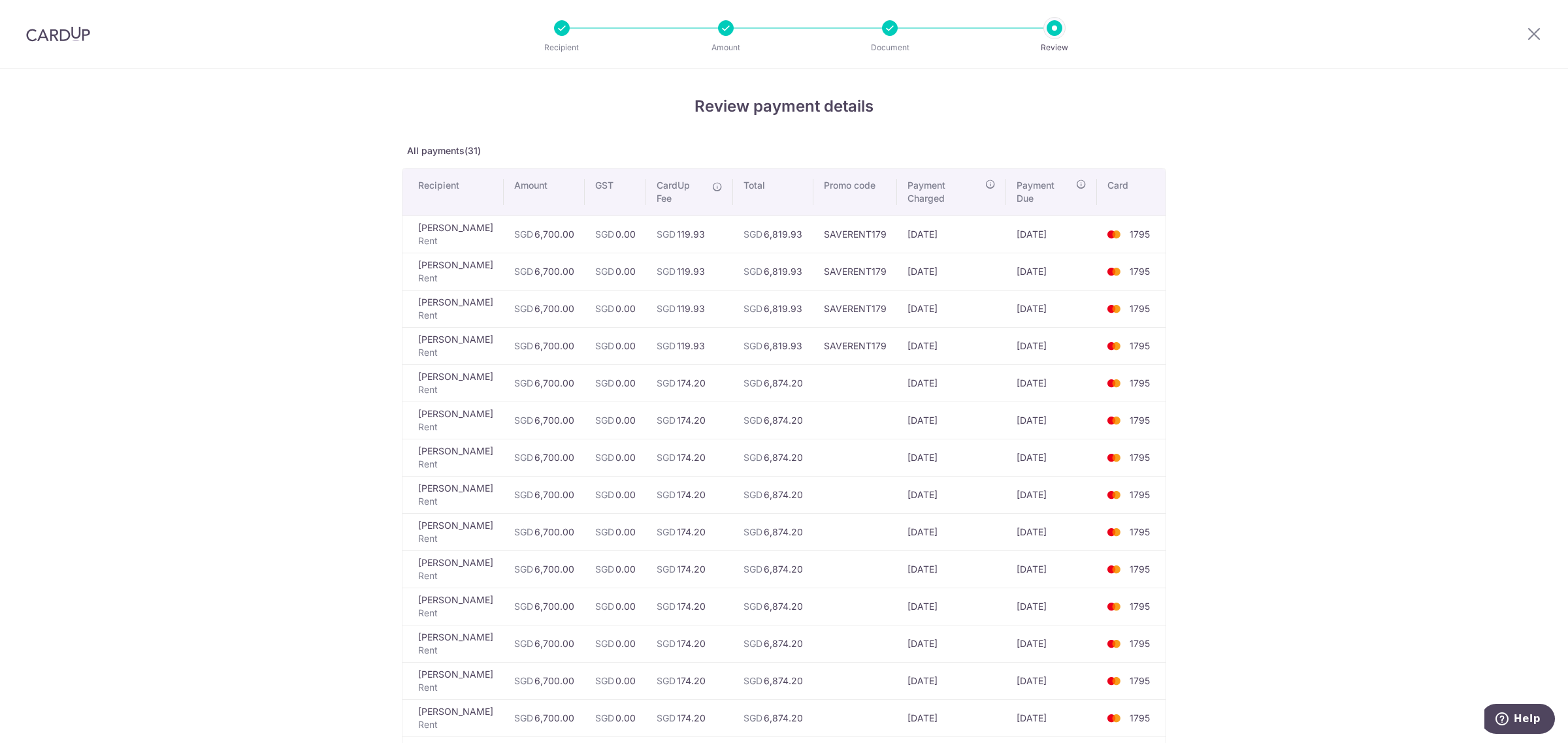
scroll to position [869, 0]
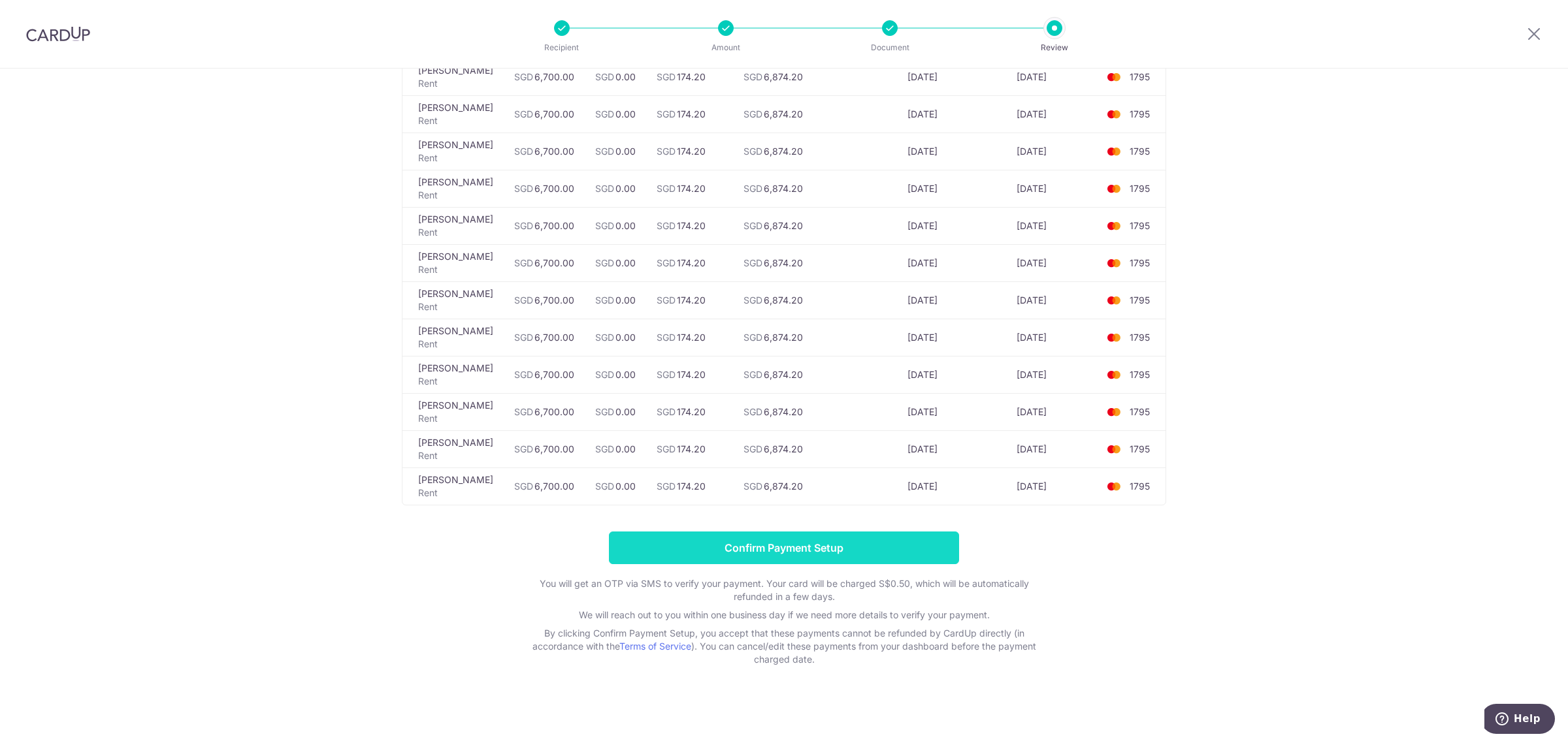
click at [803, 554] on input "Confirm Payment Setup" at bounding box center [784, 548] width 350 height 33
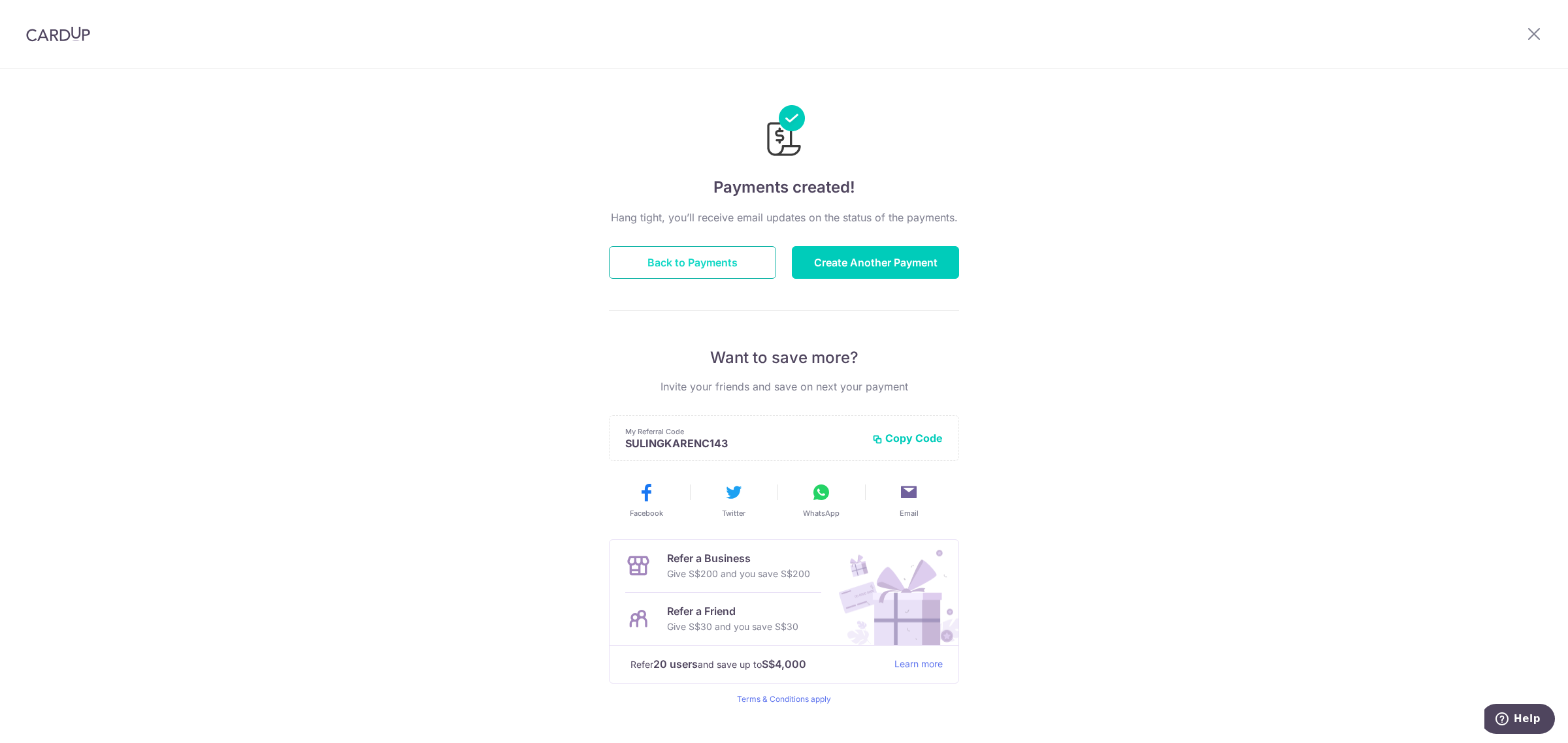
click at [720, 258] on button "Back to Payments" at bounding box center [692, 262] width 167 height 33
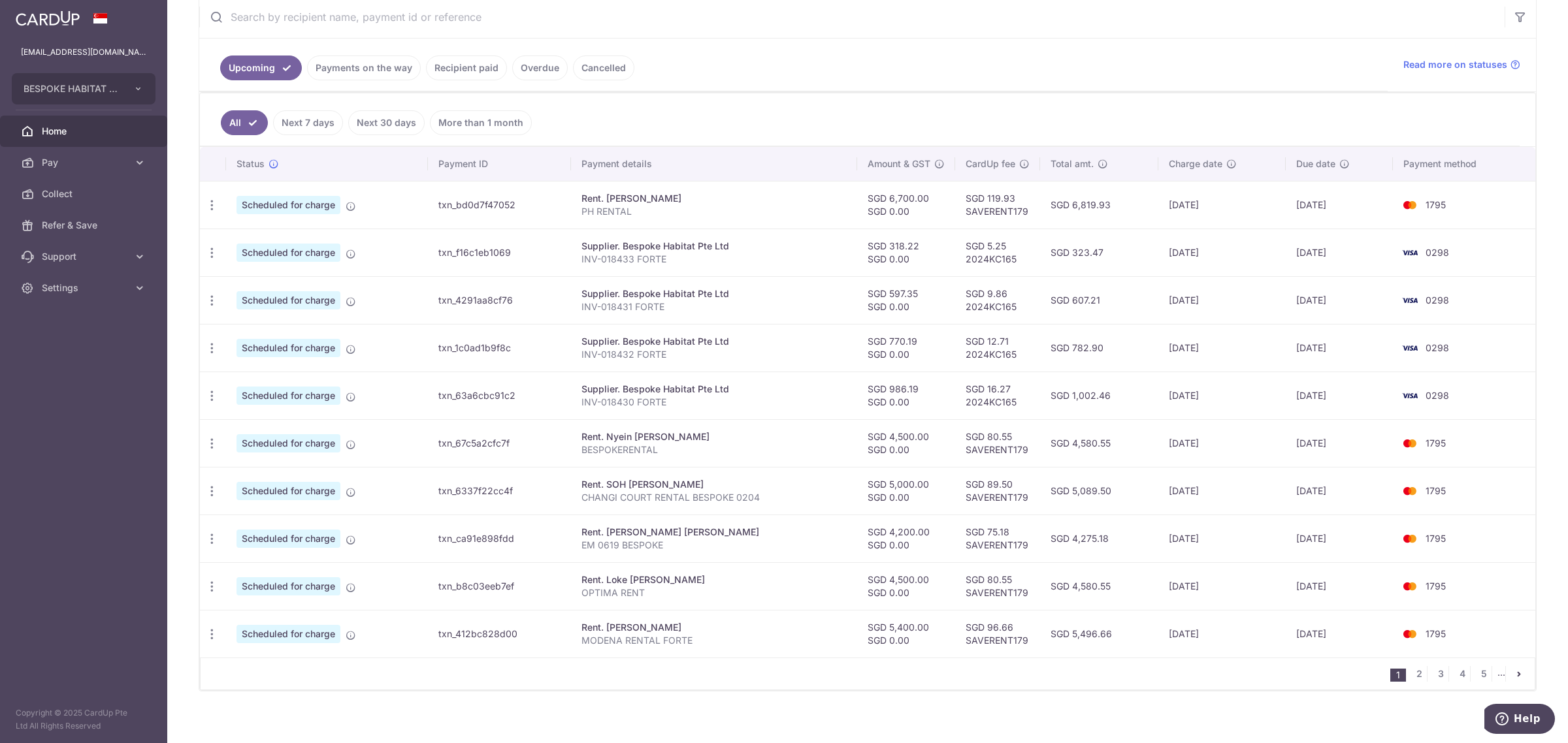
scroll to position [270, 0]
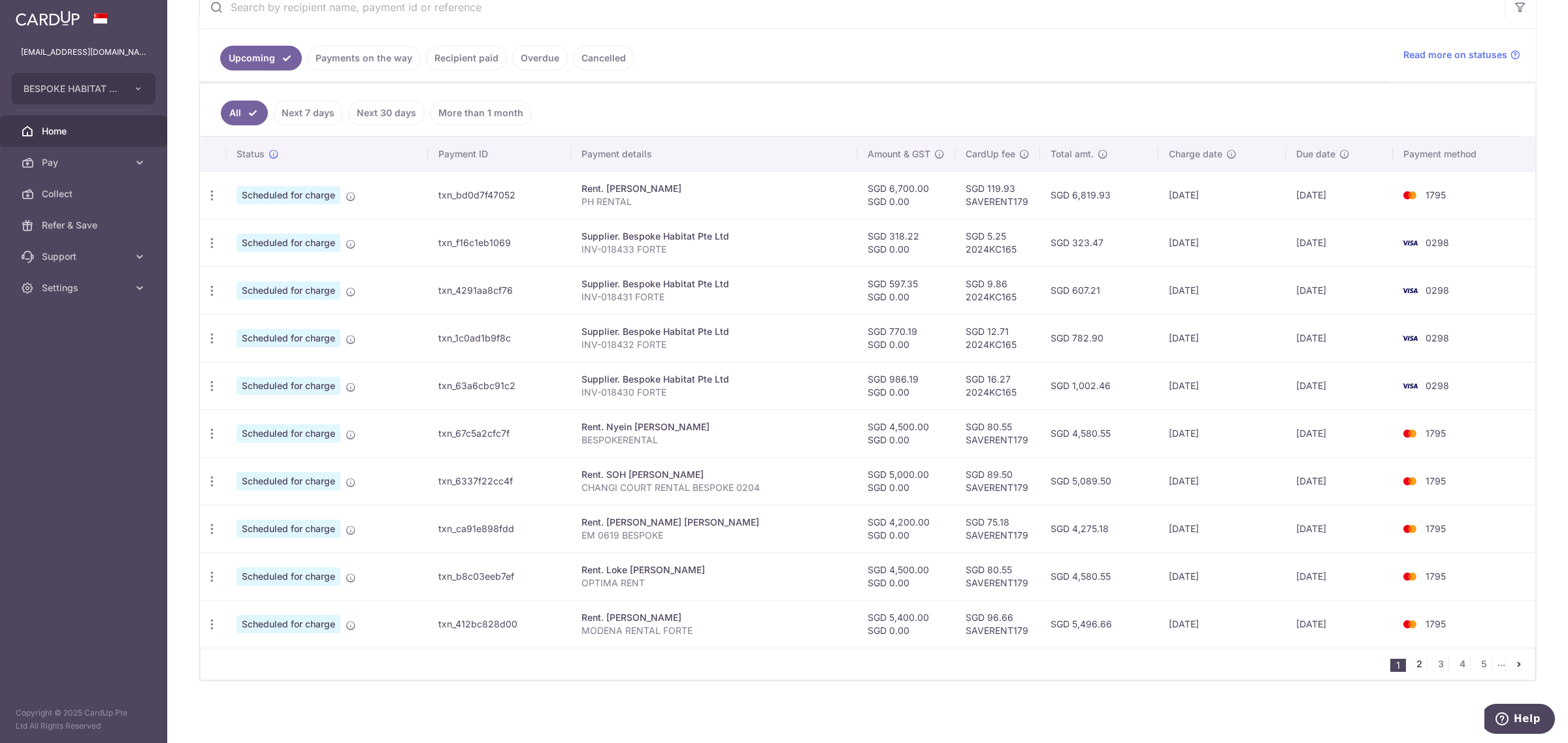
click at [1411, 667] on link "2" at bounding box center [1419, 664] width 16 height 16
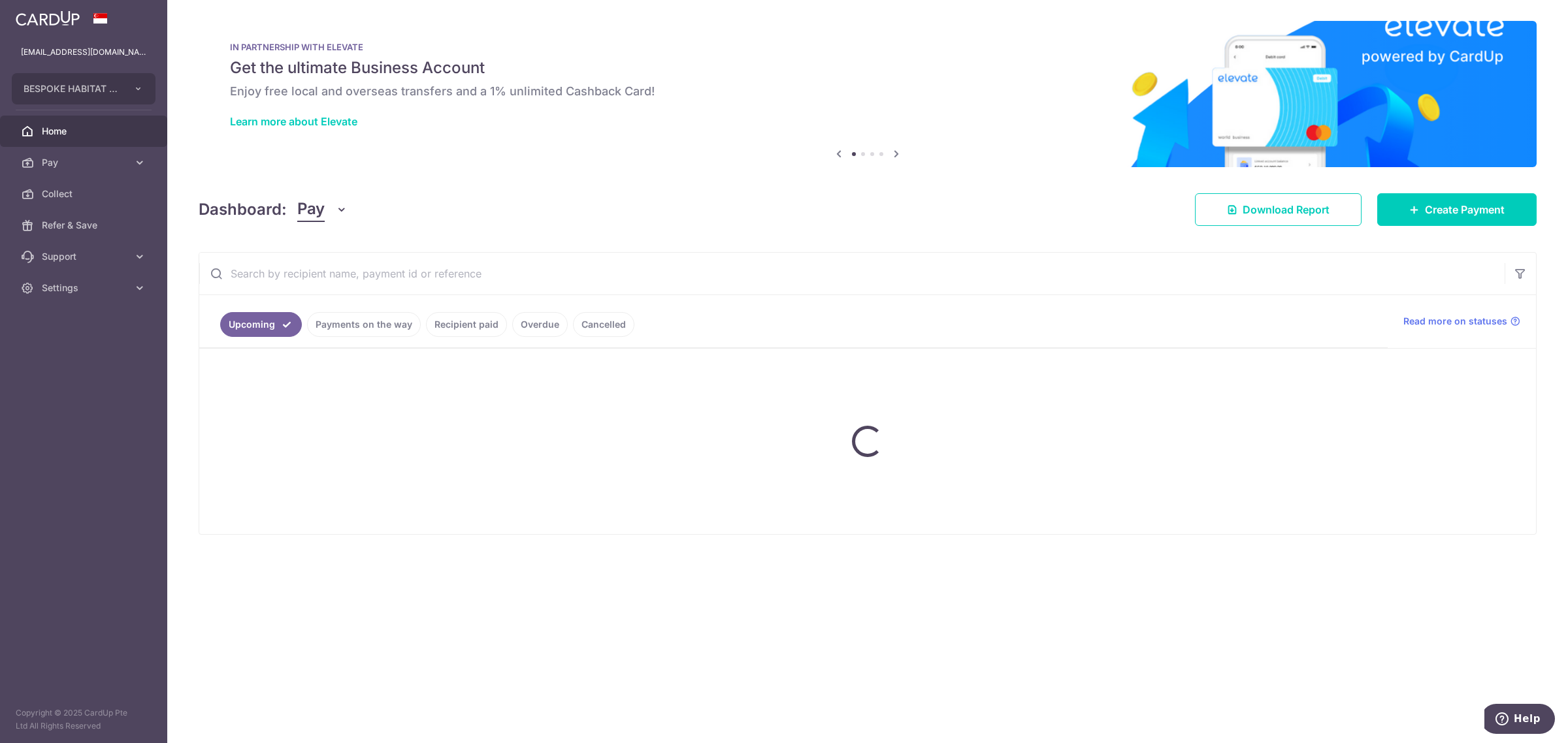
scroll to position [0, 0]
